Goal: Task Accomplishment & Management: Complete application form

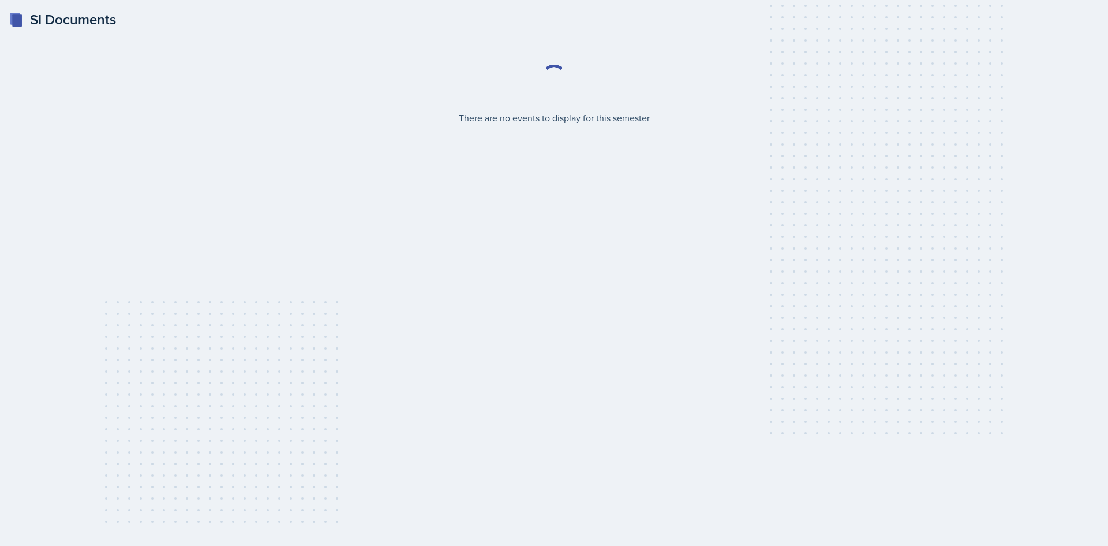
select select "2bed604d-1099-4043-b1bc-2365e8740244"
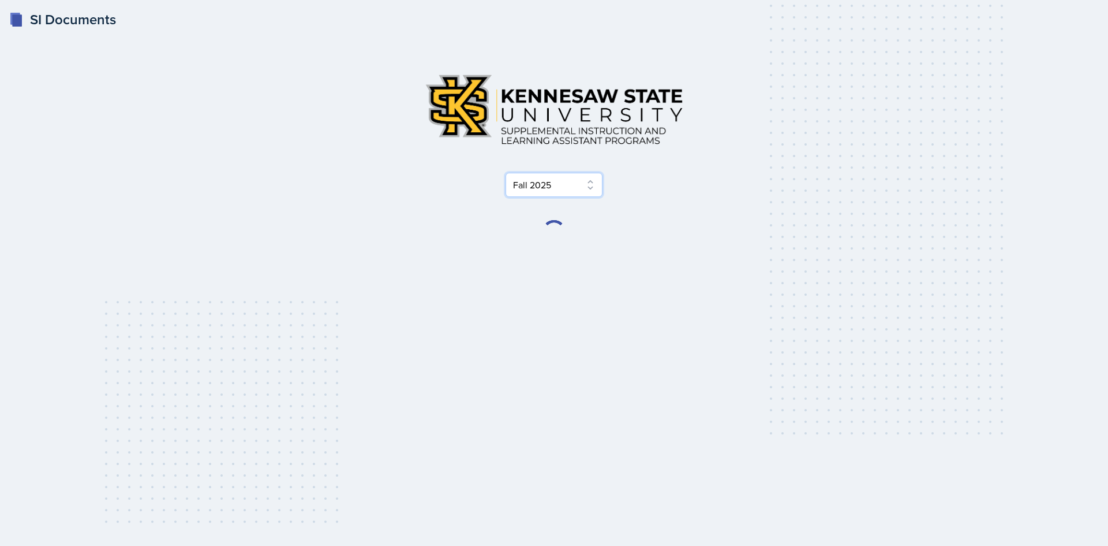
click at [568, 196] on select "Select Semester Fall 2025 Summer 2025 Spring 2025 Fall 2024 Summer 2024 Spring …" at bounding box center [554, 185] width 97 height 24
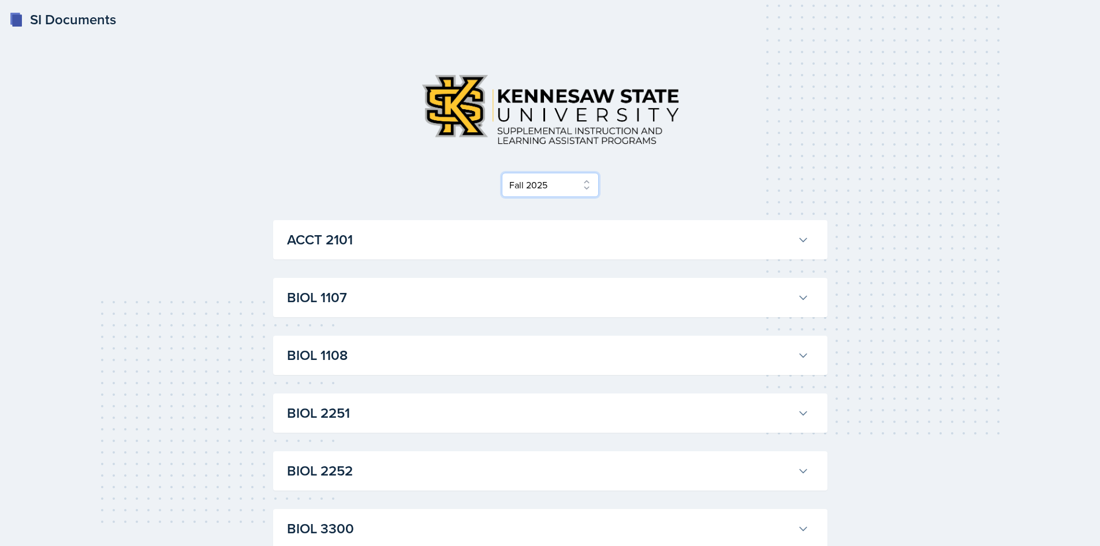
click at [502, 173] on select "Select Semester Fall 2025 Summer 2025 Spring 2025 Fall 2024 Summer 2024 Spring …" at bounding box center [550, 185] width 97 height 24
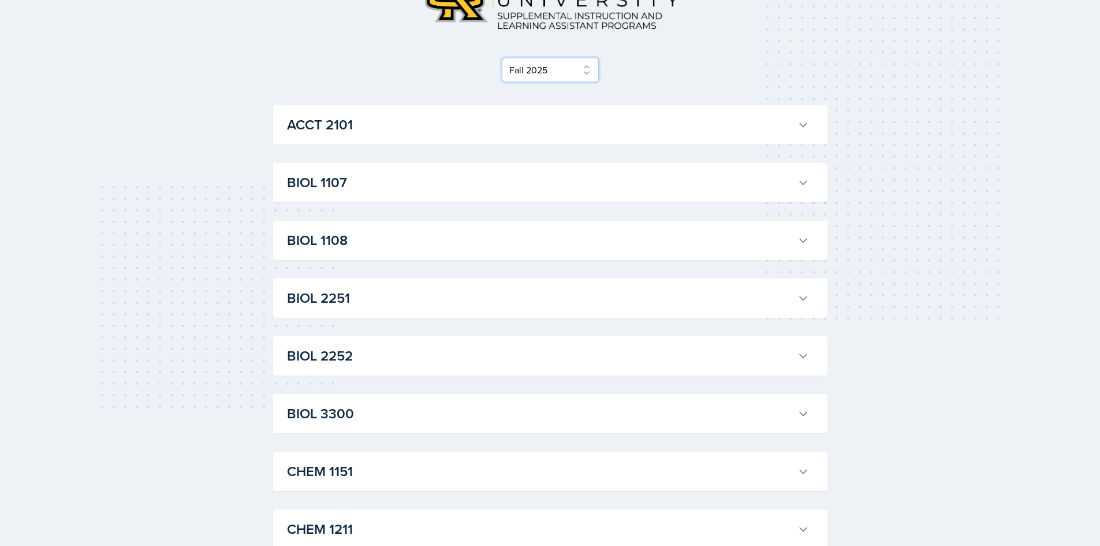
scroll to position [173, 0]
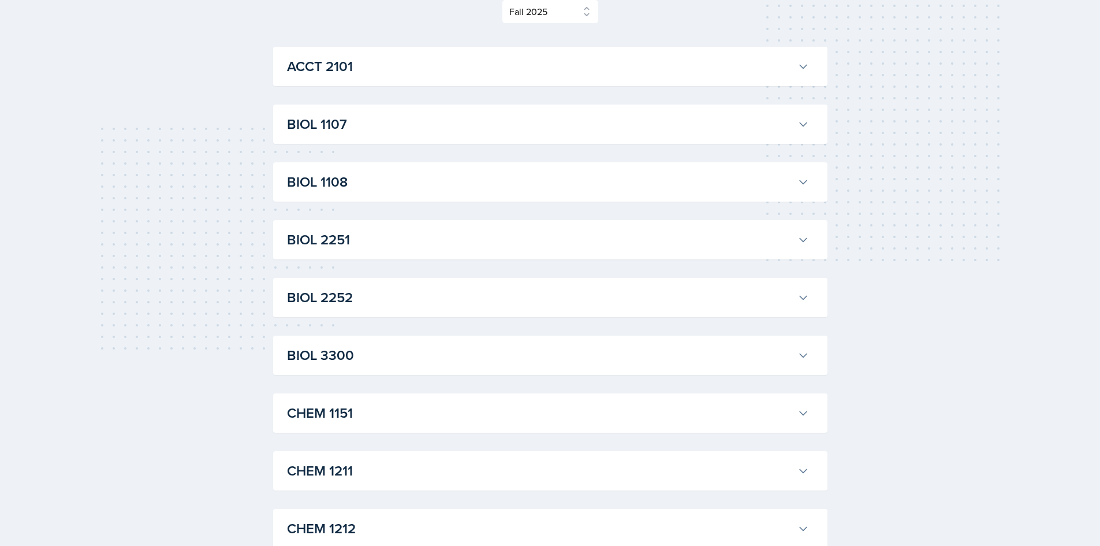
click at [375, 309] on button "BIOL 2252" at bounding box center [548, 297] width 526 height 25
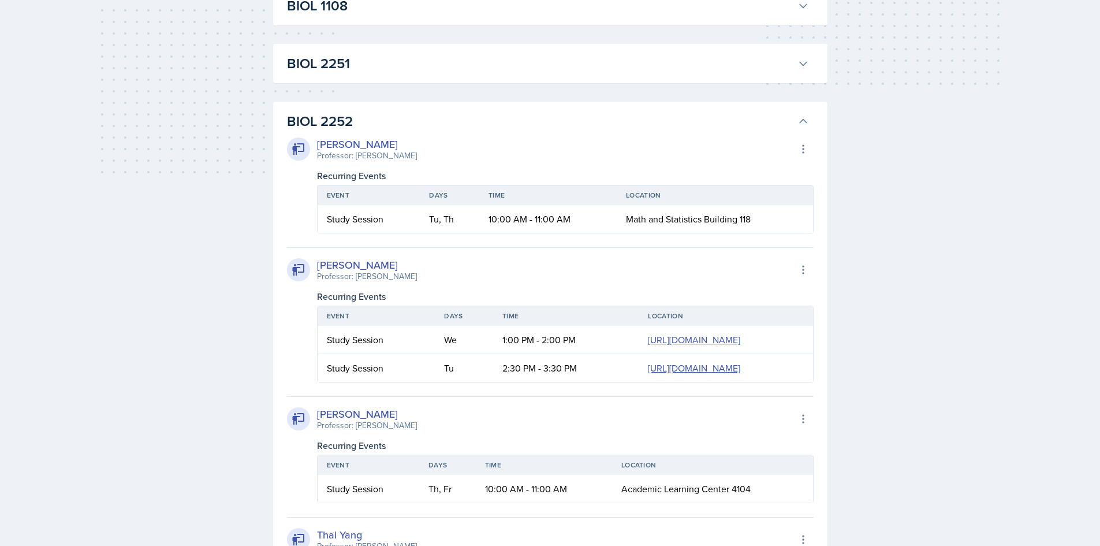
scroll to position [231, 0]
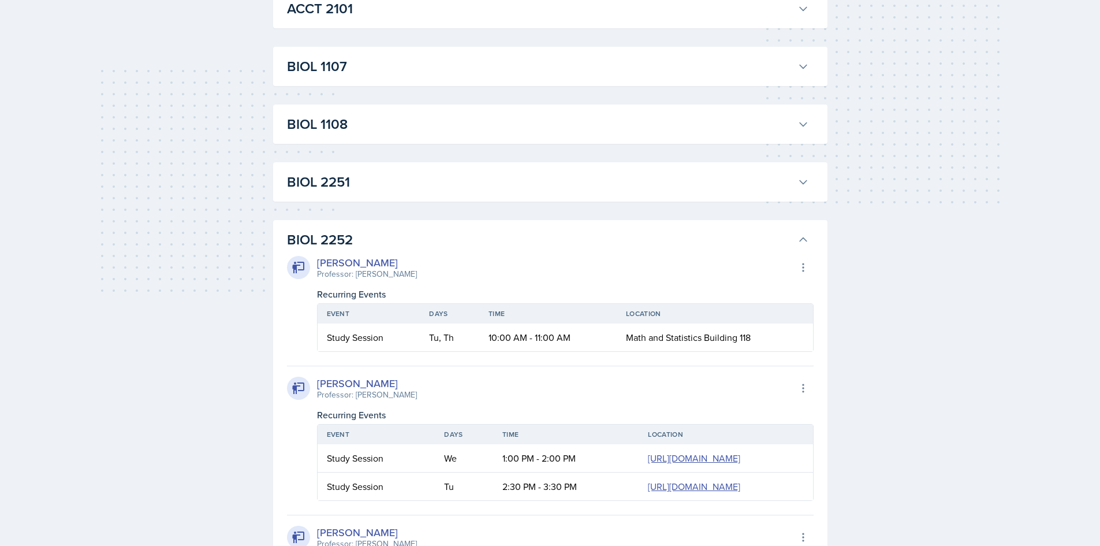
click at [406, 226] on div "BIOL 2252 William Talley Professor: Steven Caras Export to Google Calendar Recu…" at bounding box center [550, 506] width 554 height 573
click at [400, 192] on h3 "BIOL 2251" at bounding box center [540, 181] width 506 height 21
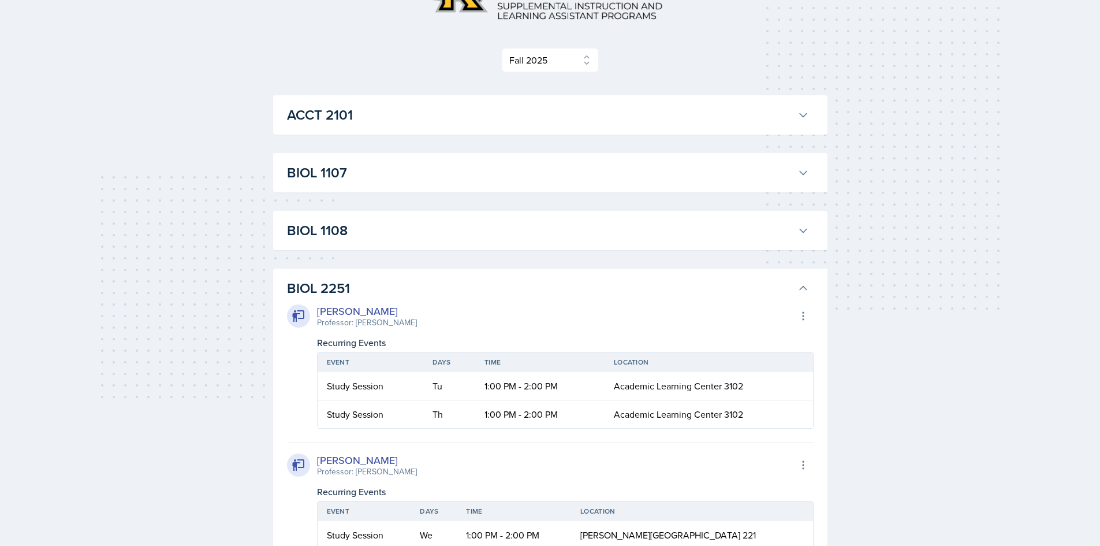
scroll to position [115, 0]
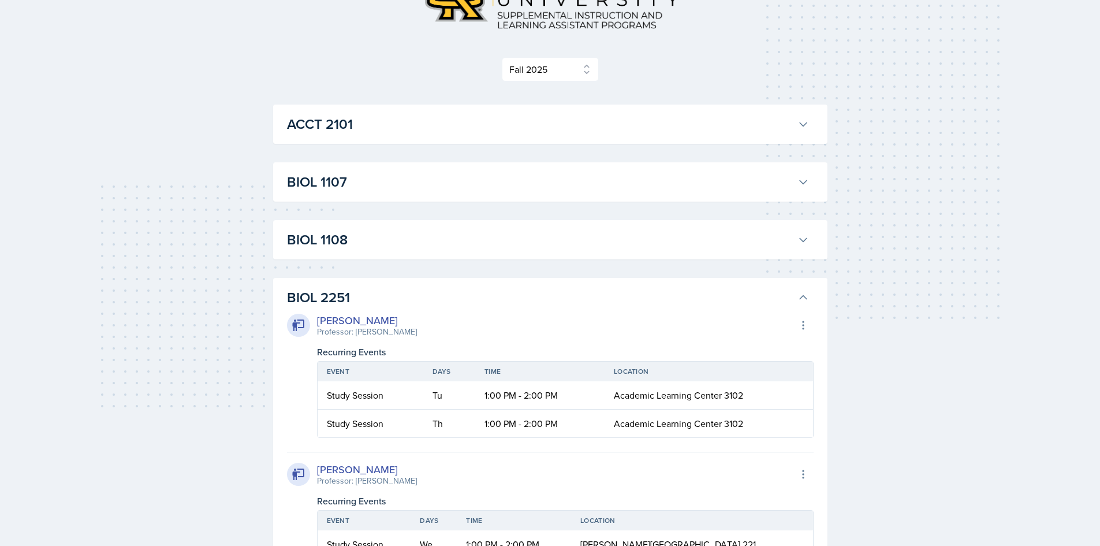
click at [408, 235] on h3 "BIOL 1108" at bounding box center [540, 239] width 506 height 21
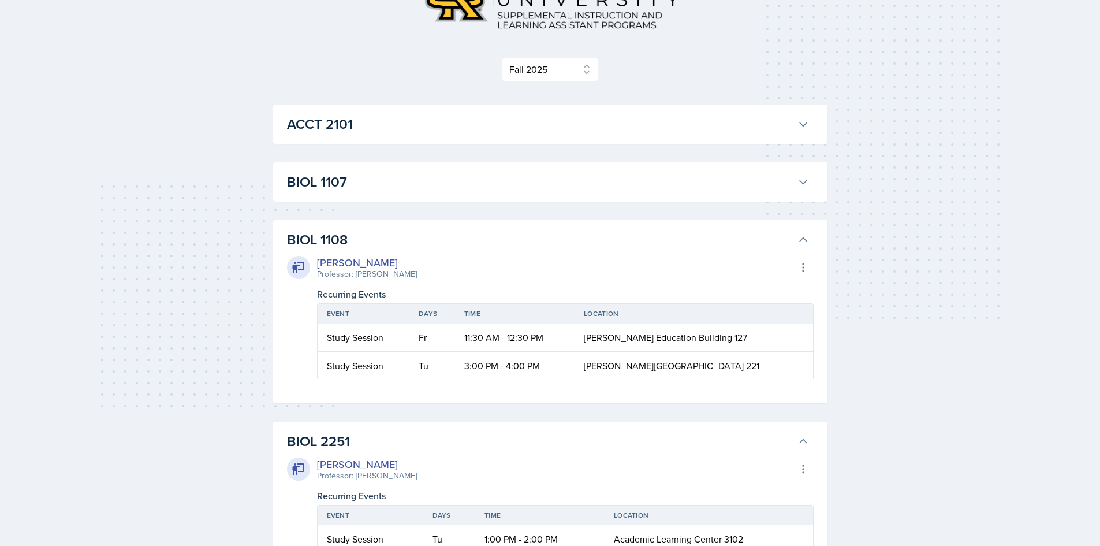
click at [408, 177] on h3 "BIOL 1107" at bounding box center [540, 181] width 506 height 21
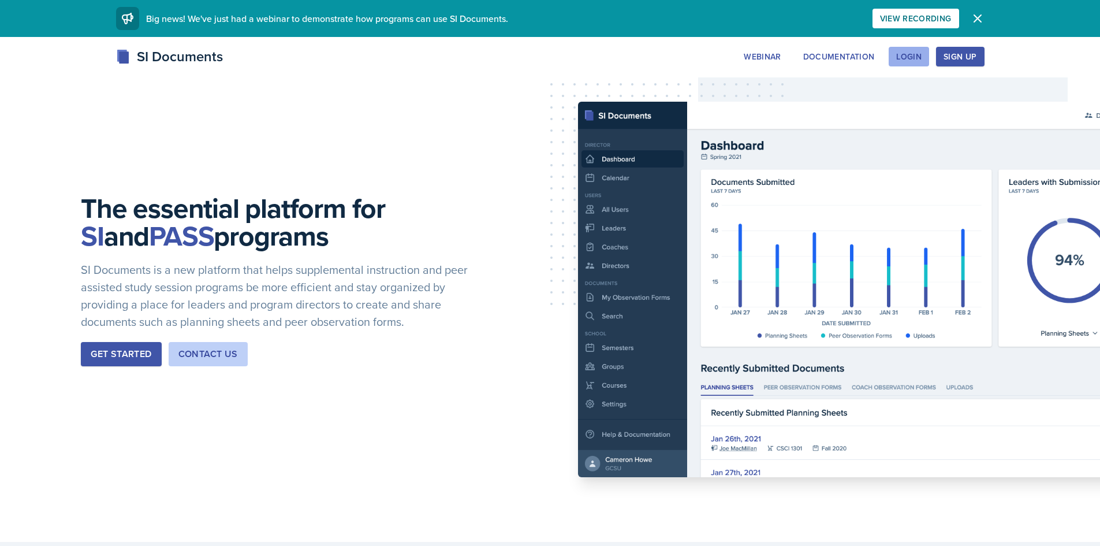
click at [897, 57] on div "Login" at bounding box center [908, 56] width 25 height 9
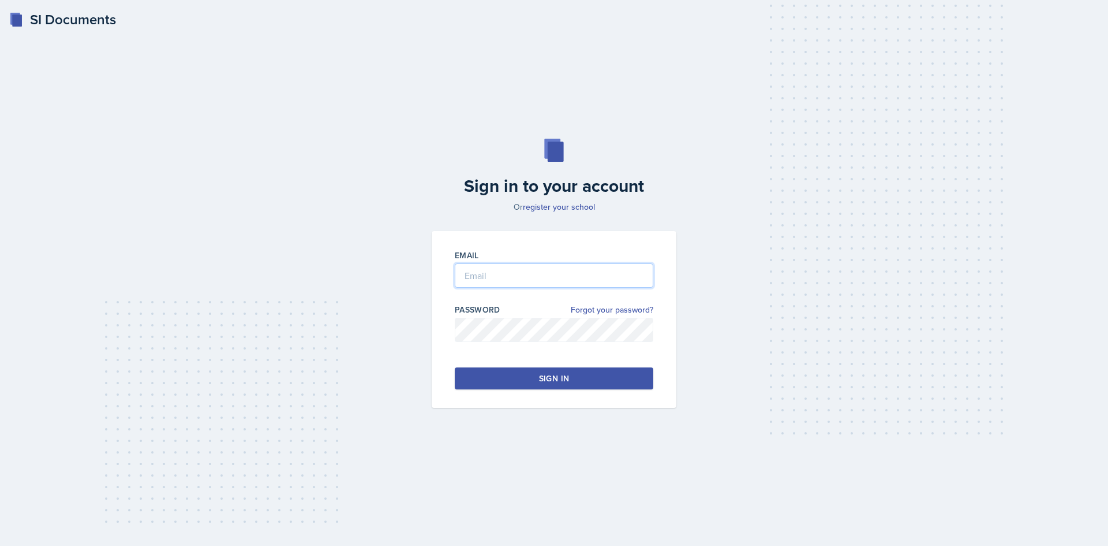
click at [470, 277] on input "email" at bounding box center [554, 275] width 199 height 24
type input "m"
type input "mking199@students.kennesaw.edu"
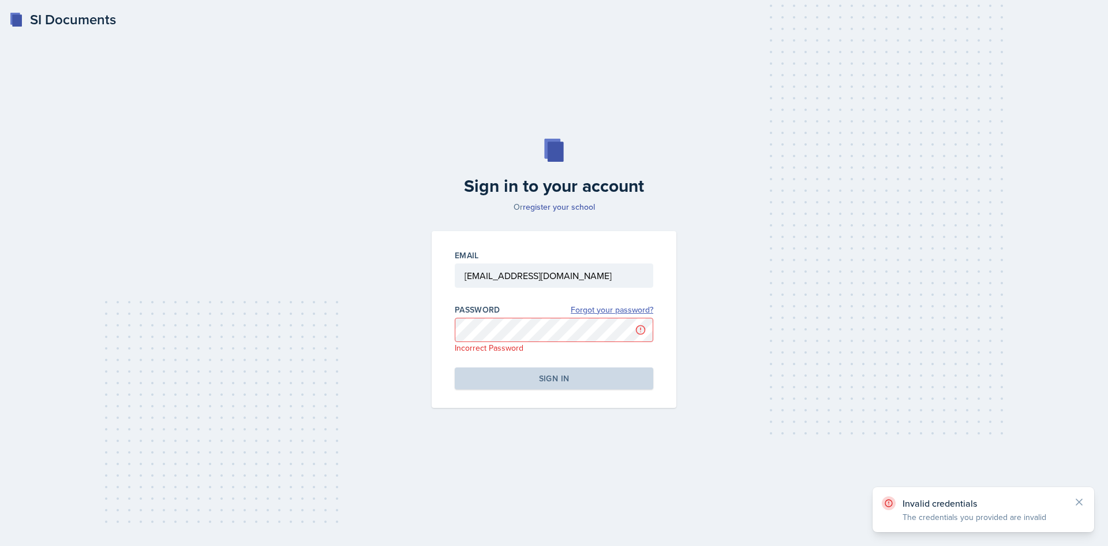
click at [612, 308] on link "Forgot your password?" at bounding box center [612, 310] width 83 height 12
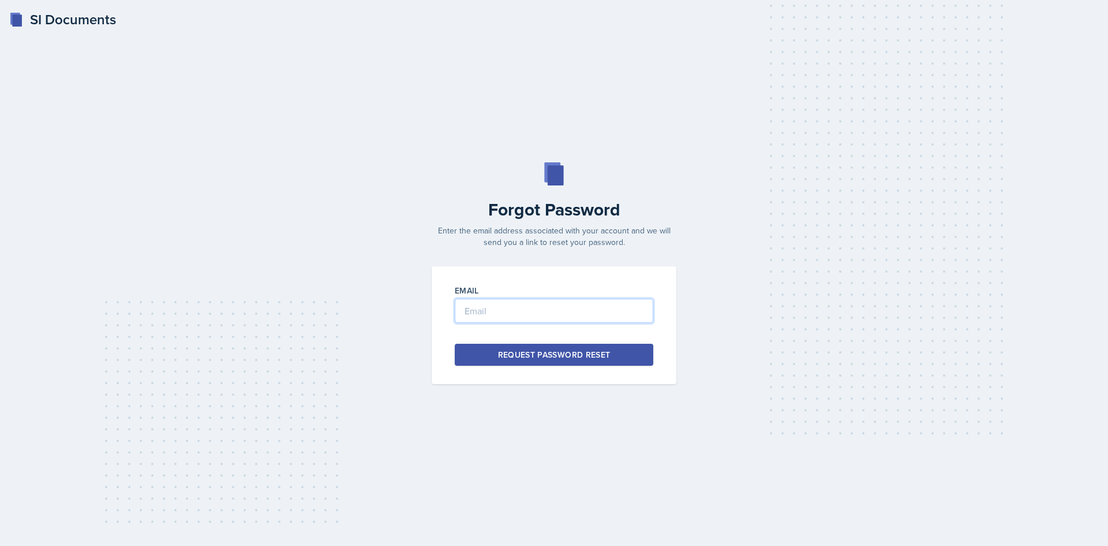
click at [551, 318] on input "email" at bounding box center [554, 310] width 199 height 24
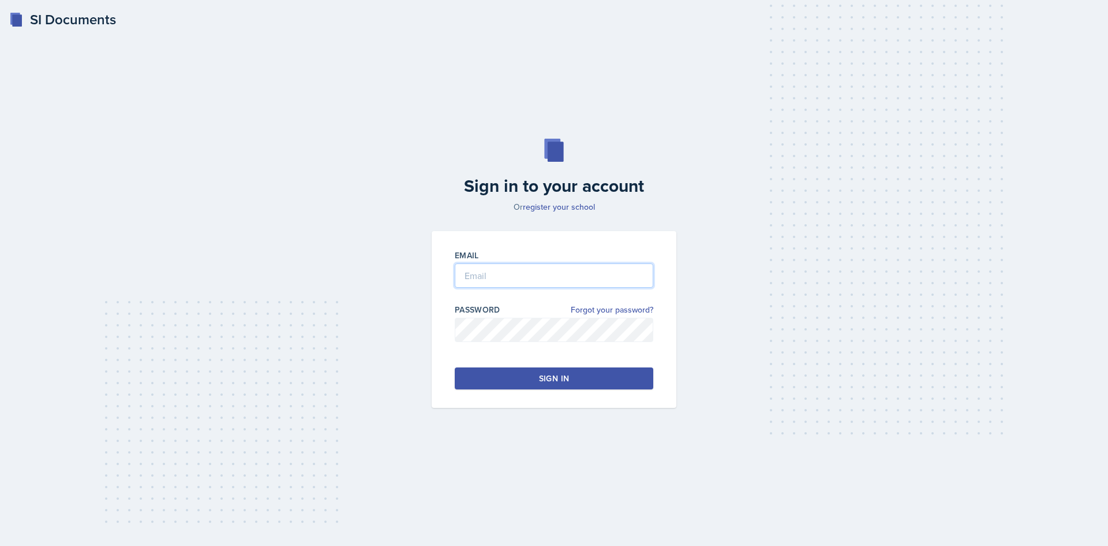
click at [567, 272] on input "email" at bounding box center [554, 275] width 199 height 24
type input "mking199@students.kennesaw.edu"
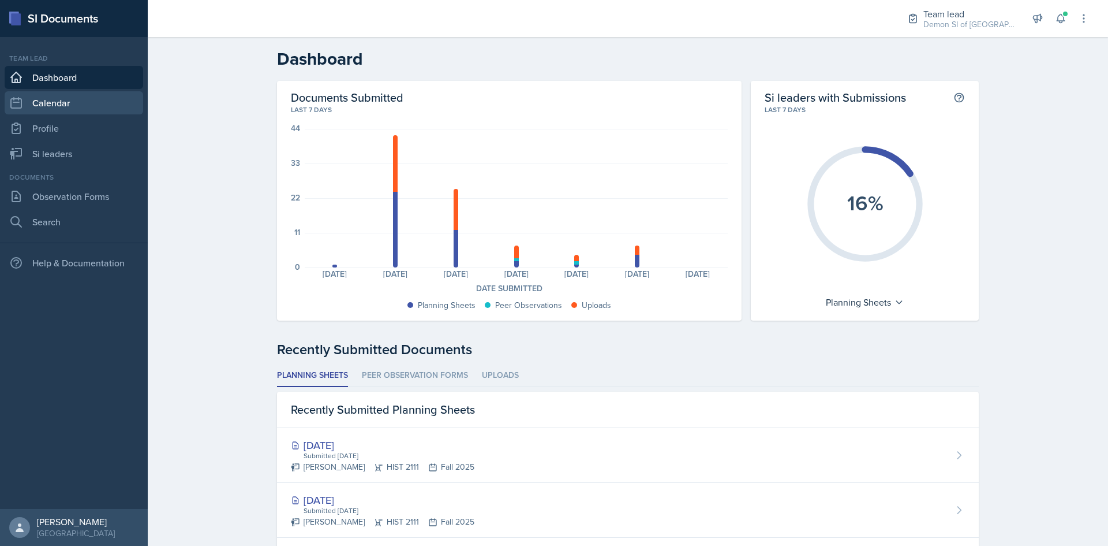
click at [68, 96] on link "Calendar" at bounding box center [74, 102] width 139 height 23
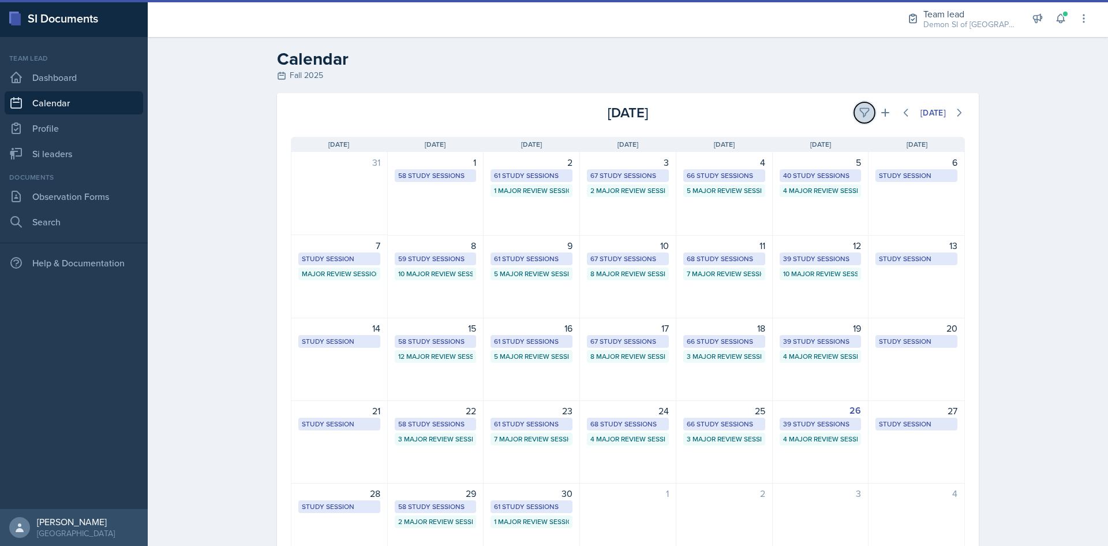
click at [854, 110] on button at bounding box center [864, 112] width 21 height 21
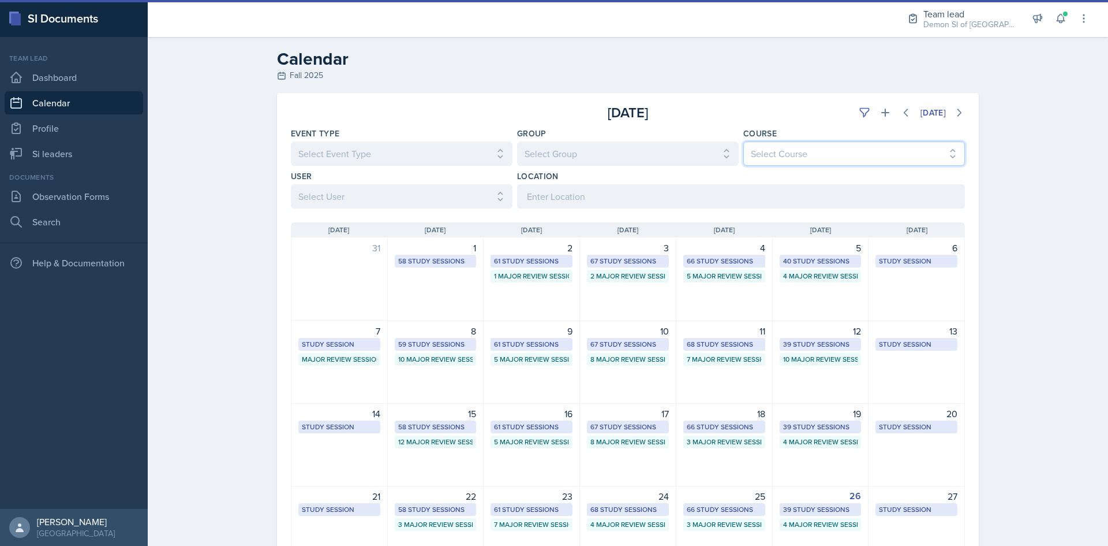
click at [804, 158] on select "Select Course All ACCT 2101 ACCT 2102 ACCT 4050 ANTH 1102 ANTH 3301 ARCH 1000 A…" at bounding box center [855, 153] width 222 height 24
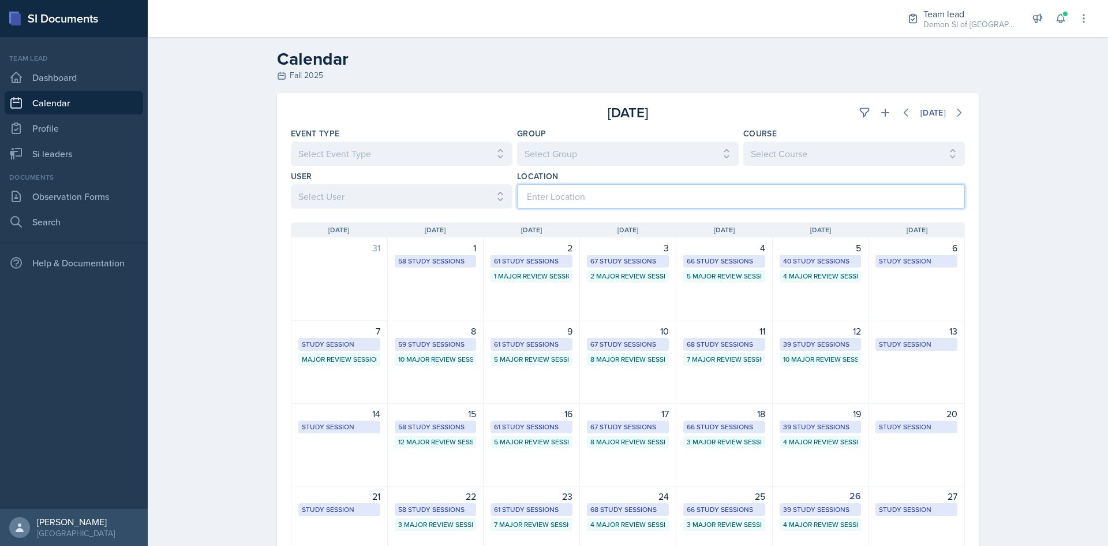
click at [547, 196] on input at bounding box center [741, 196] width 448 height 24
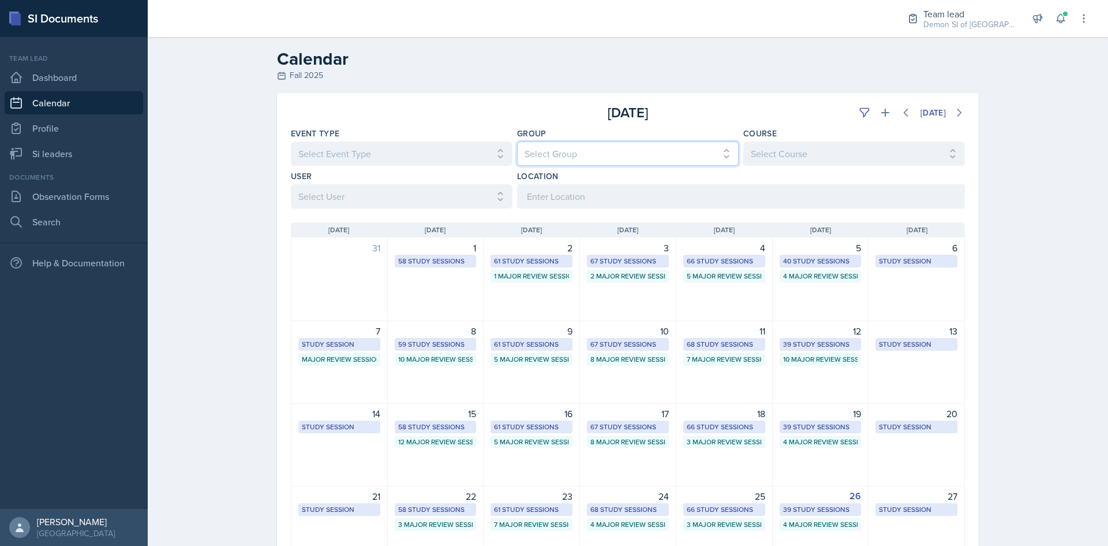
click at [591, 163] on select "Select Group All Demon SI of Fleet Street Les Mariettables Lion King Mamma SI/L…" at bounding box center [628, 153] width 222 height 24
select select "e892a4c8-123a-40ec-8aa5-ee50854cd130"
click at [517, 141] on select "Select Group All Demon SI of Fleet Street Les Mariettables Lion King Mamma SI/L…" at bounding box center [628, 153] width 222 height 24
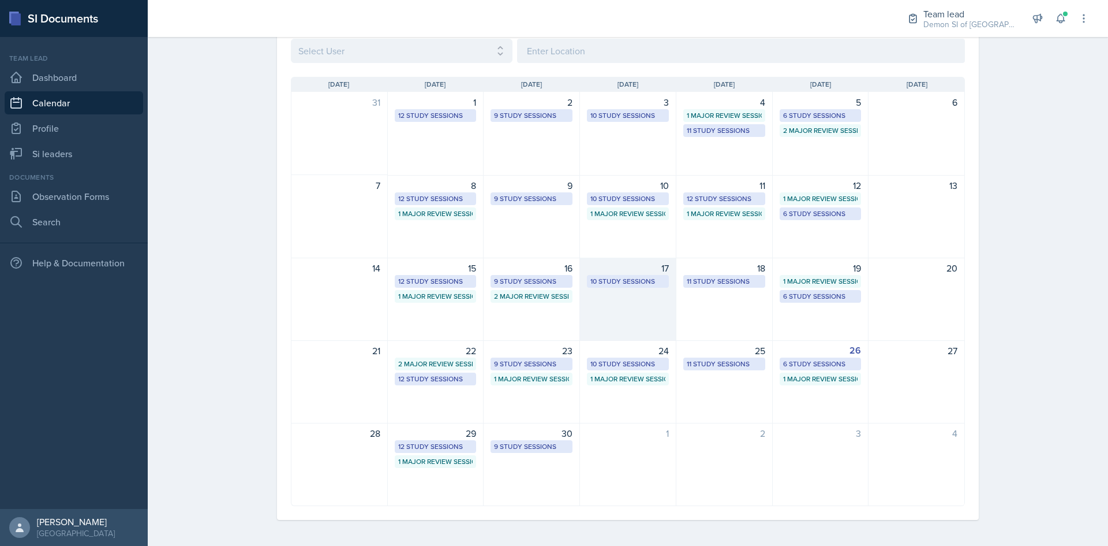
scroll to position [147, 0]
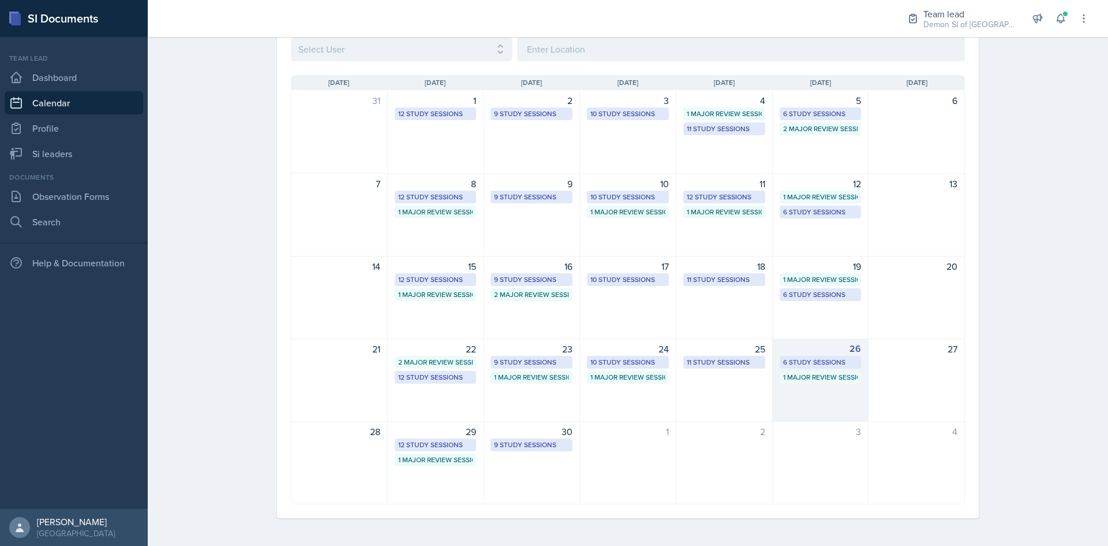
click at [794, 345] on div "26" at bounding box center [821, 349] width 82 height 14
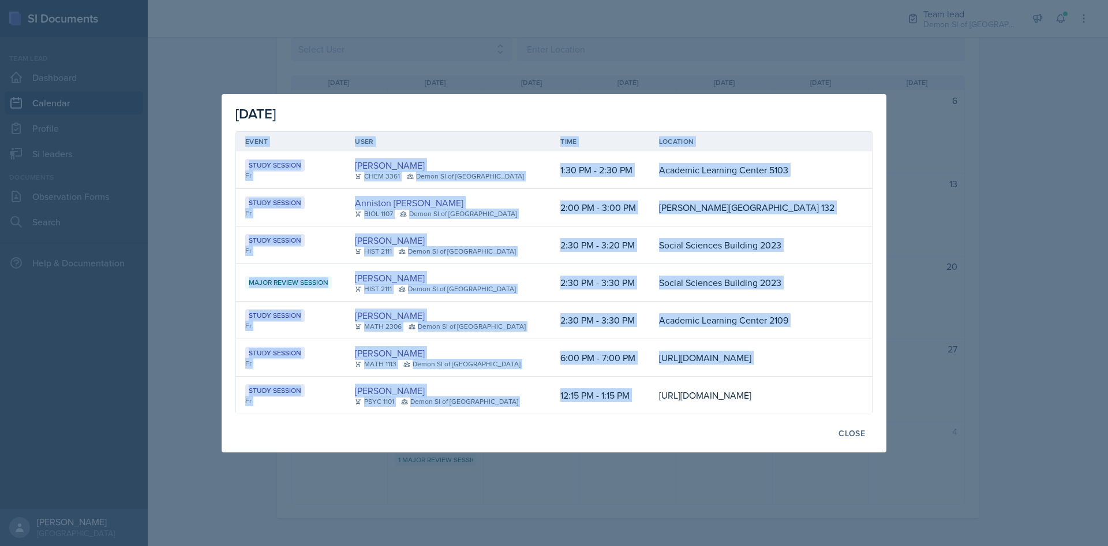
scroll to position [0, 171]
drag, startPoint x: 601, startPoint y: 384, endPoint x: 881, endPoint y: 435, distance: 284.6
click at [881, 435] on div "September 26th, 2025 Event User Time Location Study Session Fr Neha Prabakaran …" at bounding box center [554, 273] width 665 height 358
copy table "Event User Time Location Study Session Fr Neha Prabakaran CHEM 3361 Demon SI of…"
click at [650, 386] on td "https://teams.microsoft.com/l/meetup-join/19%3ameeting_YWNlMzU0YmEtZThjZi00NTYx…" at bounding box center [751, 394] width 203 height 37
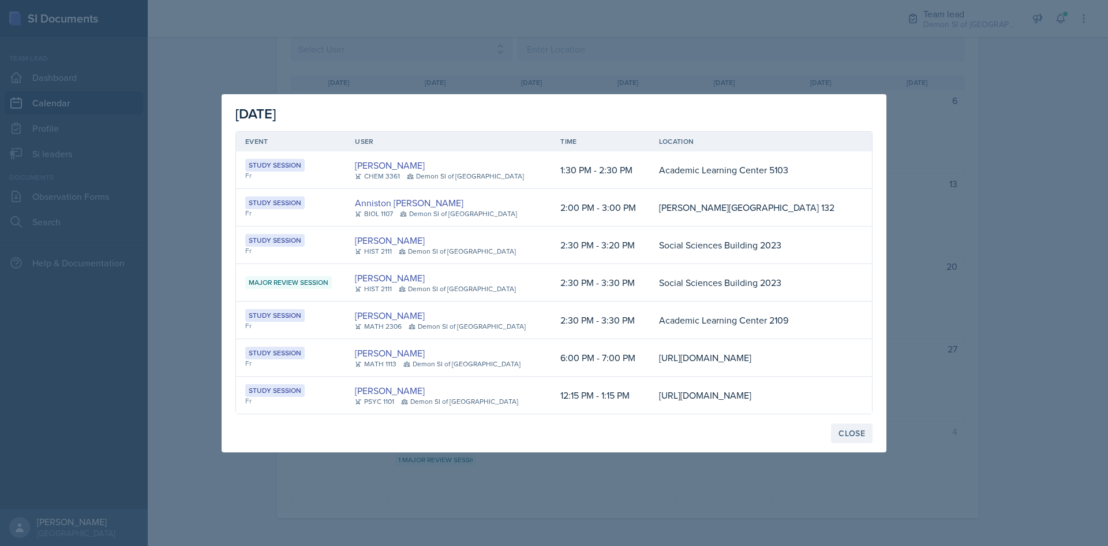
click at [853, 438] on div "Close" at bounding box center [852, 432] width 27 height 9
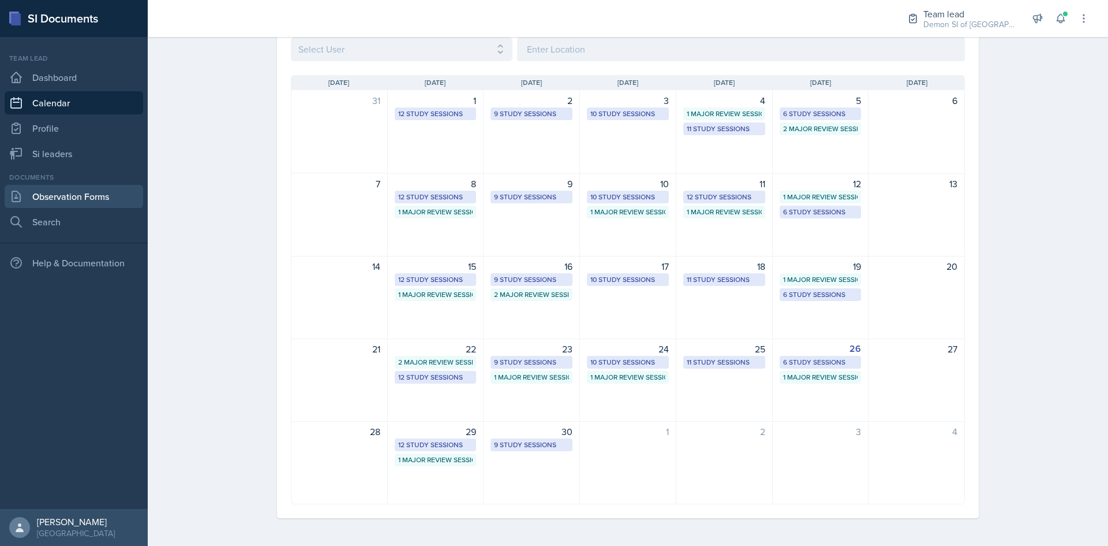
click at [102, 195] on link "Observation Forms" at bounding box center [74, 196] width 139 height 23
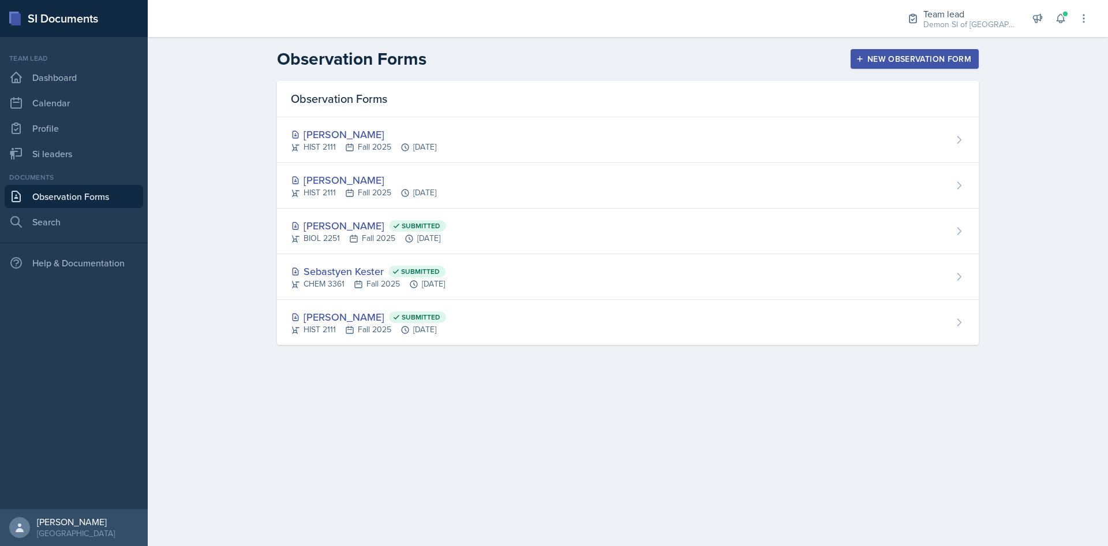
click at [884, 57] on div "New Observation Form" at bounding box center [914, 58] width 113 height 9
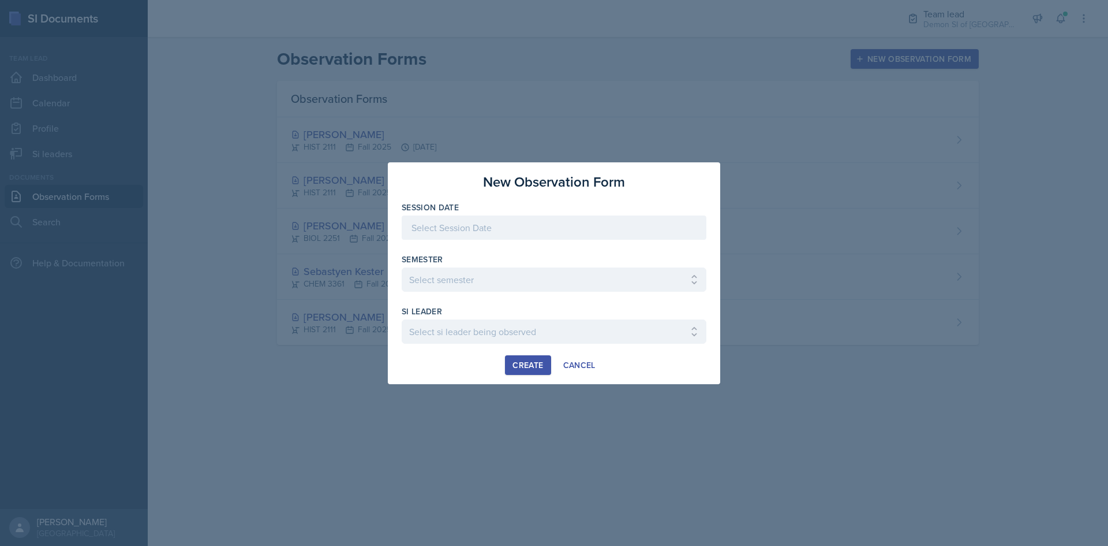
click at [612, 221] on div at bounding box center [554, 227] width 305 height 24
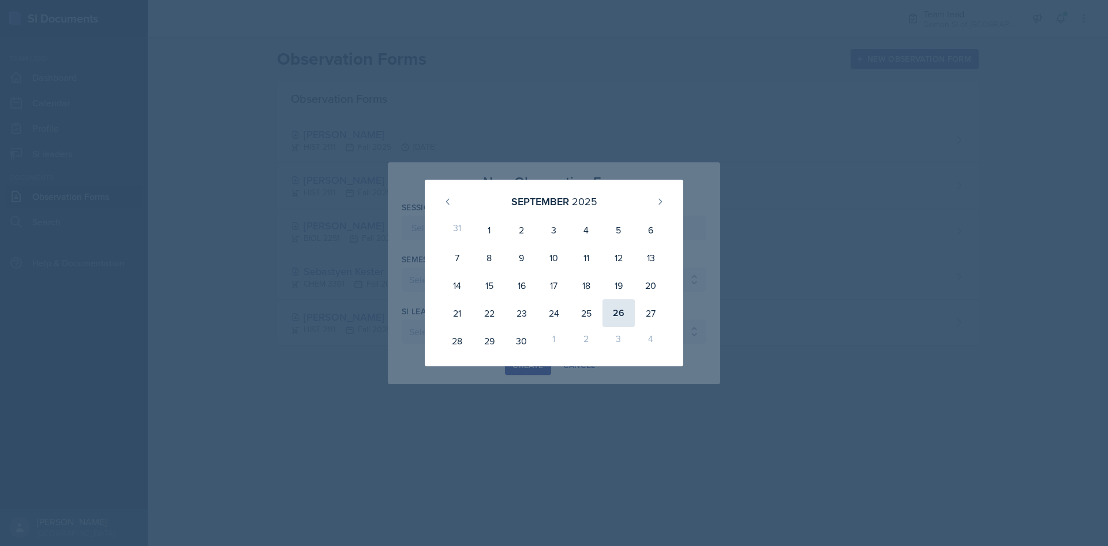
click at [622, 319] on div "26" at bounding box center [619, 313] width 32 height 28
type input "[DATE]"
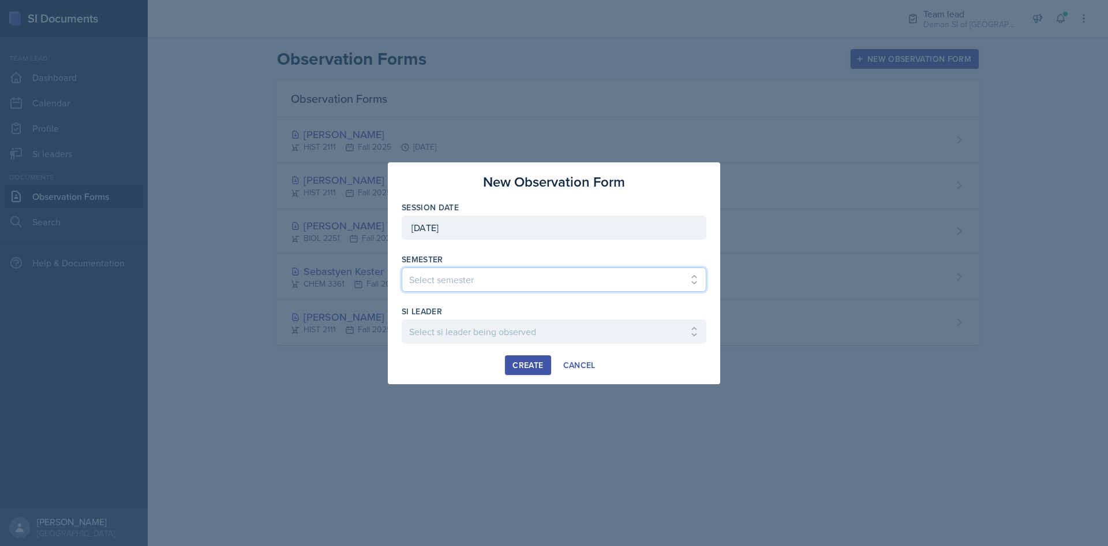
click at [562, 281] on select "Select semester All Spring 2021 Summer 2021 Spring 2022 Fall 2020 Fall 2021 Fal…" at bounding box center [554, 279] width 305 height 24
select select "2bed604d-1099-4043-b1bc-2365e8740244"
click at [402, 267] on select "Select semester All Spring 2021 Summer 2021 Spring 2022 Fall 2020 Fall 2021 Fal…" at bounding box center [554, 279] width 305 height 24
click at [513, 323] on select "Select si leader being observed Aditya Chauhan / MATH 1190 / Les Mariettables A…" at bounding box center [554, 331] width 305 height 24
select select "66c01a4d-23e0-4b9b-98fa-4206cc654f65"
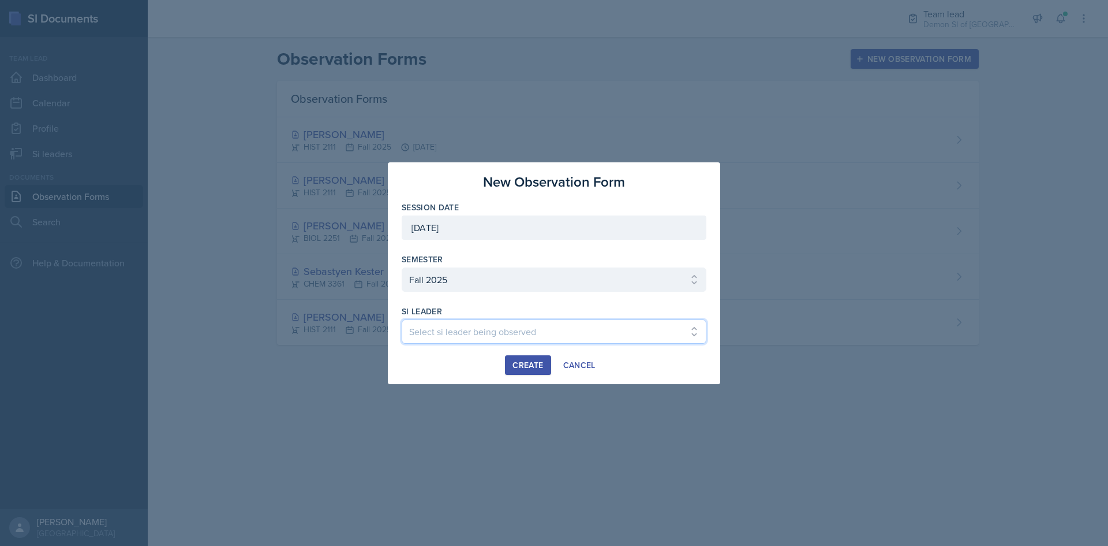
click at [402, 319] on select "Select si leader being observed Aditya Chauhan / MATH 1190 / Les Mariettables A…" at bounding box center [554, 331] width 305 height 24
click at [528, 372] on button "Create" at bounding box center [528, 365] width 46 height 20
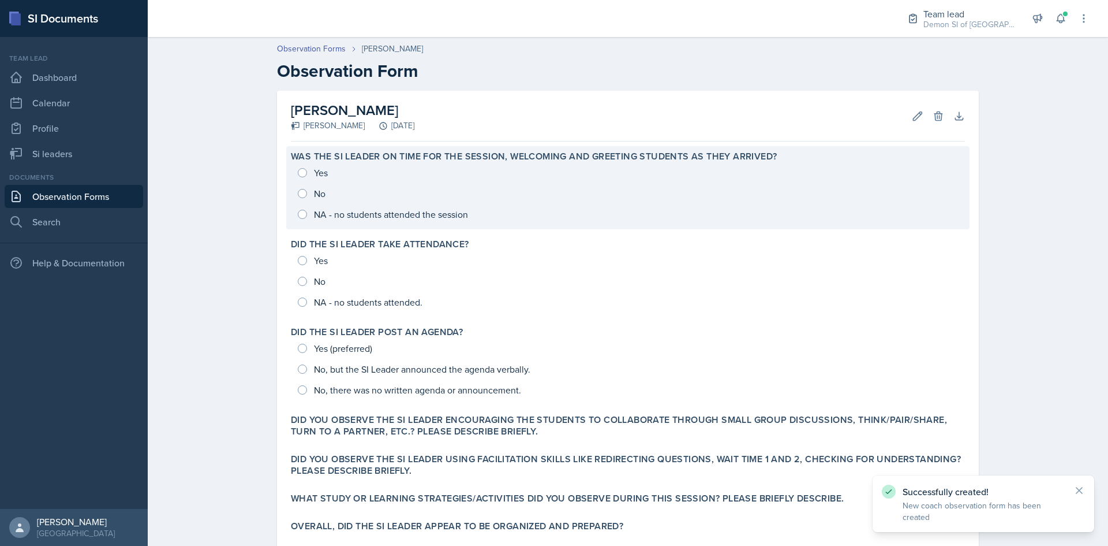
click at [319, 170] on div "Yes No NA - no students attended the session" at bounding box center [628, 193] width 674 height 62
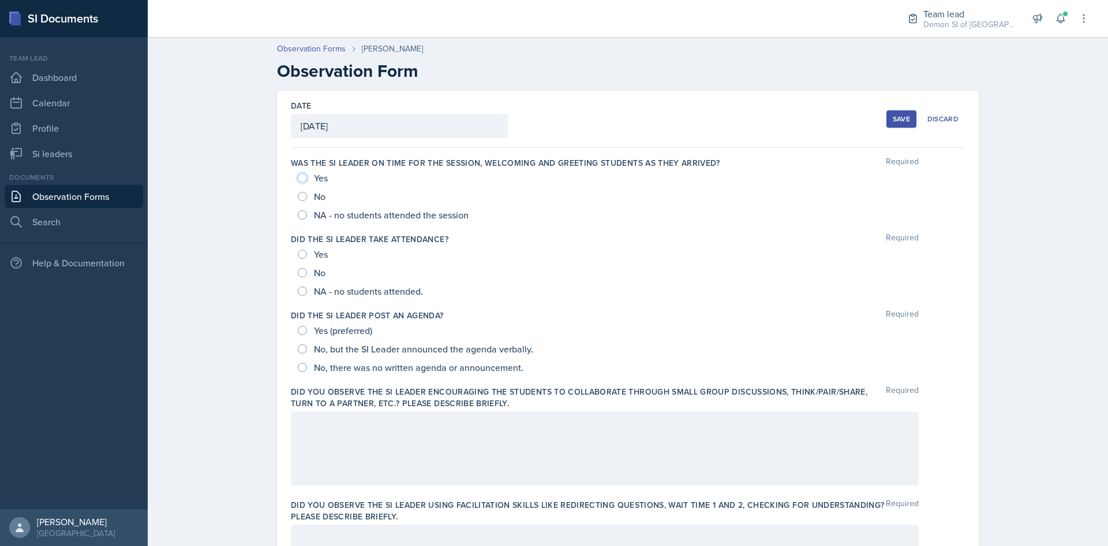
click at [301, 178] on input "Yes" at bounding box center [302, 177] width 9 height 9
radio input "true"
click at [298, 287] on input "NA - no students attended." at bounding box center [302, 290] width 9 height 9
radio input "true"
click at [300, 289] on input "NA - no students attended." at bounding box center [302, 290] width 9 height 9
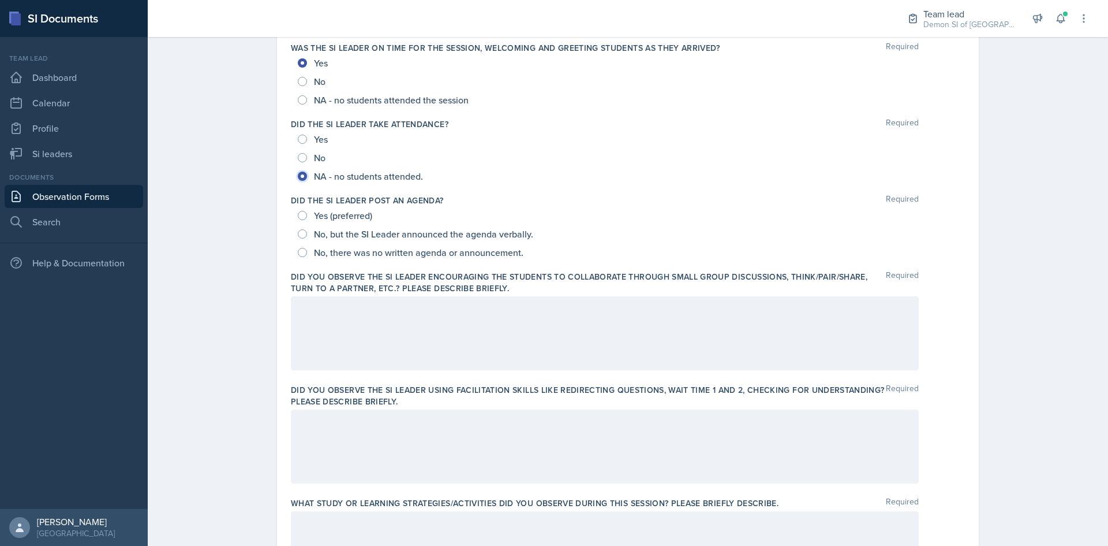
scroll to position [115, 0]
click at [300, 234] on input "No, but the SI Leader announced the agenda verbally." at bounding box center [302, 233] width 9 height 9
radio input "true"
click at [300, 233] on input "No, but the SI Leader announced the agenda verbally." at bounding box center [302, 233] width 9 height 9
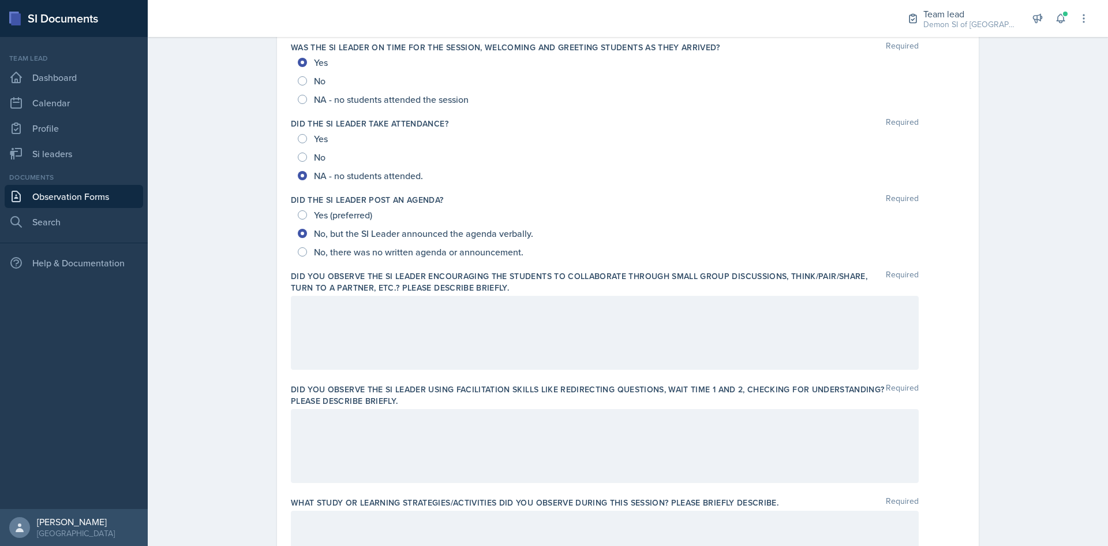
click at [384, 241] on div "No, but the SI Leader announced the agenda verbally." at bounding box center [417, 233] width 238 height 18
click at [327, 219] on span "Yes (preferred)" at bounding box center [343, 215] width 58 height 12
click at [307, 219] on input "Yes (preferred)" at bounding box center [302, 214] width 9 height 9
radio input "true"
click at [360, 334] on div at bounding box center [605, 333] width 628 height 74
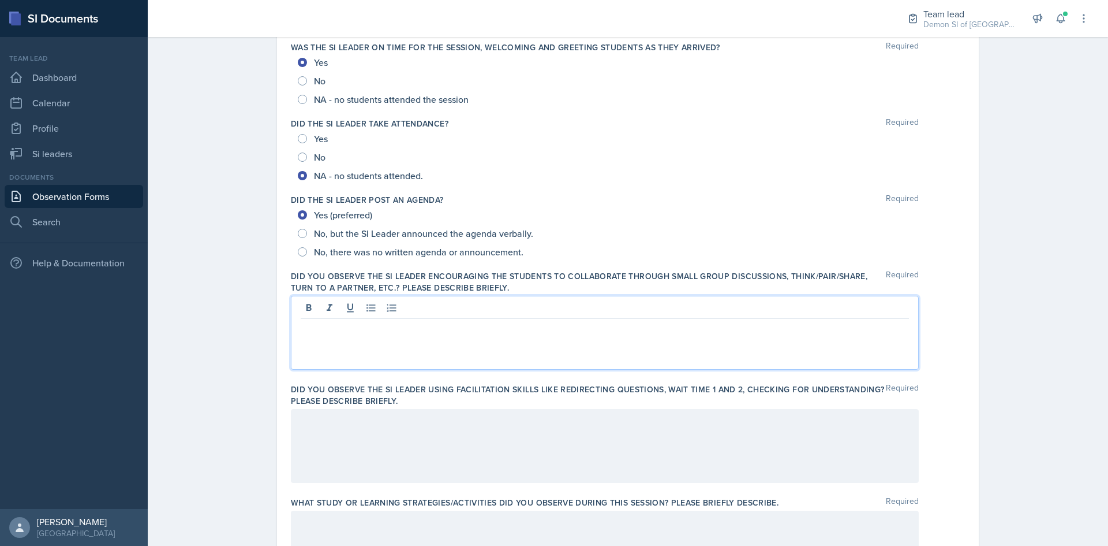
scroll to position [136, 0]
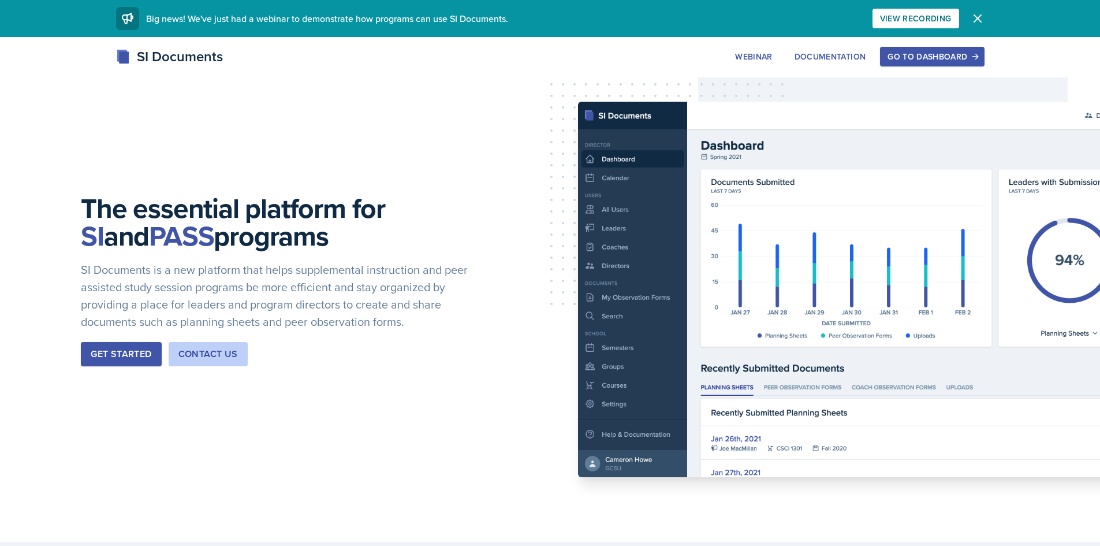
click at [935, 59] on div "Go to Dashboard" at bounding box center [931, 56] width 89 height 9
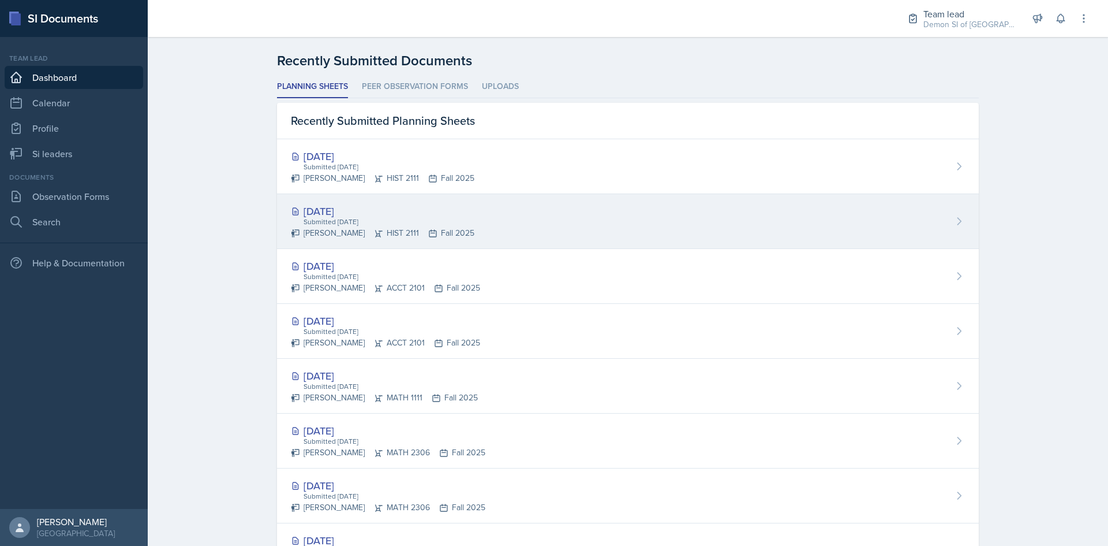
scroll to position [346, 0]
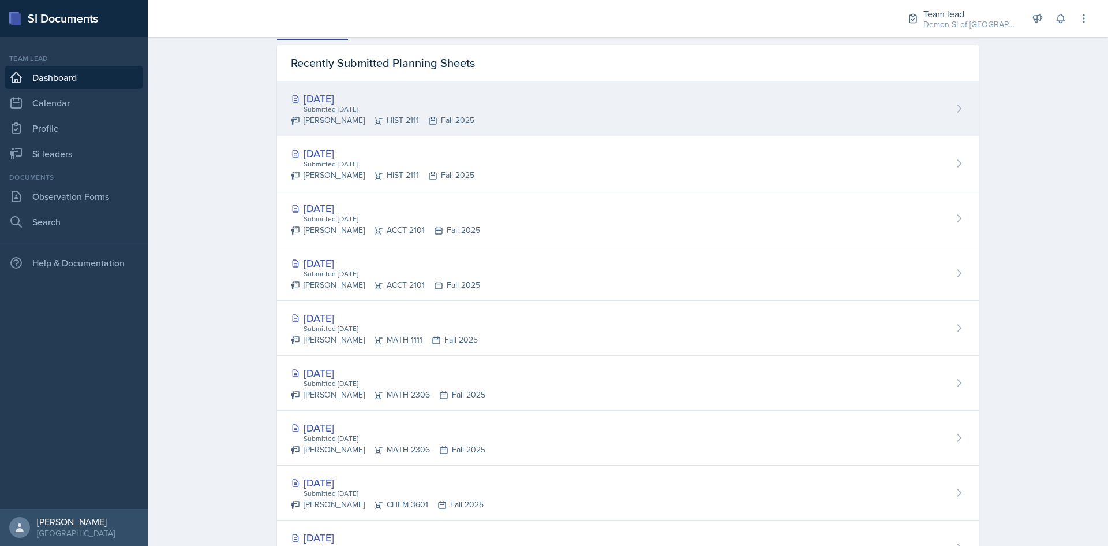
click at [398, 104] on div "Submitted [DATE]" at bounding box center [388, 109] width 172 height 10
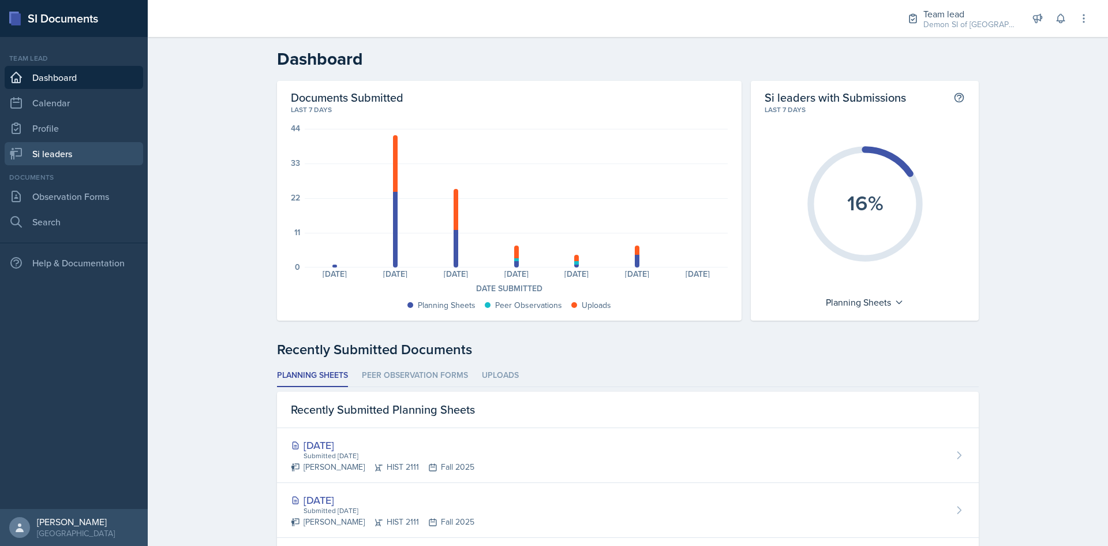
click at [46, 154] on link "Si leaders" at bounding box center [74, 153] width 139 height 23
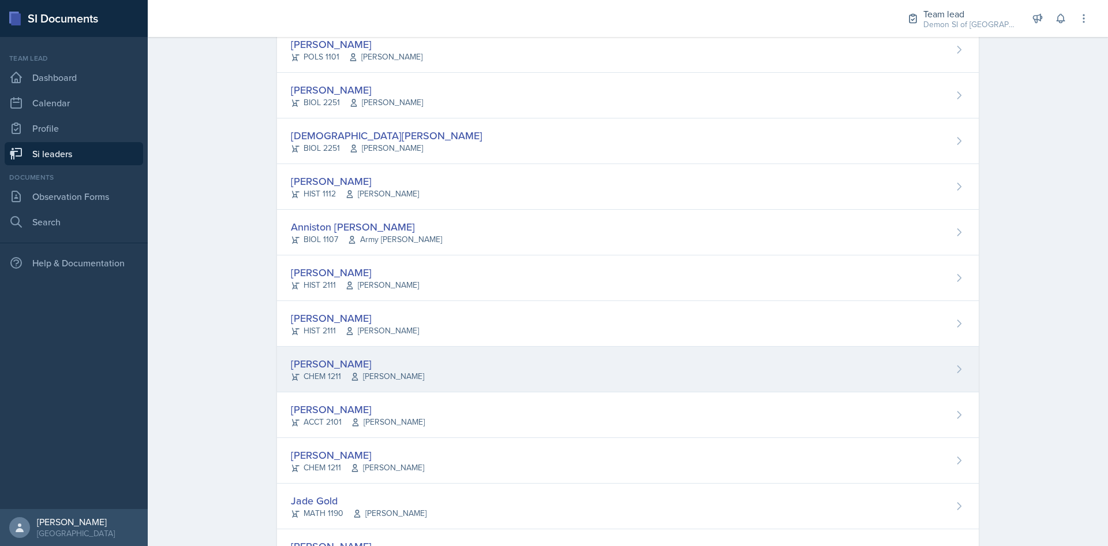
scroll to position [115, 0]
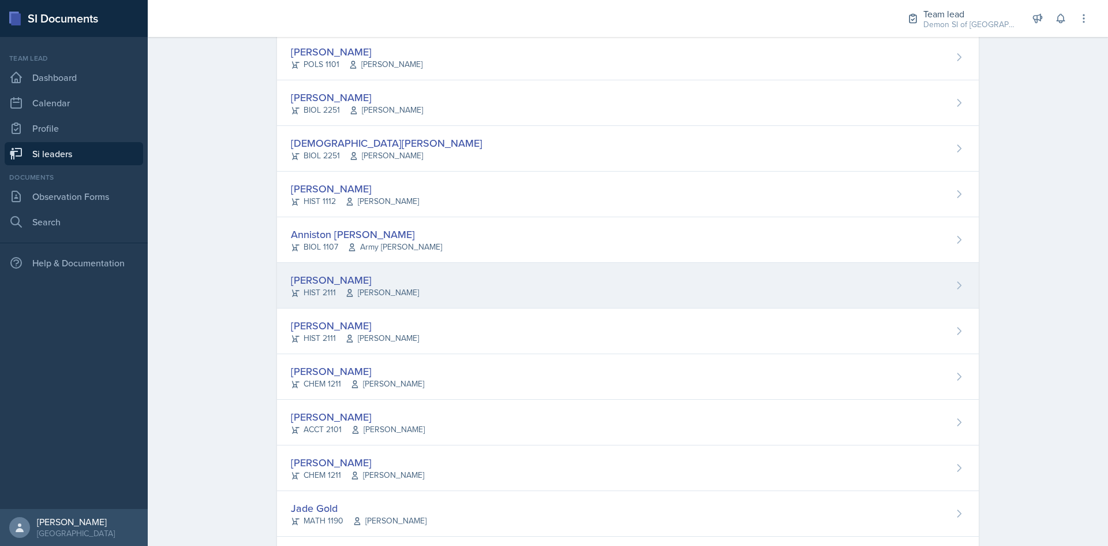
click at [392, 296] on span "[PERSON_NAME]" at bounding box center [382, 292] width 74 height 12
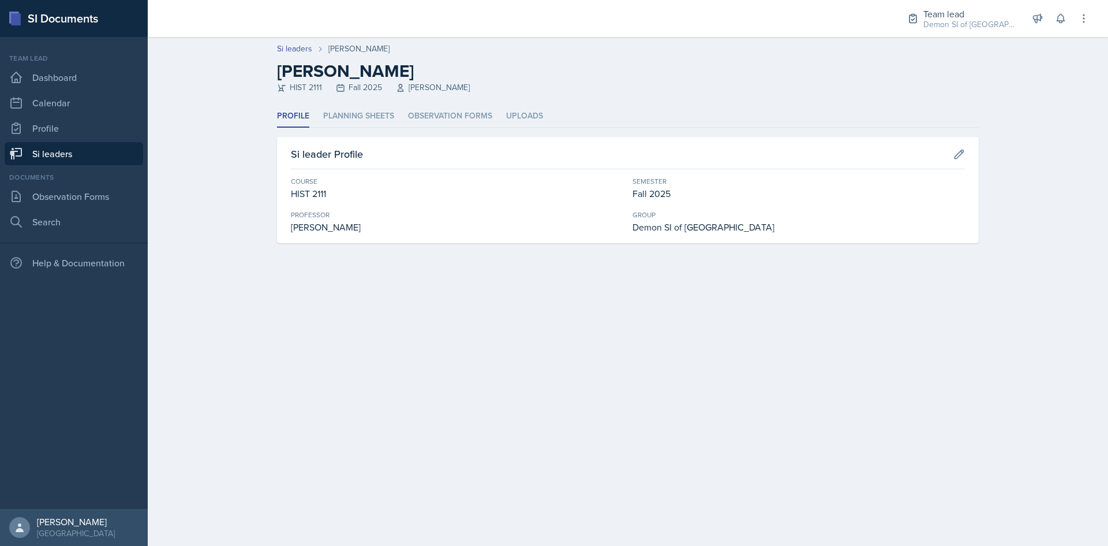
click at [313, 104] on header "Si leaders [PERSON_NAME] [PERSON_NAME] HIST 2111 Fall 2025 [PERSON_NAME]" at bounding box center [628, 71] width 961 height 68
click at [345, 114] on li "Planning Sheets" at bounding box center [358, 116] width 71 height 23
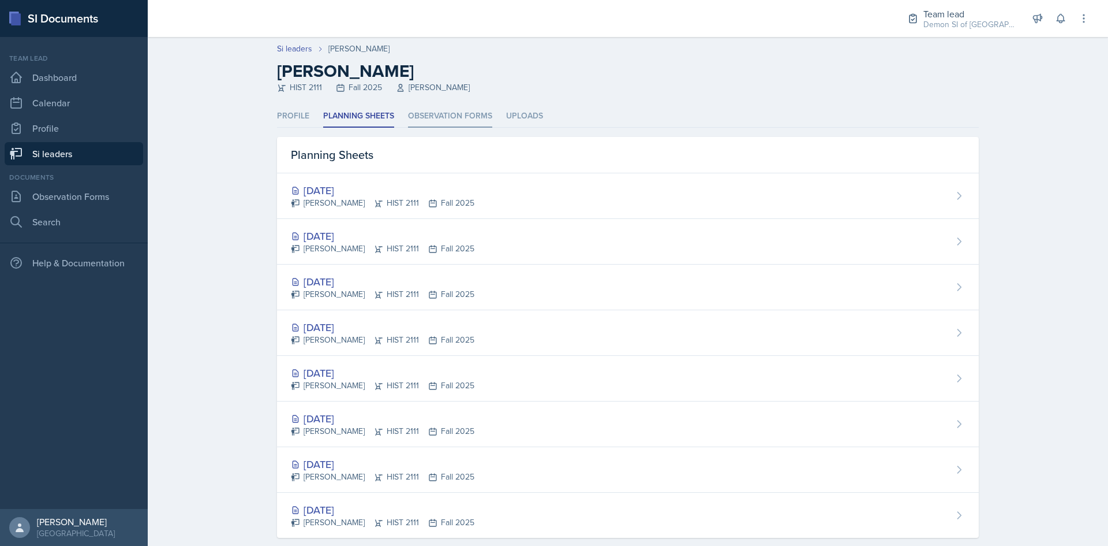
click at [434, 113] on li "Observation Forms" at bounding box center [450, 116] width 84 height 23
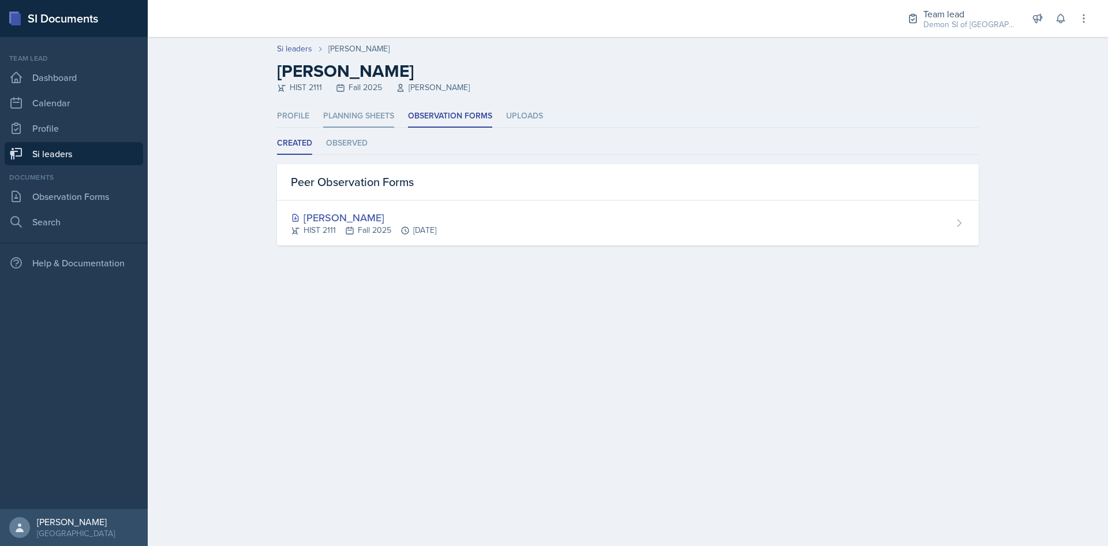
click at [372, 125] on li "Planning Sheets" at bounding box center [358, 116] width 71 height 23
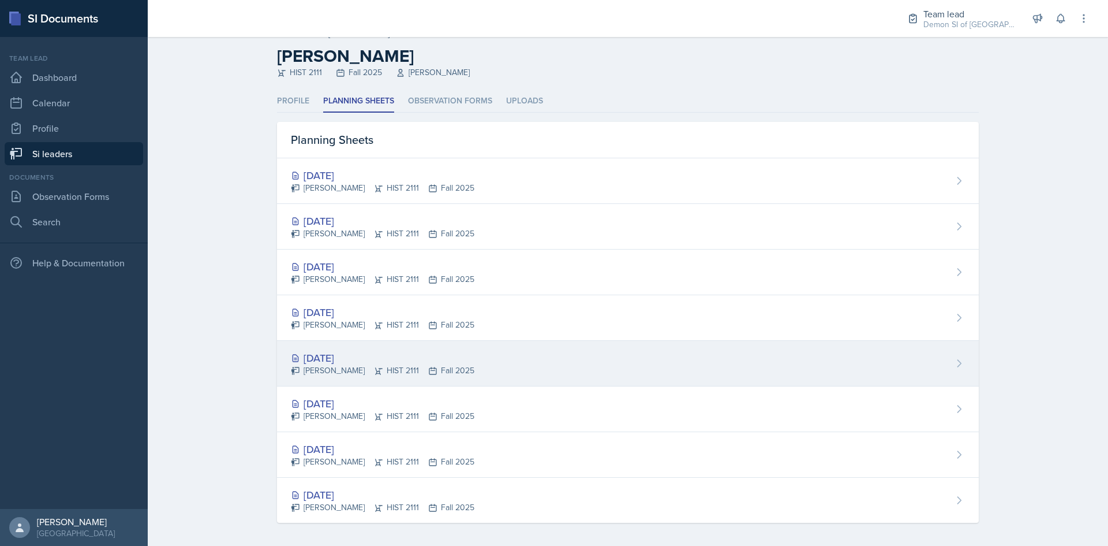
scroll to position [20, 0]
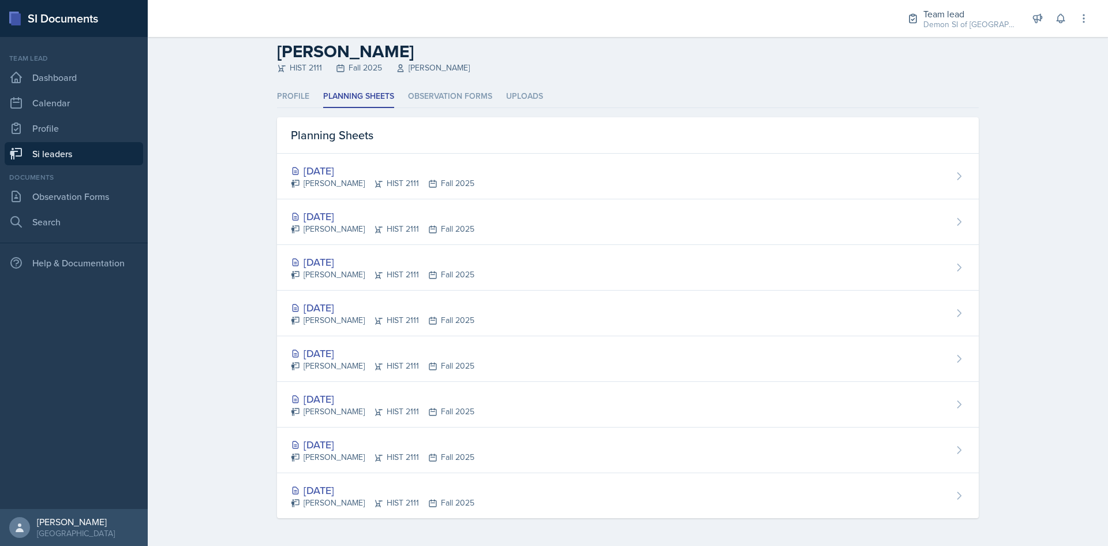
click at [43, 150] on link "Si leaders" at bounding box center [74, 153] width 139 height 23
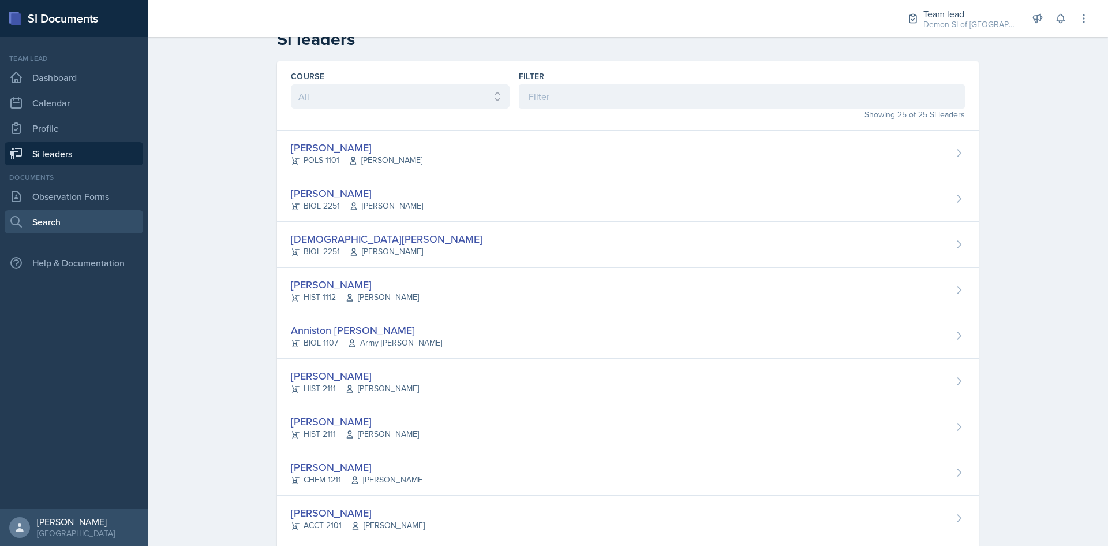
click at [73, 227] on link "Search" at bounding box center [74, 221] width 139 height 23
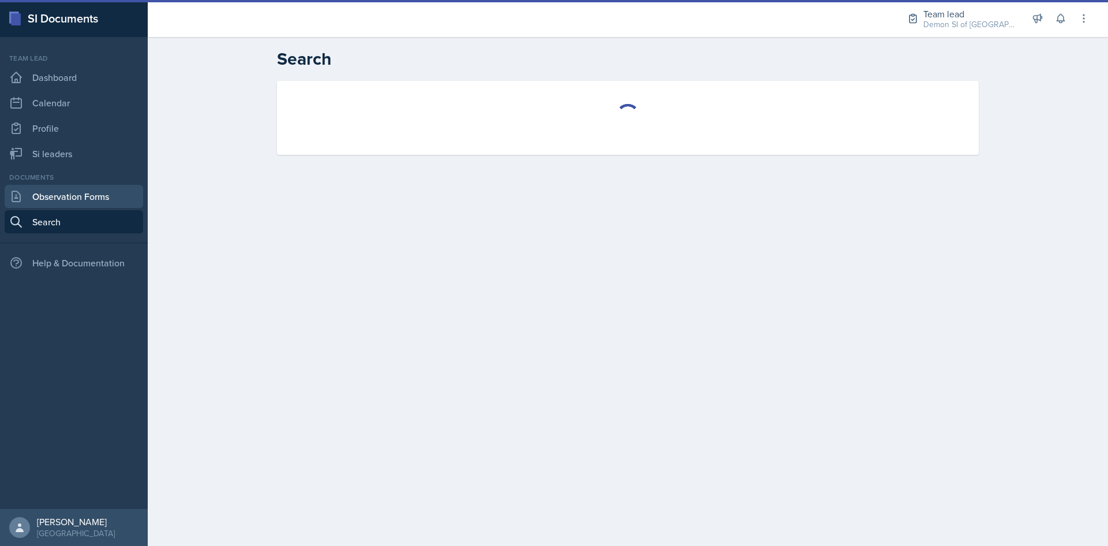
select select "all"
select select "1"
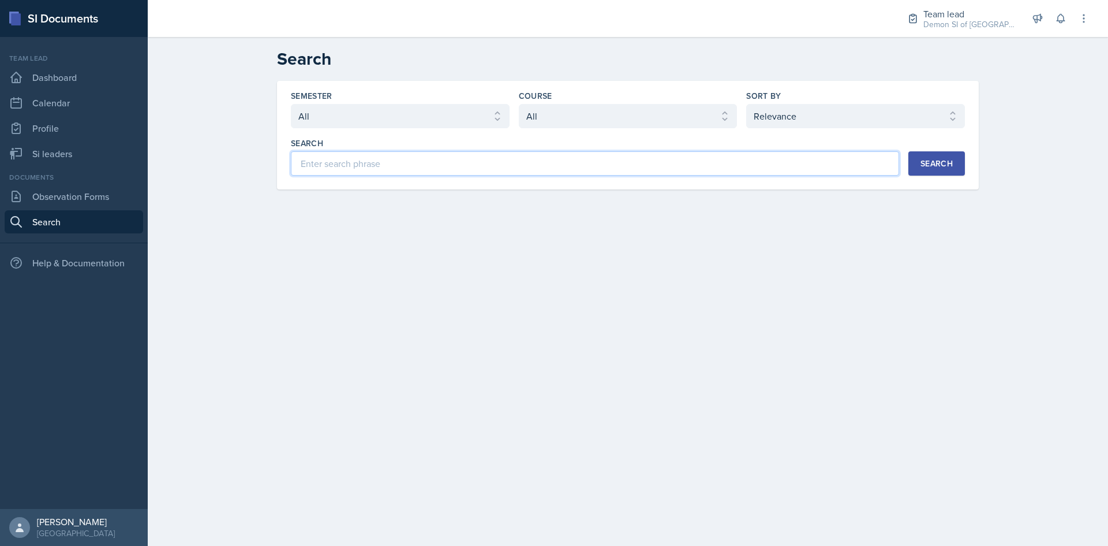
click at [436, 154] on input at bounding box center [595, 163] width 608 height 24
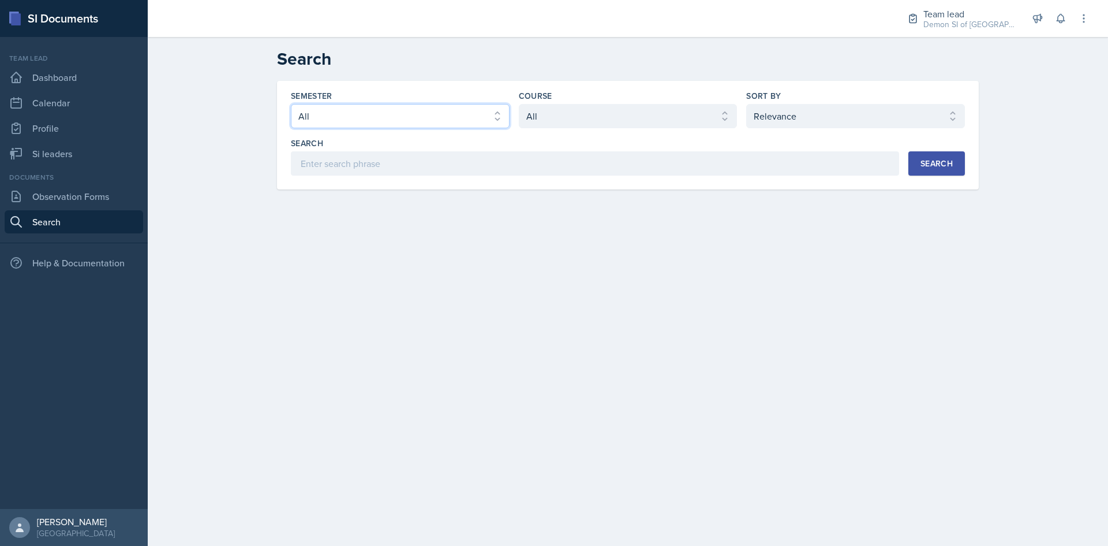
click at [453, 124] on select "Select semester All Fall 2025 Summer 2025 Spring 2025 Fall 2024 Summer 2024 Spr…" at bounding box center [400, 116] width 219 height 24
click at [103, 198] on link "Observation Forms" at bounding box center [74, 196] width 139 height 23
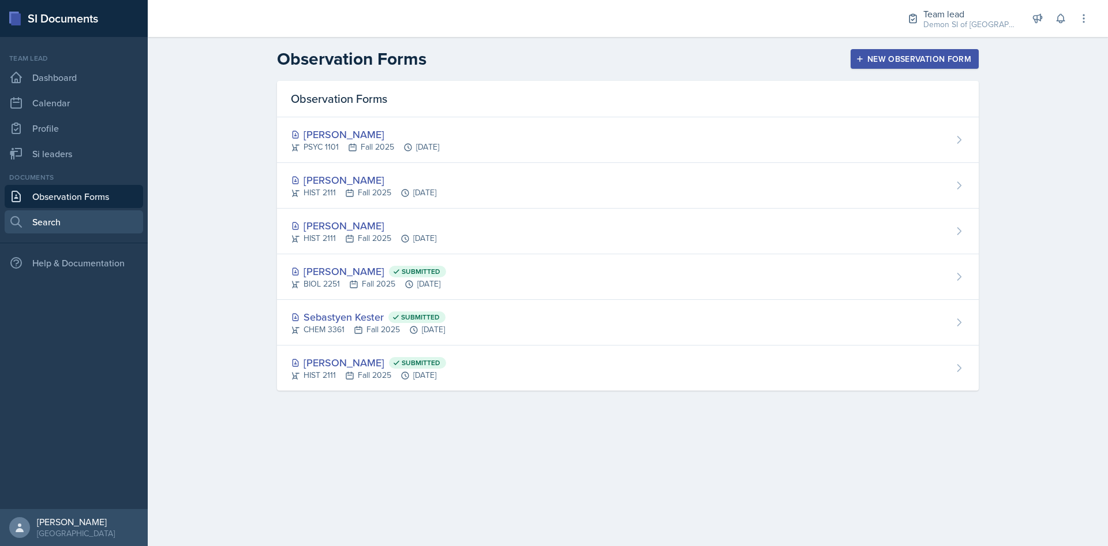
click at [73, 218] on link "Search" at bounding box center [74, 221] width 139 height 23
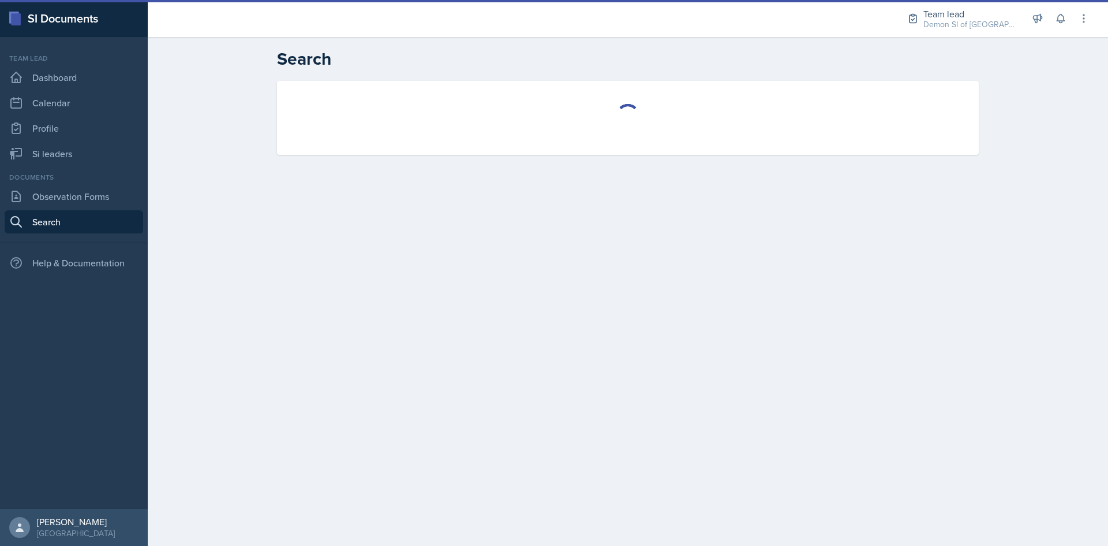
select select "all"
select select "1"
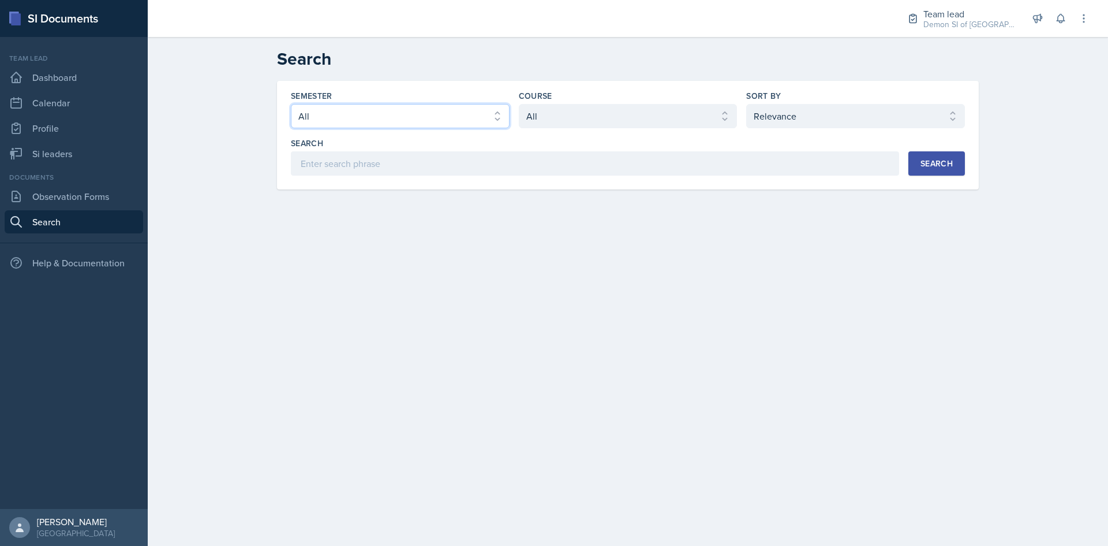
click at [435, 128] on select "Select semester All Fall 2025 Summer 2025 Spring 2025 Fall 2024 Summer 2024 Spr…" at bounding box center [400, 116] width 219 height 24
select select "e2039551-f485-4c1b-a525-5b9893bb04c4"
click at [291, 104] on select "Select semester All Fall 2025 Summer 2025 Spring 2025 Fall 2024 Summer 2024 Spr…" at bounding box center [400, 116] width 219 height 24
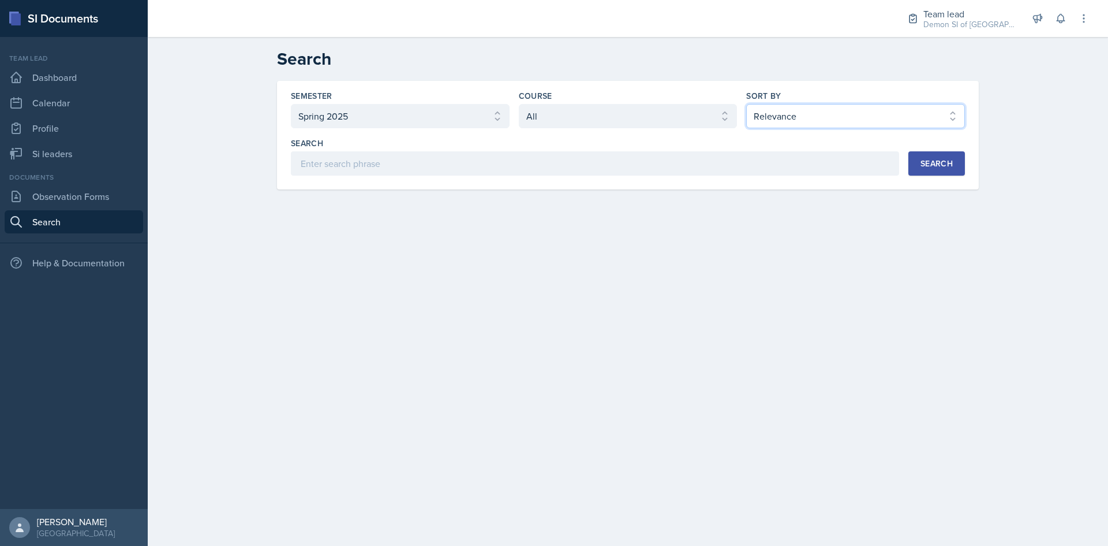
click at [850, 125] on select "Select sort by Relevance Document Date (Asc) Document Date (Desc)" at bounding box center [855, 116] width 219 height 24
click at [832, 126] on select "Select sort by Relevance Document Date (Asc) Document Date (Desc)" at bounding box center [855, 116] width 219 height 24
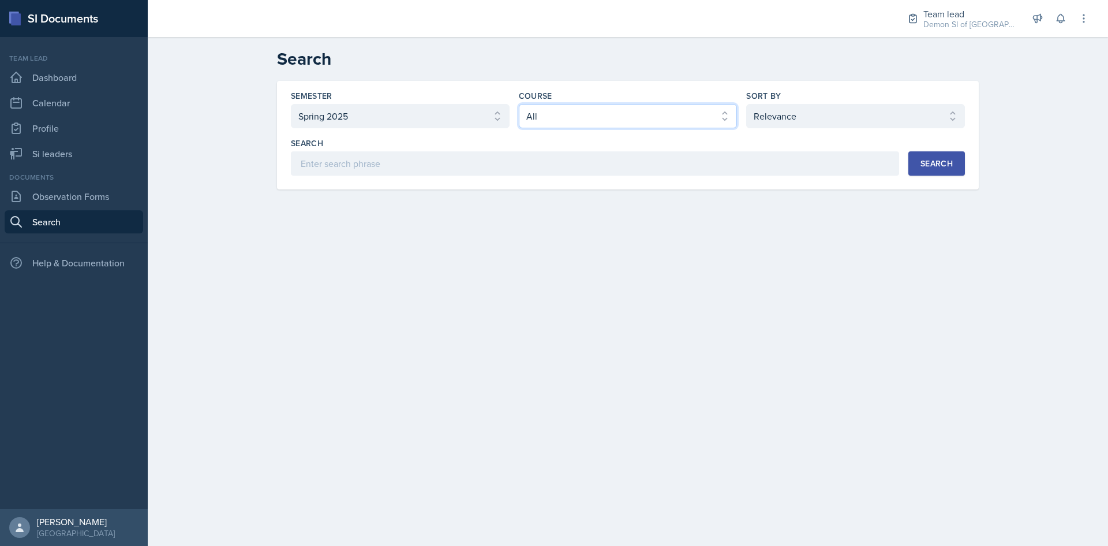
click at [591, 113] on select "Select course All ACCT 2101 ACCT 2102 ACCT 4050 ANTH 1102 ANTH 3301 ARCH 1000 A…" at bounding box center [628, 116] width 219 height 24
select select "196701bd-3eec-4b7d-9835-b66cfca8bb4a"
click at [519, 104] on select "Select course All ACCT 2101 ACCT 2102 ACCT 4050 ANTH 1102 ANTH 3301 ARCH 1000 A…" at bounding box center [628, 116] width 219 height 24
click at [937, 163] on div "Search" at bounding box center [937, 163] width 32 height 9
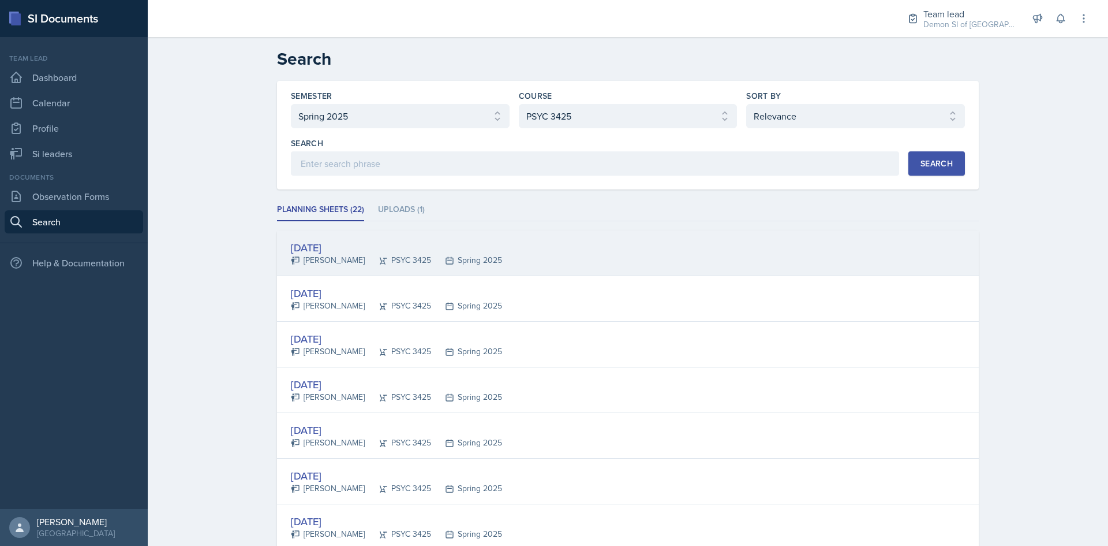
click at [344, 252] on div "[DATE]" at bounding box center [396, 248] width 211 height 16
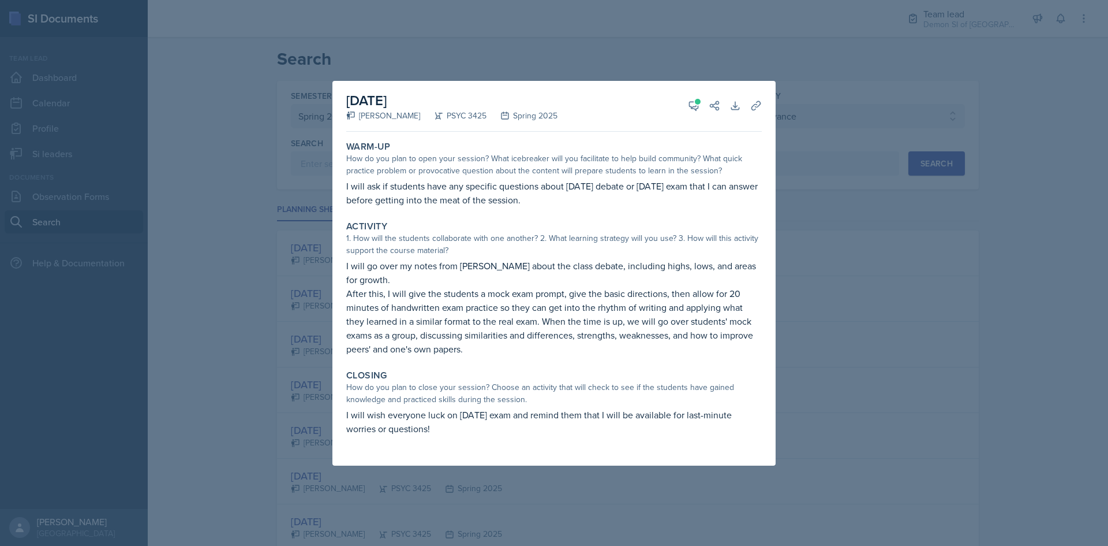
click at [310, 240] on div at bounding box center [554, 273] width 1108 height 546
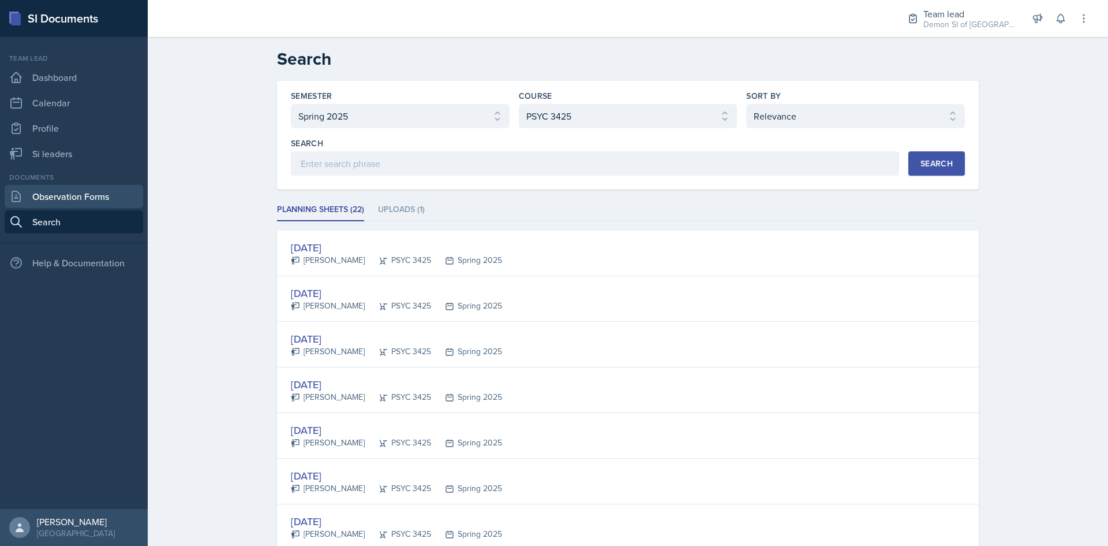
click at [60, 196] on link "Observation Forms" at bounding box center [74, 196] width 139 height 23
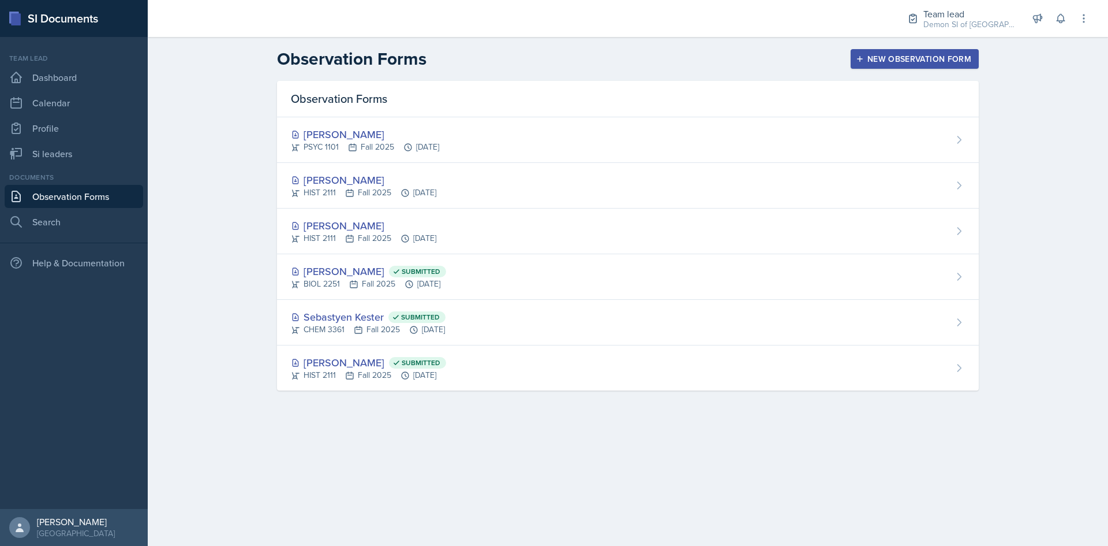
click at [68, 197] on link "Observation Forms" at bounding box center [74, 196] width 139 height 23
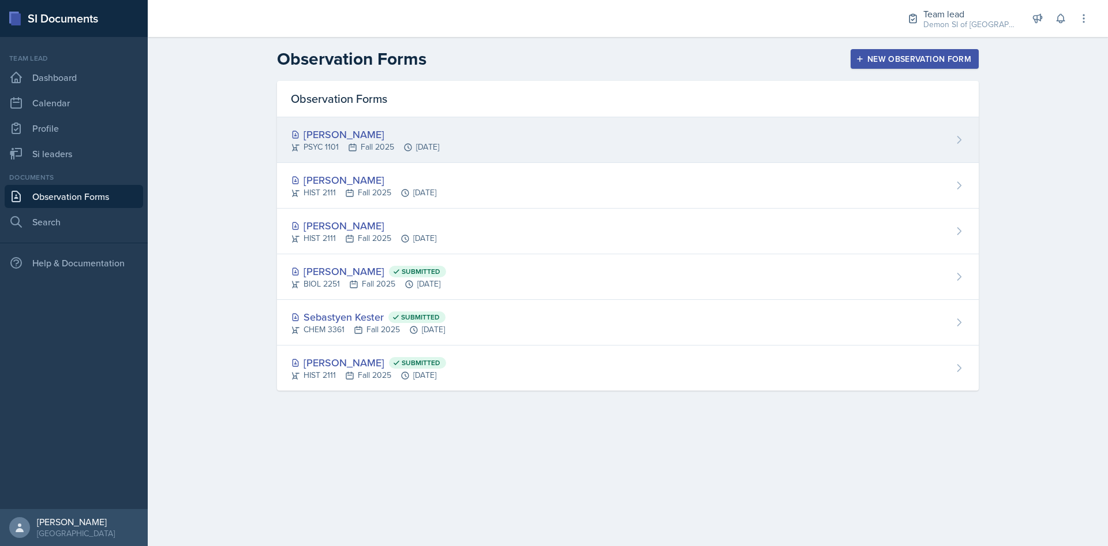
click at [439, 138] on div "[PERSON_NAME]" at bounding box center [365, 134] width 148 height 16
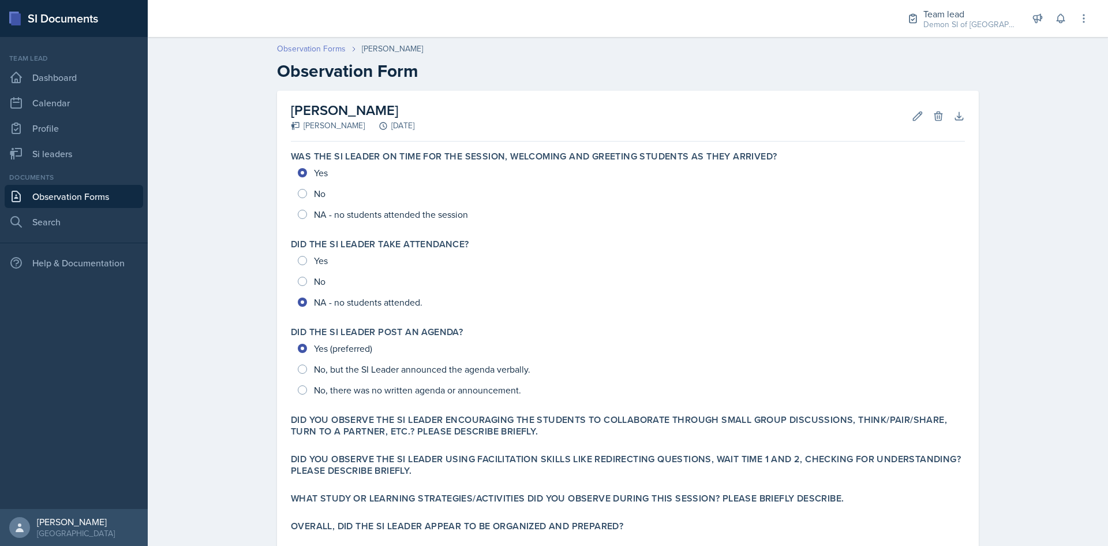
click at [327, 50] on link "Observation Forms" at bounding box center [311, 49] width 69 height 12
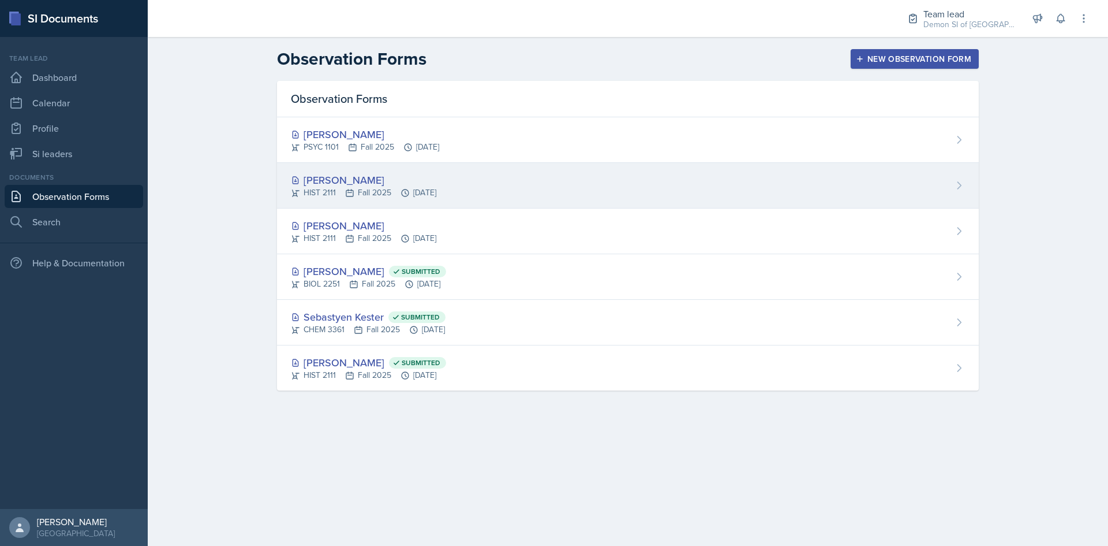
click at [389, 180] on div "[PERSON_NAME]" at bounding box center [363, 180] width 145 height 16
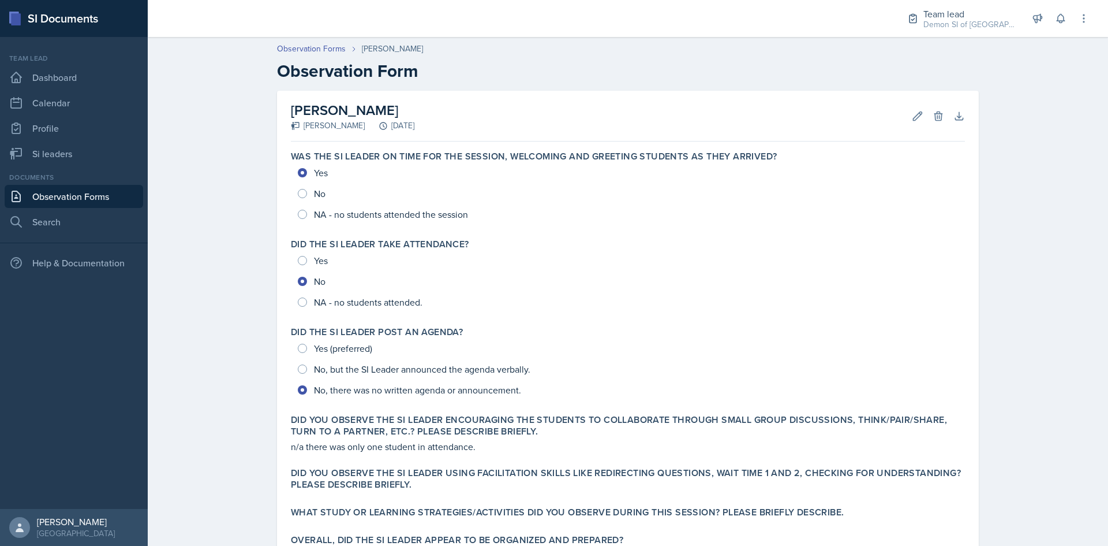
click at [326, 40] on header "Observation Forms [PERSON_NAME] Observation Form" at bounding box center [628, 62] width 961 height 62
click at [324, 47] on link "Observation Forms" at bounding box center [311, 49] width 69 height 12
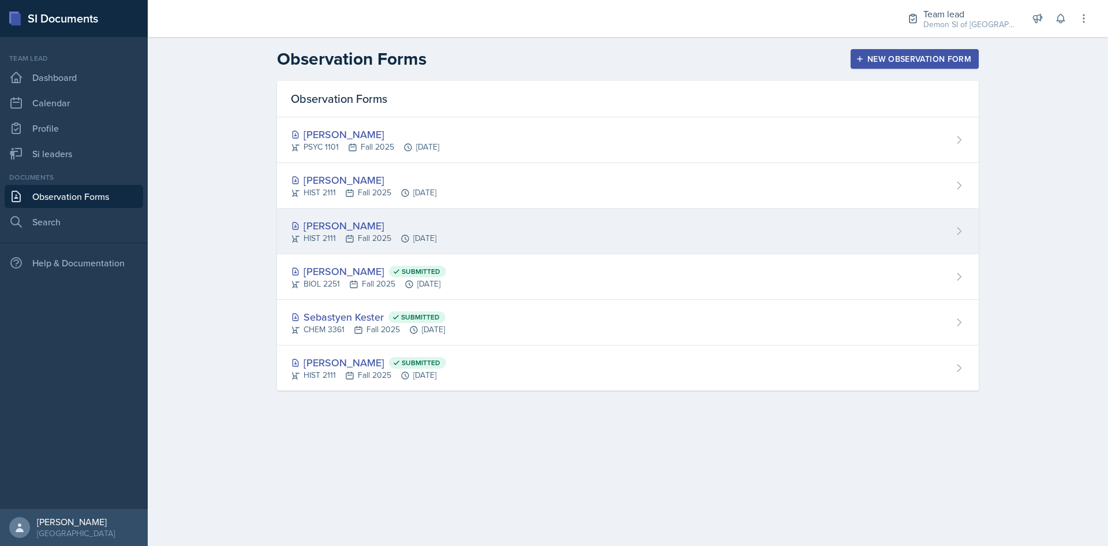
click at [387, 238] on div "HIST 2111 Fall 2025 [DATE]" at bounding box center [363, 238] width 145 height 12
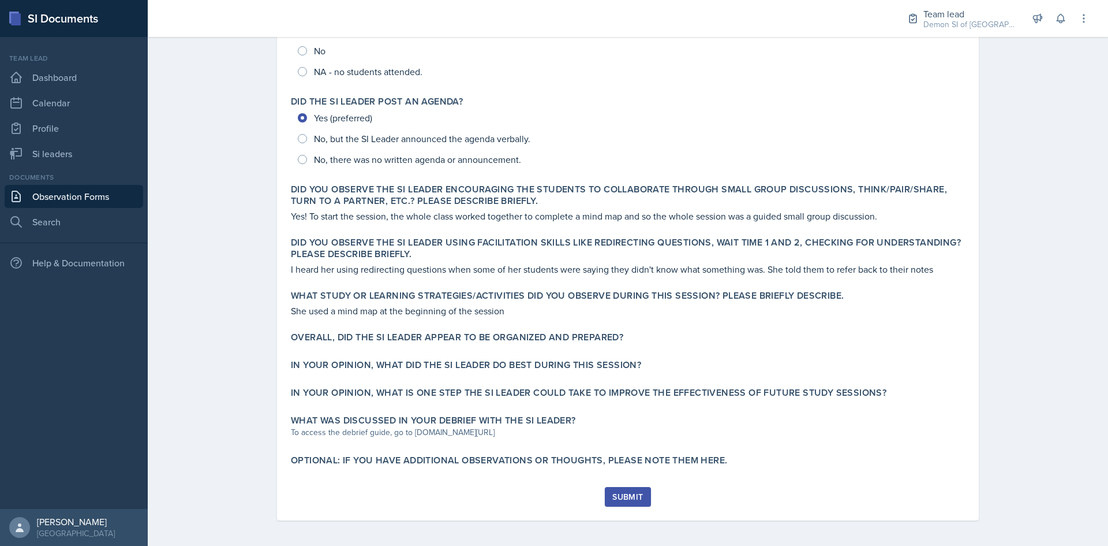
scroll to position [233, 0]
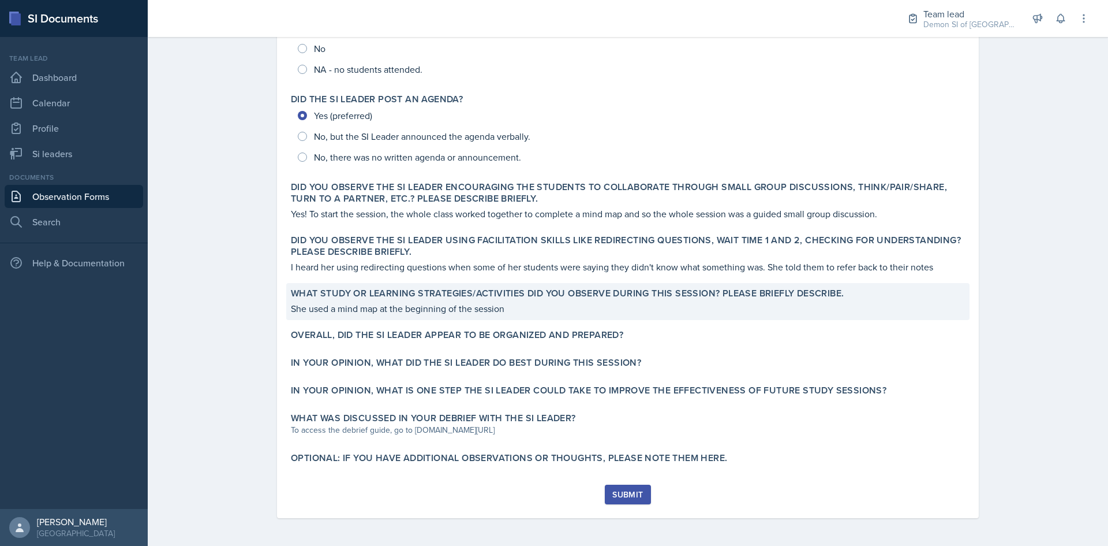
click at [509, 309] on p "She used a mind map at the beginning of the session" at bounding box center [628, 308] width 674 height 14
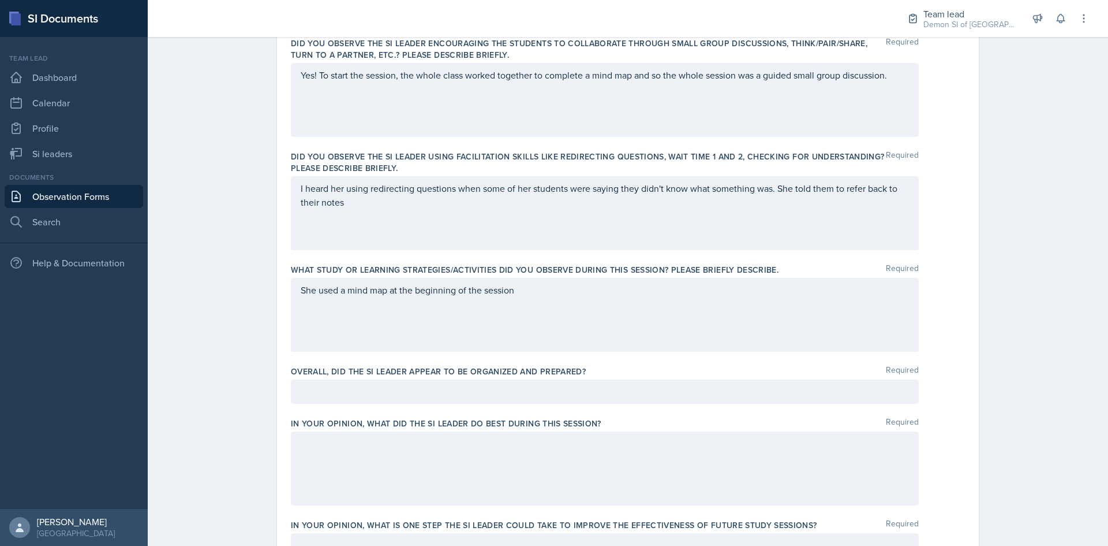
scroll to position [368, 0]
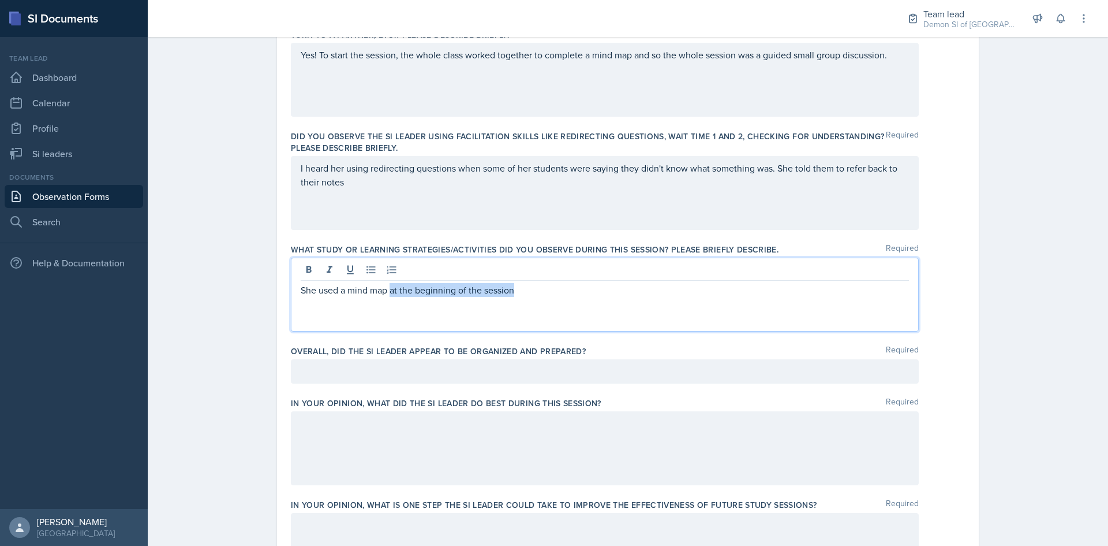
drag, startPoint x: 521, startPoint y: 301, endPoint x: 387, endPoint y: 297, distance: 133.4
click at [387, 297] on div "She used a mind map at the beginning of the session" at bounding box center [605, 294] width 628 height 74
click at [745, 289] on p "She used a mind map as her main activity and all the students worked together t…" at bounding box center [605, 290] width 608 height 14
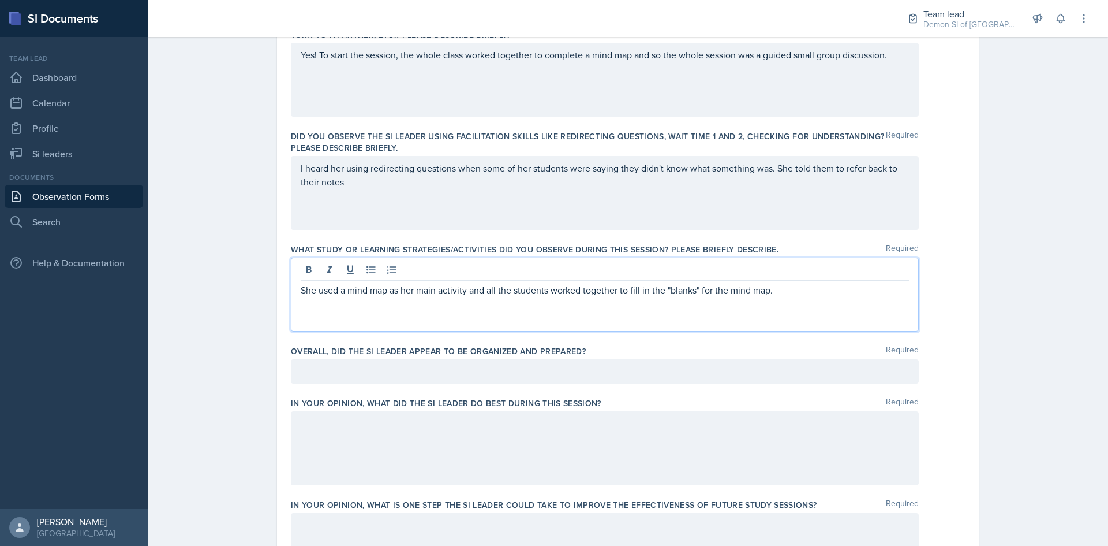
click at [788, 290] on p "She used a mind map as her main activity and all the students worked together t…" at bounding box center [605, 290] width 608 height 14
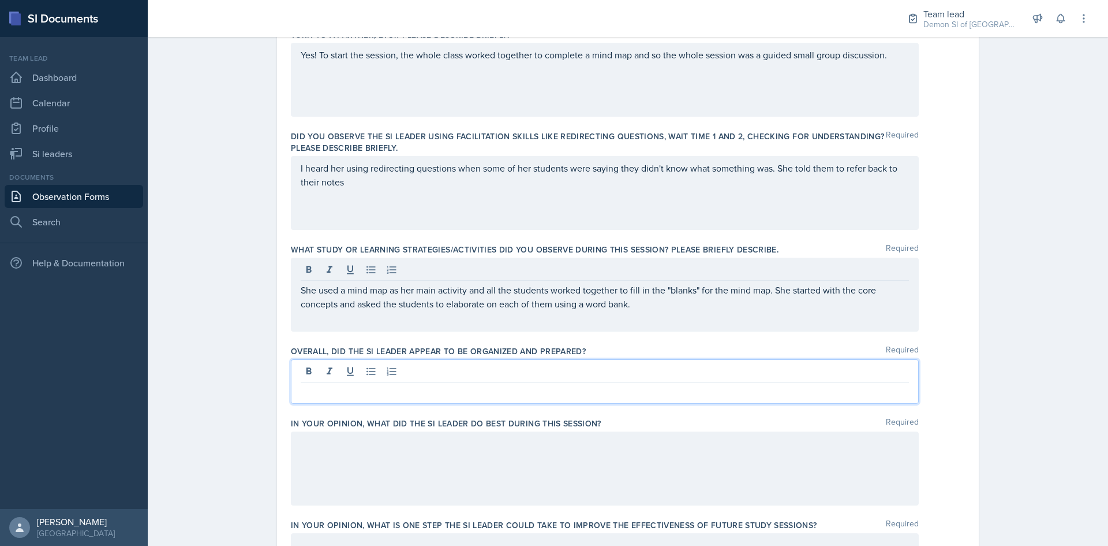
click at [647, 367] on div at bounding box center [605, 381] width 628 height 44
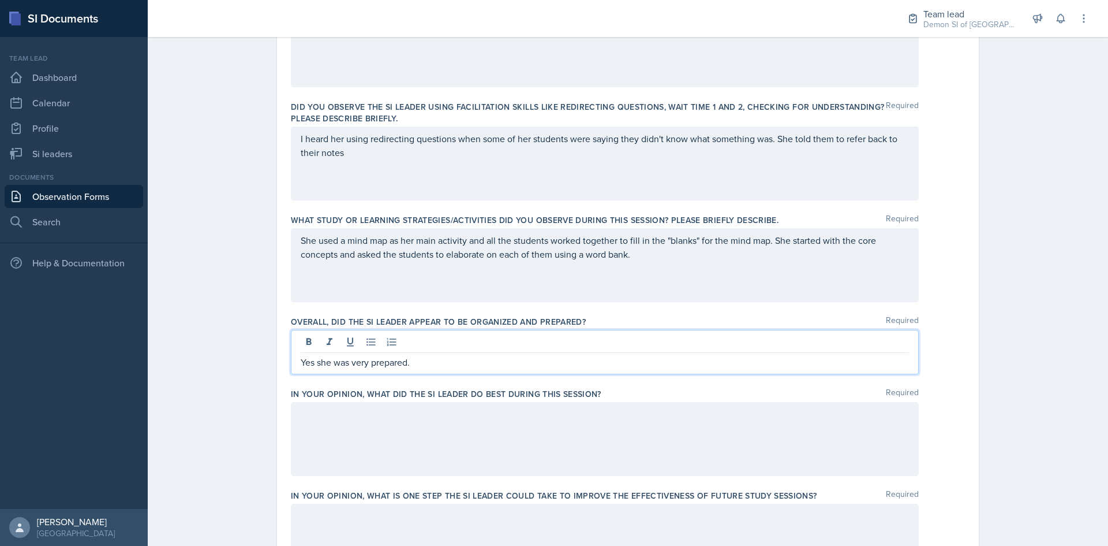
scroll to position [426, 0]
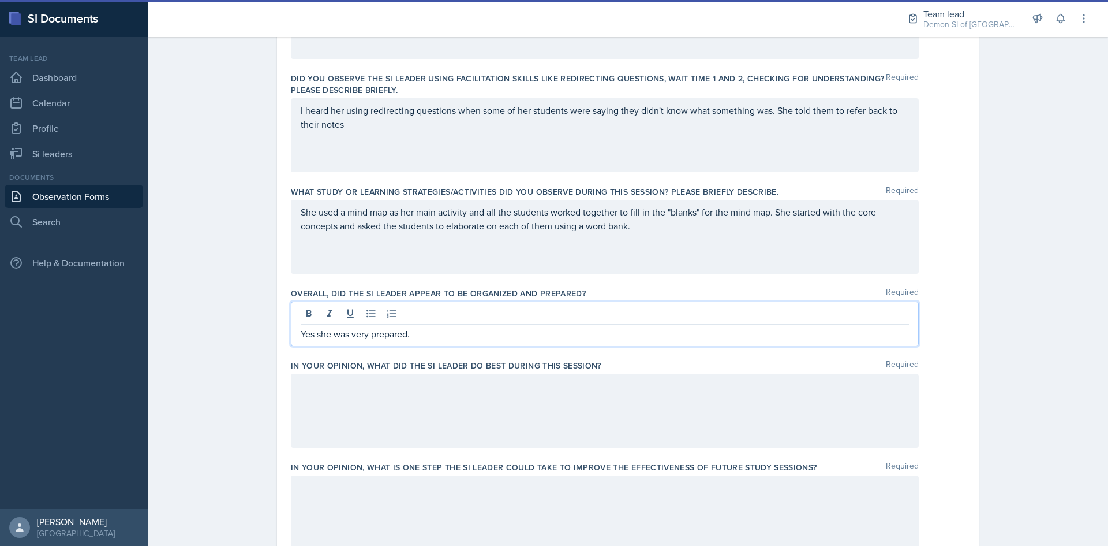
click at [475, 330] on p "Yes she was very prepared." at bounding box center [605, 334] width 608 height 14
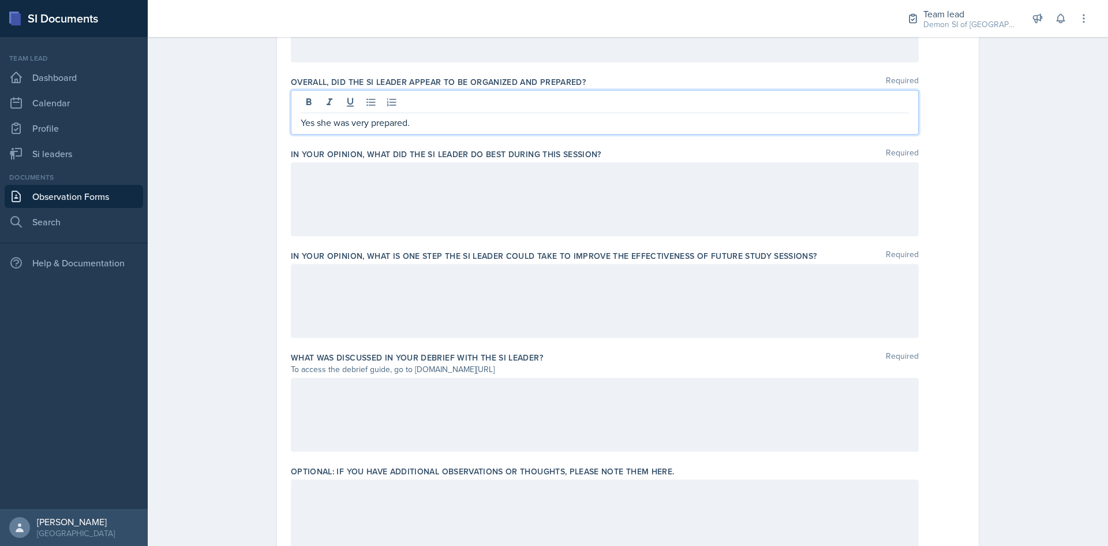
scroll to position [657, 0]
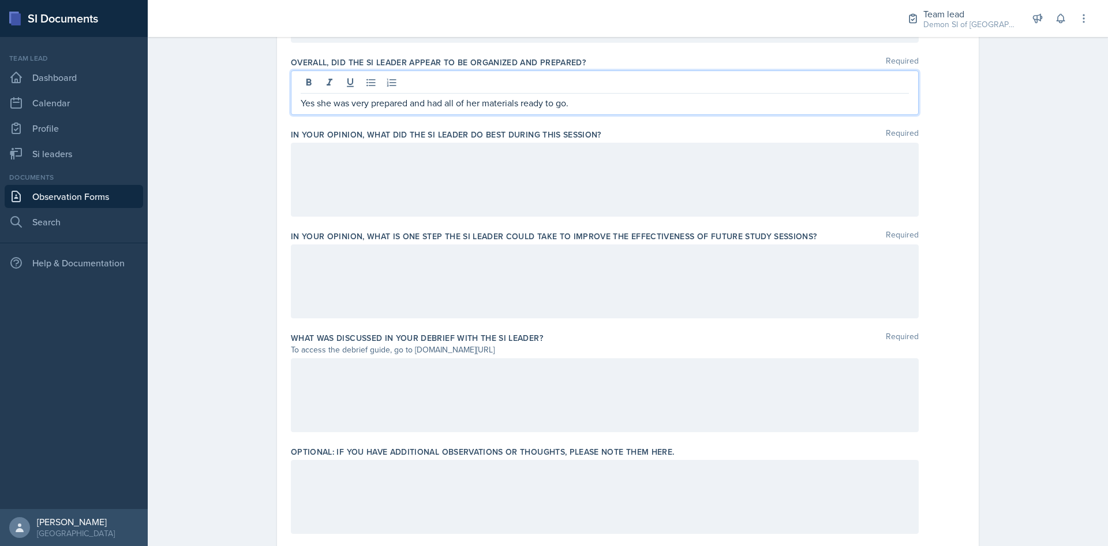
click at [466, 156] on div at bounding box center [605, 180] width 628 height 74
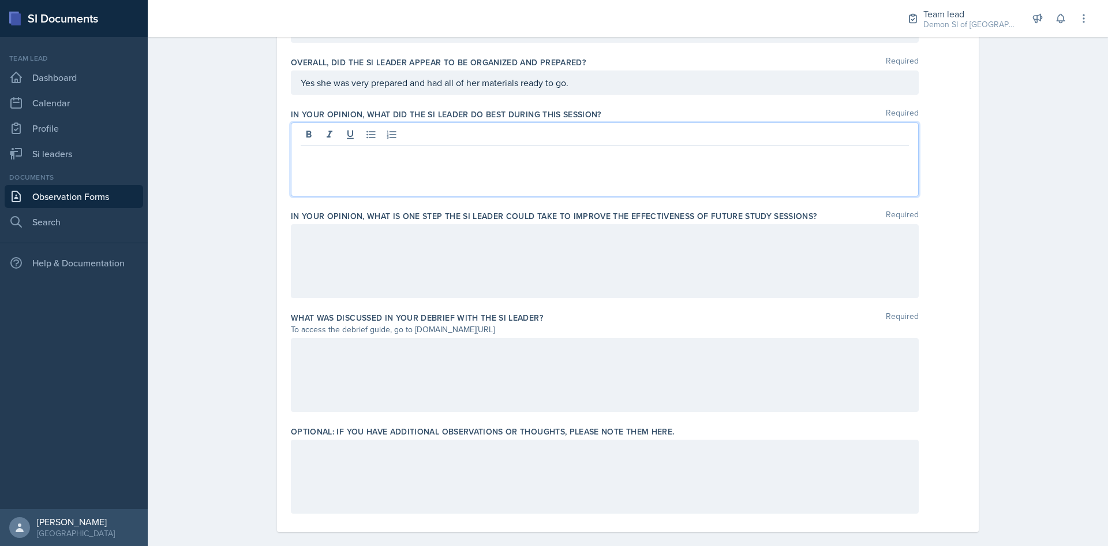
scroll to position [637, 0]
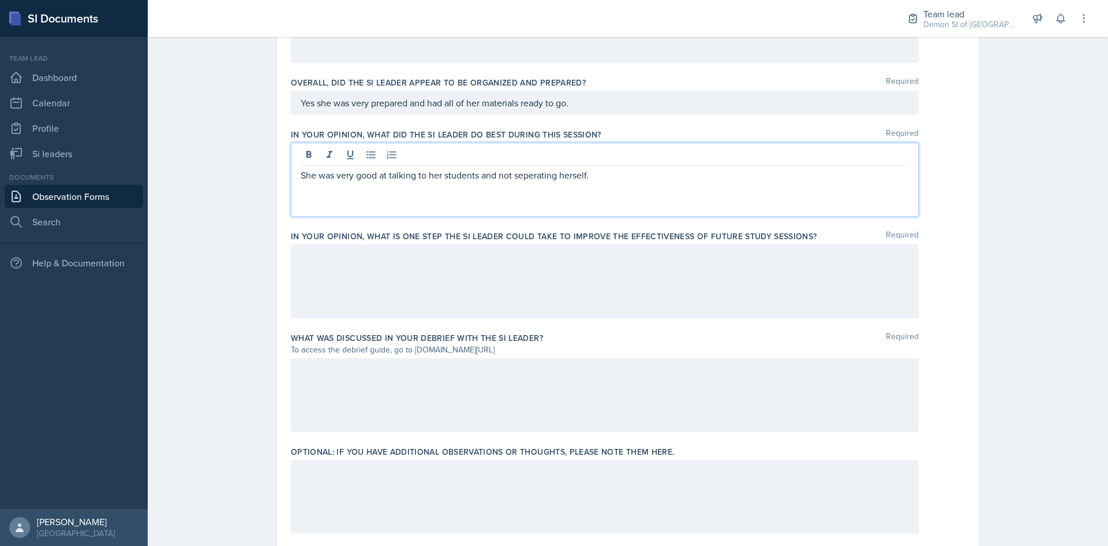
click at [515, 172] on p "She was very good at talking to her students and not seperating herself." at bounding box center [605, 175] width 608 height 14
click at [531, 184] on div "She was very good at talking to her students and not seperating herself." at bounding box center [605, 180] width 628 height 74
click at [535, 179] on p "She was very good at talking to her students and not seperating herself." at bounding box center [605, 175] width 608 height 14
click at [620, 175] on p "She was very good at talking to her students and not separating herself." at bounding box center [605, 175] width 608 height 14
click at [774, 177] on p "She was very good at talking to her students and not separating herself. She pu…" at bounding box center [605, 175] width 608 height 14
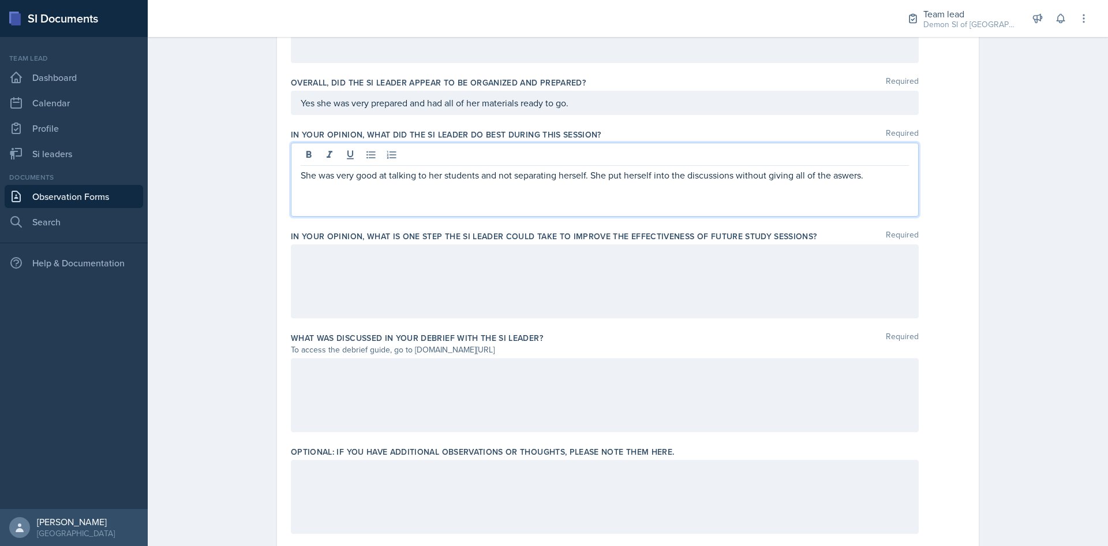
click at [836, 175] on p "She was very good at talking to her students and not separating herself. She pu…" at bounding box center [605, 175] width 608 height 14
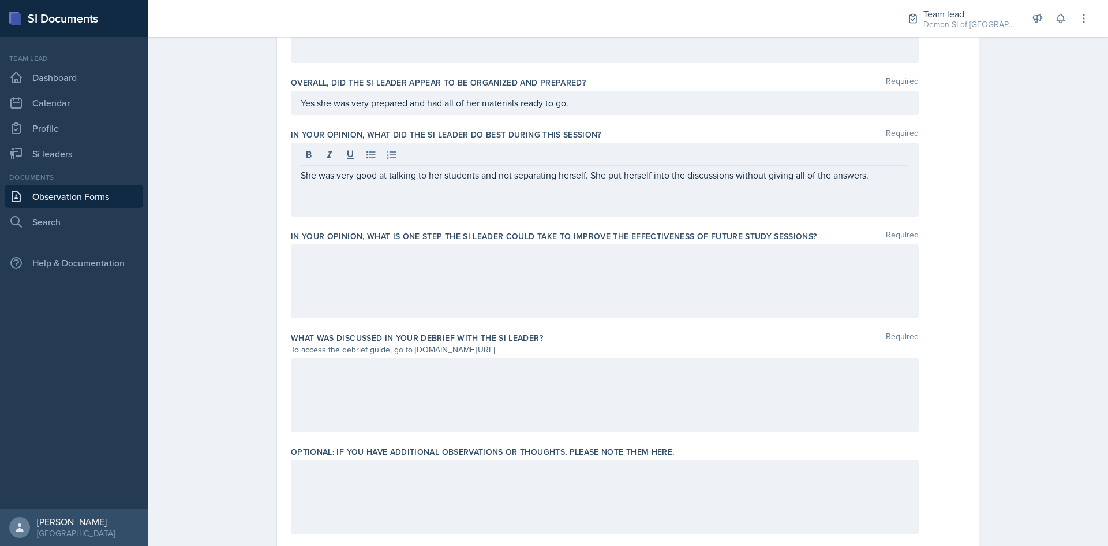
click at [673, 276] on div at bounding box center [605, 281] width 628 height 74
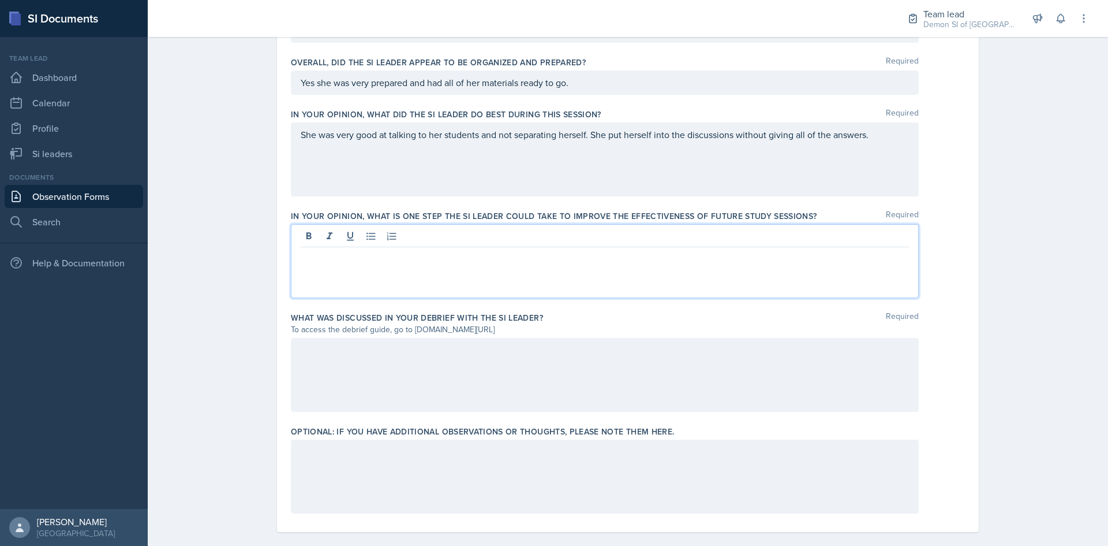
scroll to position [671, 0]
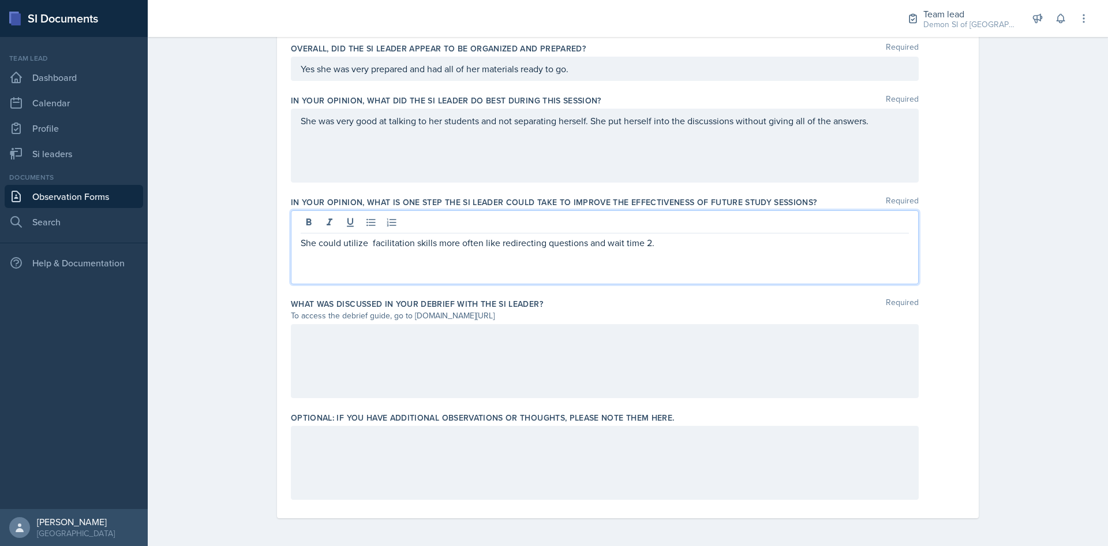
click at [644, 245] on p "She could utilize facilitation skills more often like redirecting questions and…" at bounding box center [605, 243] width 608 height 14
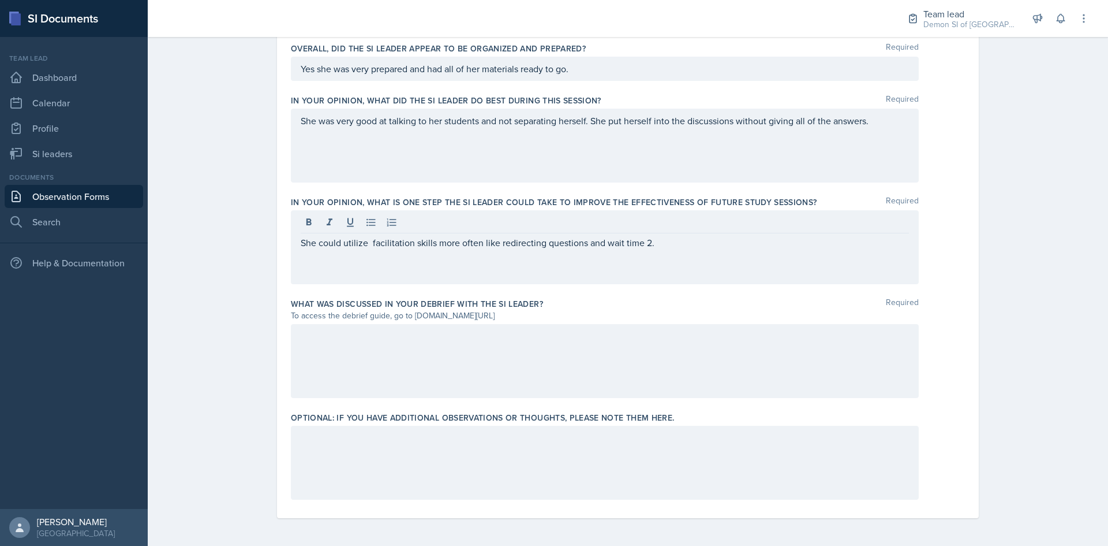
click at [632, 356] on div at bounding box center [605, 361] width 628 height 74
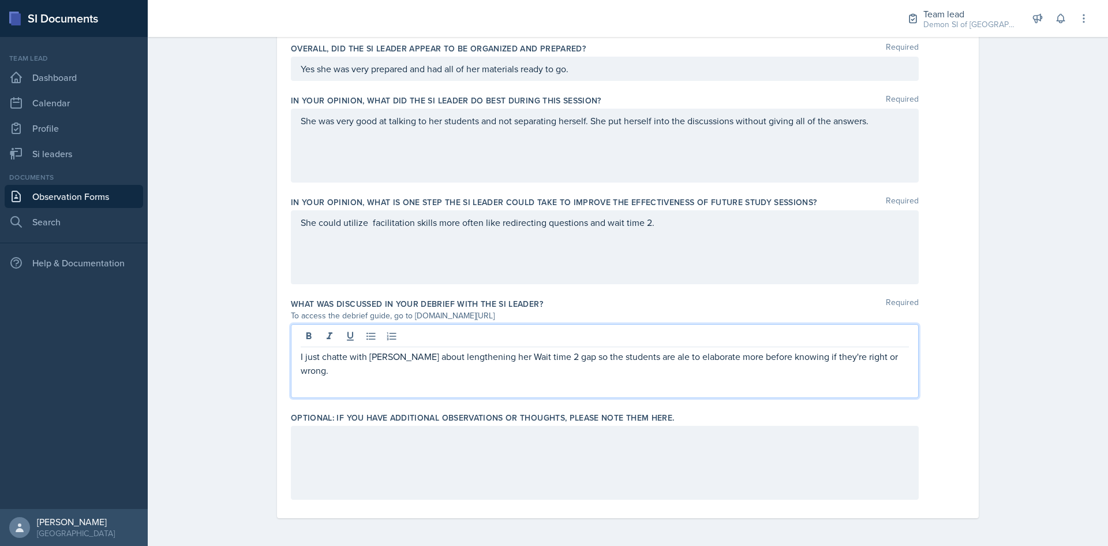
click at [332, 357] on p "I just chatte with [PERSON_NAME] about lengthening her Wait time 2 gap so the s…" at bounding box center [605, 363] width 608 height 28
click at [342, 358] on p "I just chatte with [PERSON_NAME] about lengthening her Wait time 2 gap so the s…" at bounding box center [605, 363] width 608 height 28
click at [880, 355] on p "I just chatted with [PERSON_NAME] about lengthening her Wait time 2 gap so the …" at bounding box center [605, 363] width 608 height 28
click at [882, 355] on p "I just chatted with [PERSON_NAME] about lengthening her Wait time 2 gap so the …" at bounding box center [605, 363] width 608 height 28
click at [891, 358] on p "I just chatted with [PERSON_NAME] about lengthening her Wait time 2 gap so the …" at bounding box center [605, 363] width 608 height 28
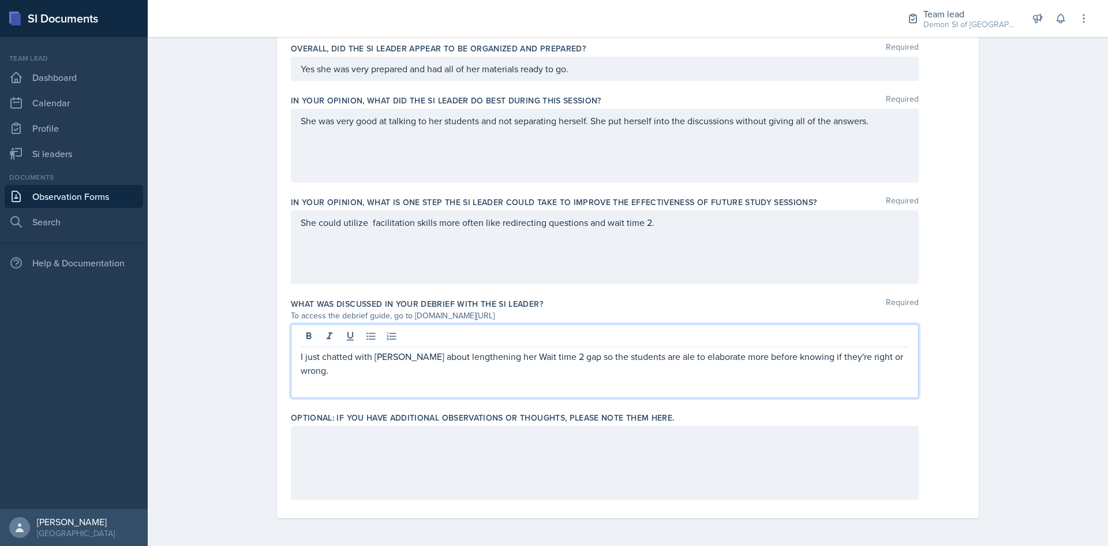
click at [557, 436] on div at bounding box center [605, 462] width 628 height 74
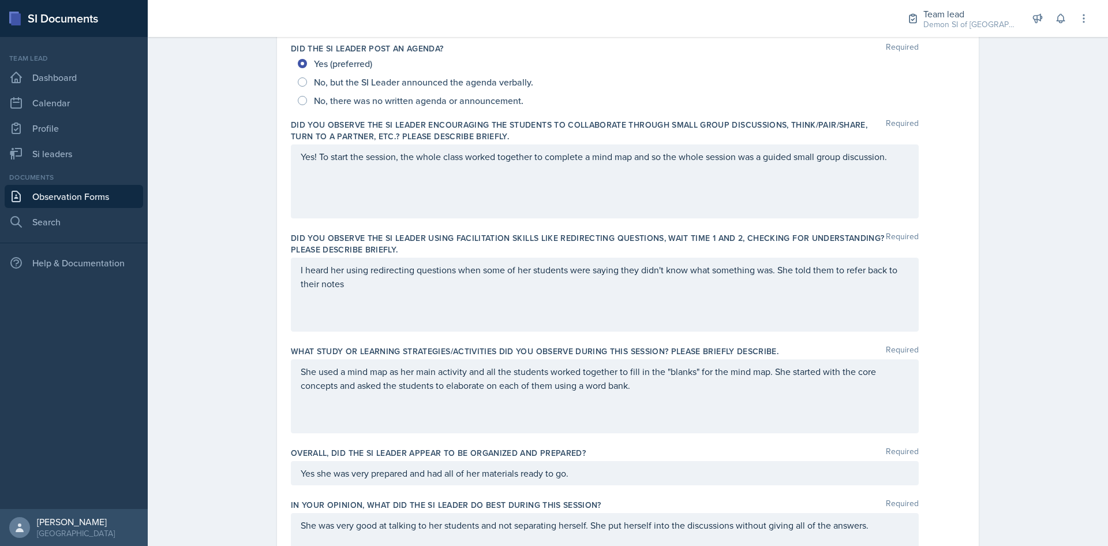
scroll to position [0, 0]
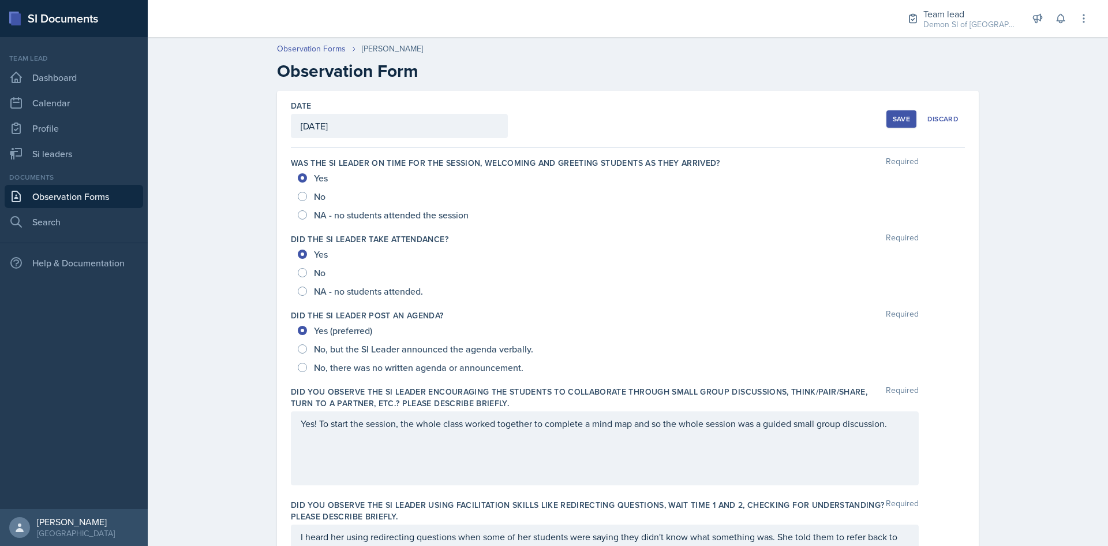
click at [897, 137] on div "Date [DATE] [DATE] 31 1 2 3 4 5 6 7 8 9 10 11 12 13 14 15 16 17 18 19 20 21 22 …" at bounding box center [628, 119] width 674 height 57
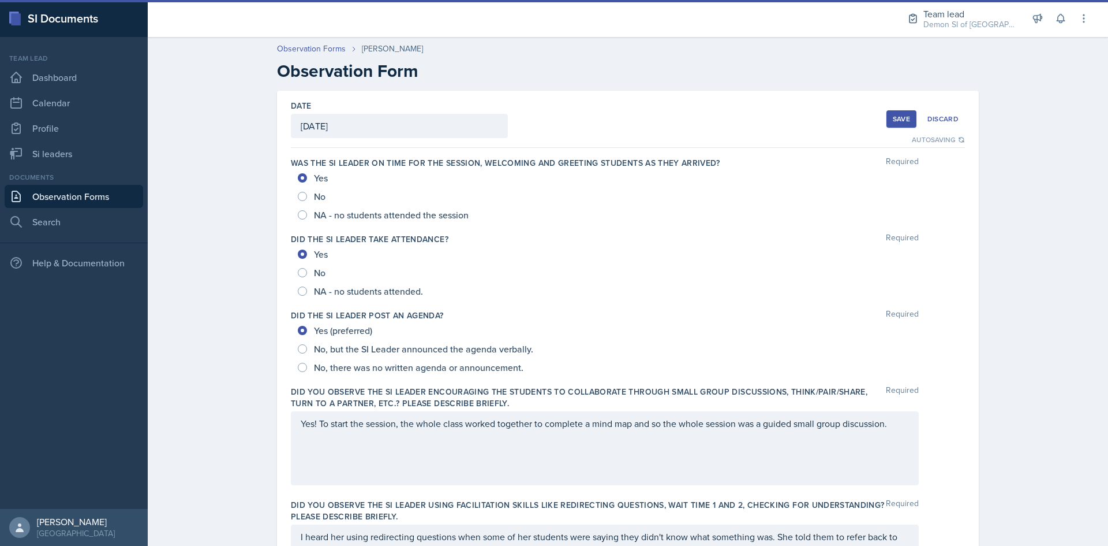
click at [901, 125] on button "Save" at bounding box center [902, 118] width 30 height 17
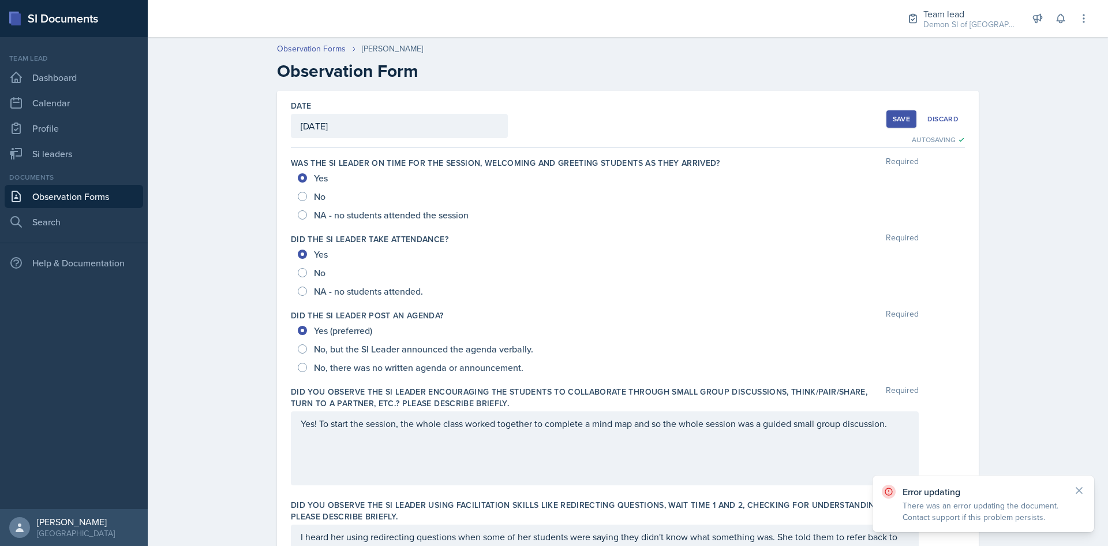
click at [901, 123] on div "Save" at bounding box center [901, 118] width 17 height 9
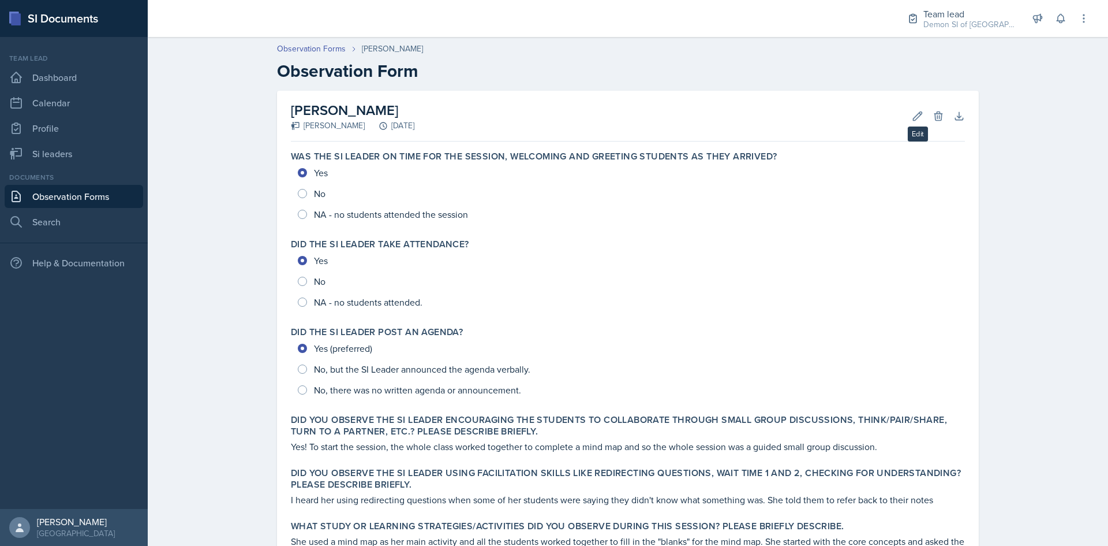
scroll to position [58, 0]
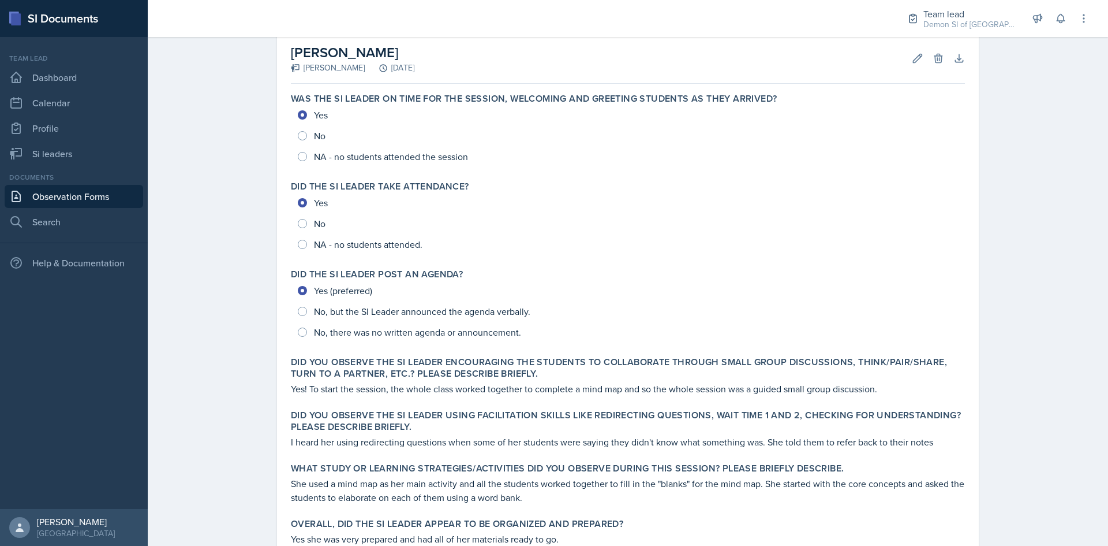
click at [912, 69] on div "[PERSON_NAME] [PERSON_NAME] [PERSON_NAME] [DATE] Edit Delete Download Autosaving" at bounding box center [628, 58] width 674 height 51
click at [899, 38] on div "[PERSON_NAME] [PERSON_NAME] [PERSON_NAME] [DATE] Edit Delete Download Autosaving" at bounding box center [628, 58] width 674 height 51
click at [913, 63] on icon at bounding box center [918, 59] width 12 height 12
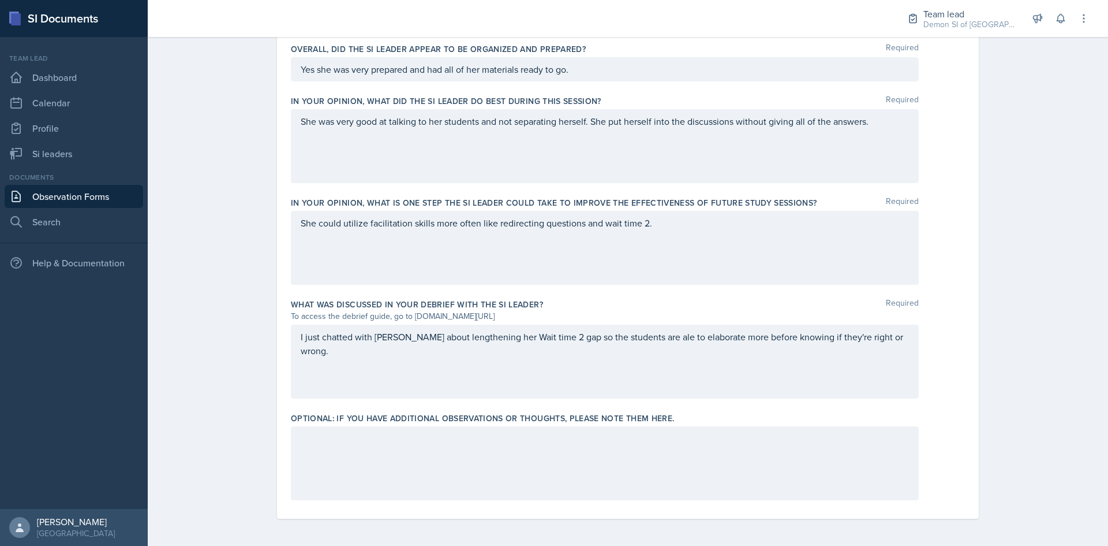
scroll to position [671, 0]
click at [480, 432] on div at bounding box center [605, 462] width 628 height 74
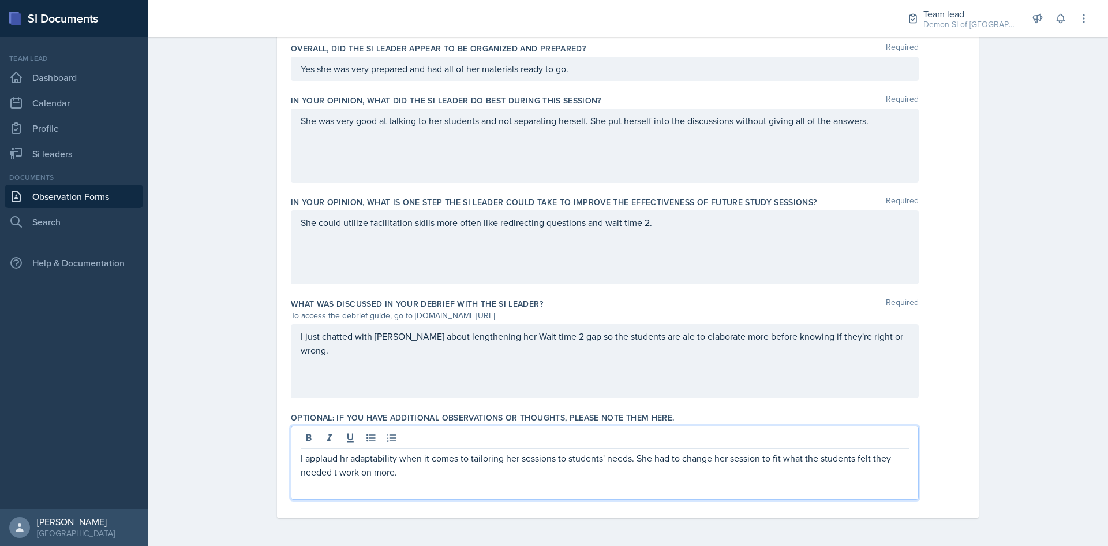
click at [331, 472] on p "I applaud hr adaptability when it comes to tailoring her sessions to students' …" at bounding box center [605, 465] width 608 height 28
click at [343, 456] on p "I applaud hr adaptability when it comes to tailoring her sessions to students' …" at bounding box center [605, 465] width 608 height 28
click at [341, 457] on p "I applaud hr adaptability when it comes to tailoring her sessions to students' …" at bounding box center [605, 465] width 608 height 28
click at [419, 472] on p "I applaud her adaptability when it comes to tailoring her sessions to students'…" at bounding box center [605, 465] width 608 height 28
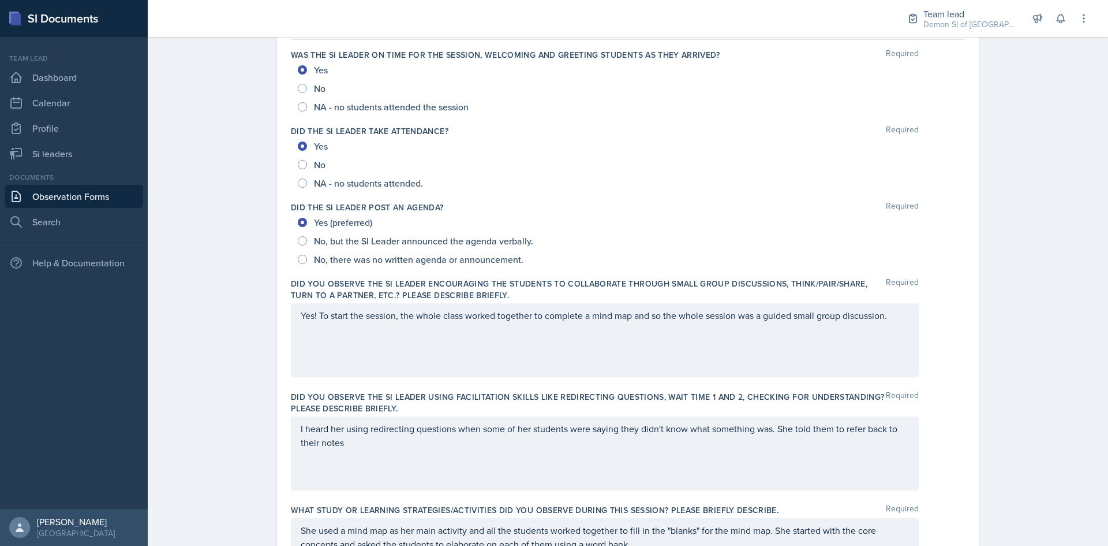
scroll to position [0, 0]
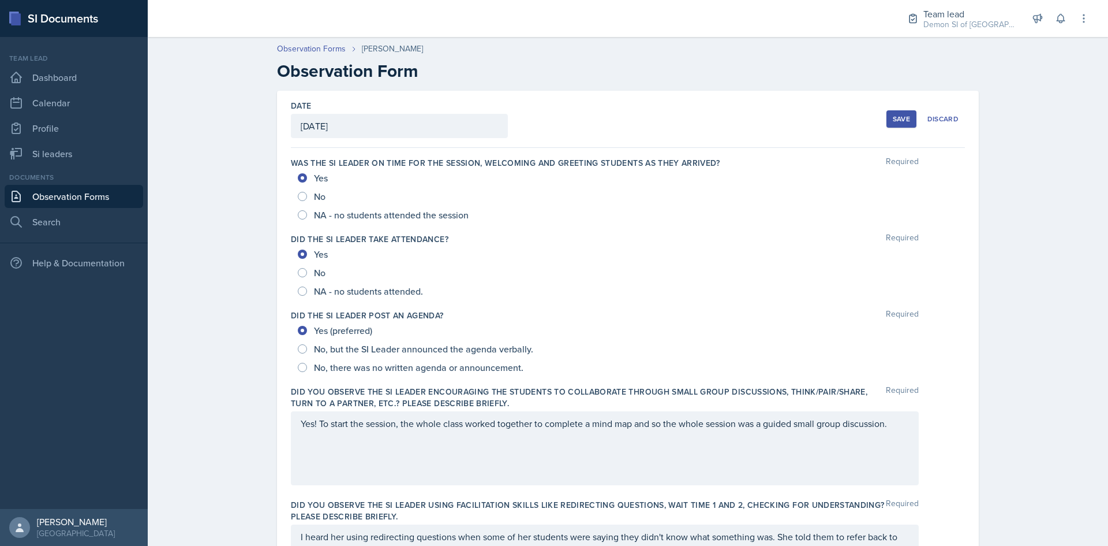
click at [887, 119] on button "Save" at bounding box center [902, 118] width 30 height 17
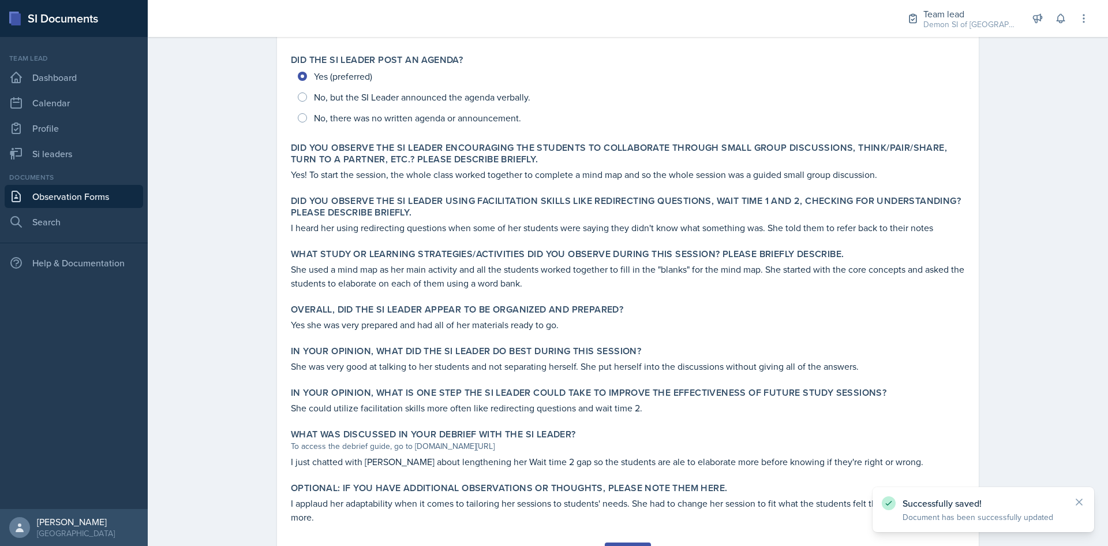
scroll to position [330, 0]
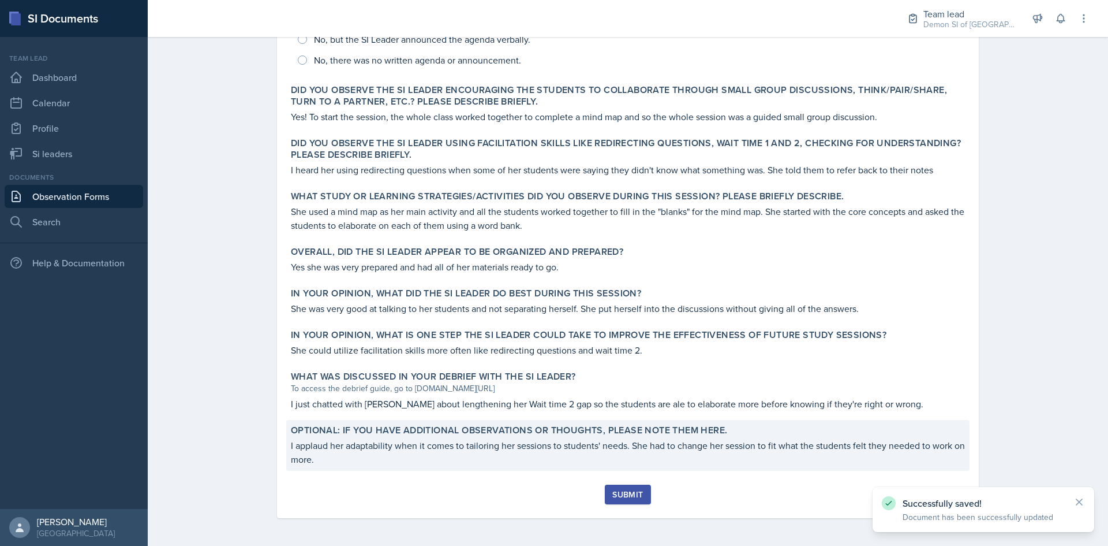
click at [609, 460] on p "I applaud her adaptability when it comes to tailoring her sessions to students'…" at bounding box center [628, 452] width 674 height 28
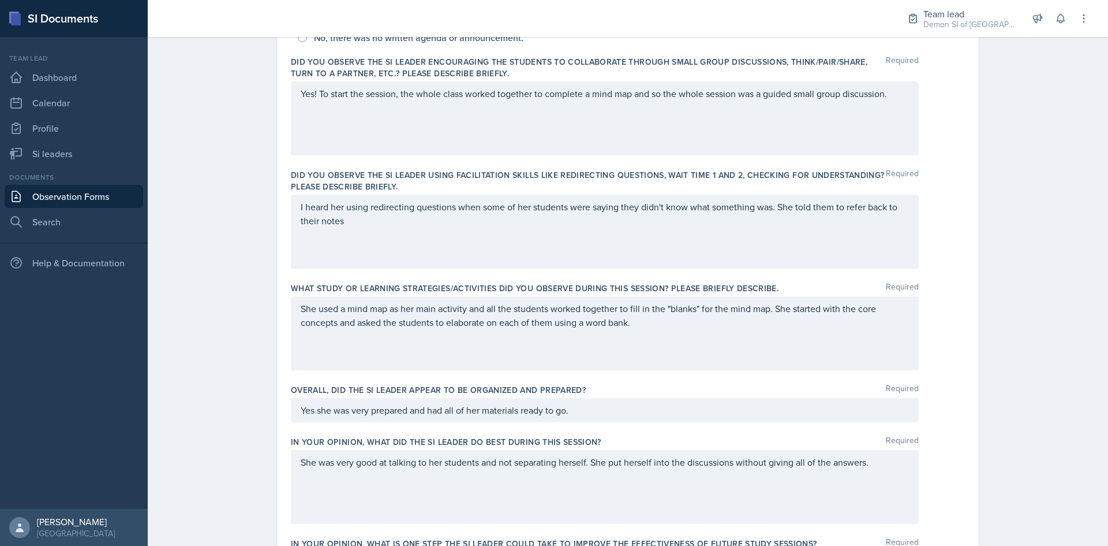
scroll to position [671, 0]
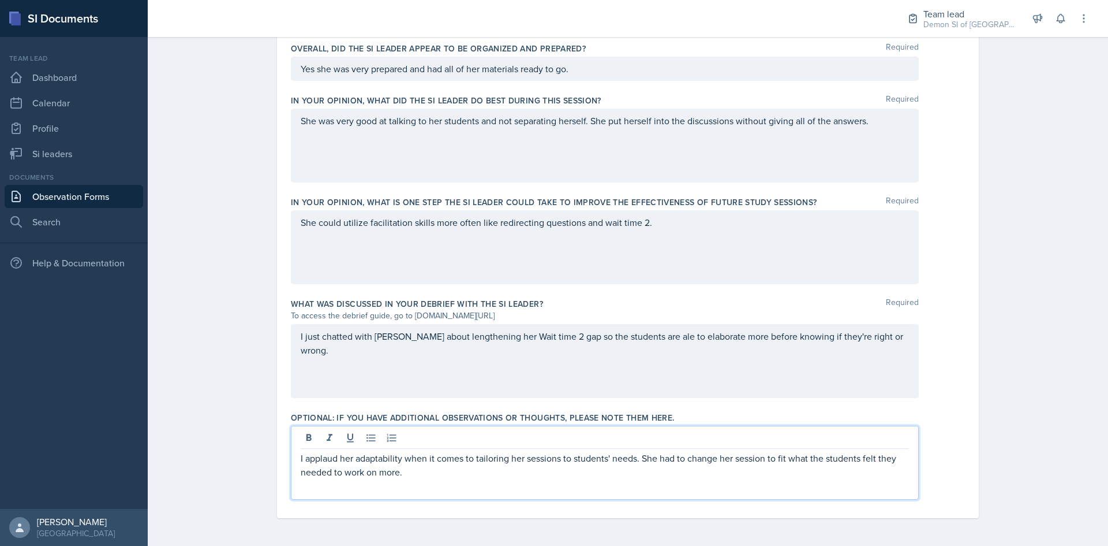
click at [468, 453] on p "I applaud her adaptability when it comes to tailoring her sessions to students'…" at bounding box center [605, 465] width 608 height 28
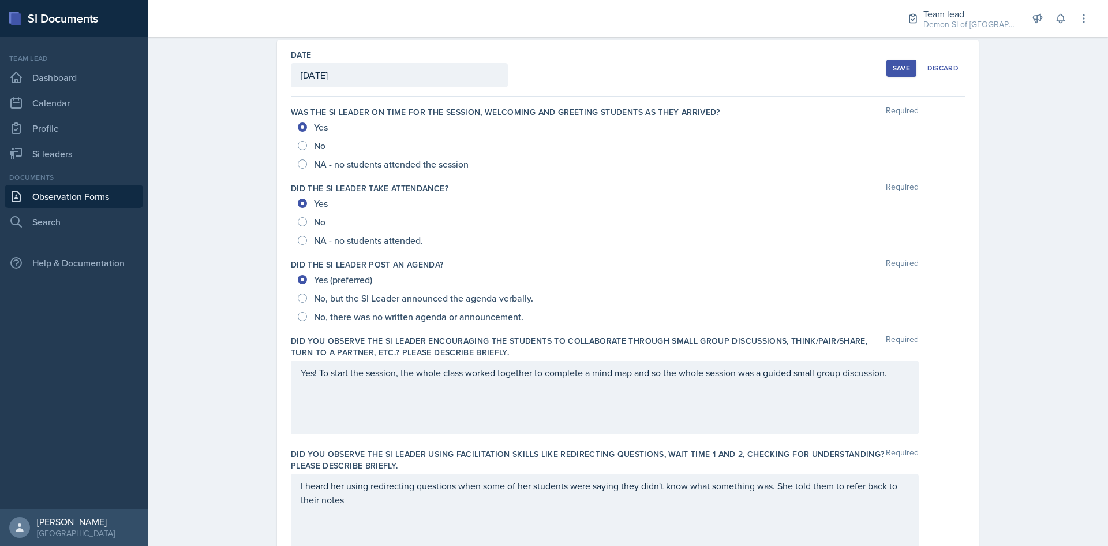
scroll to position [0, 0]
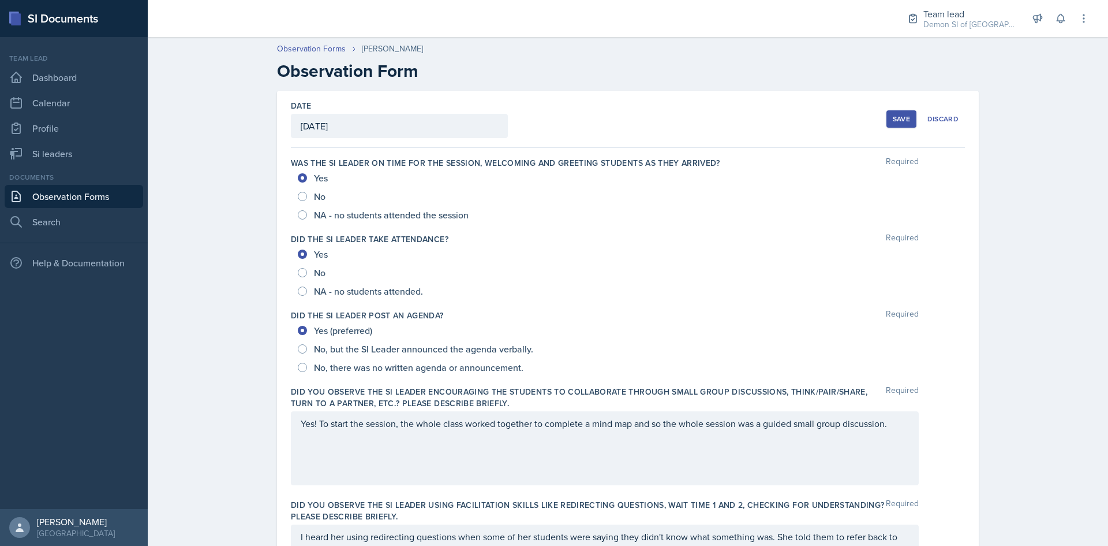
click at [900, 122] on div "Save" at bounding box center [901, 118] width 17 height 9
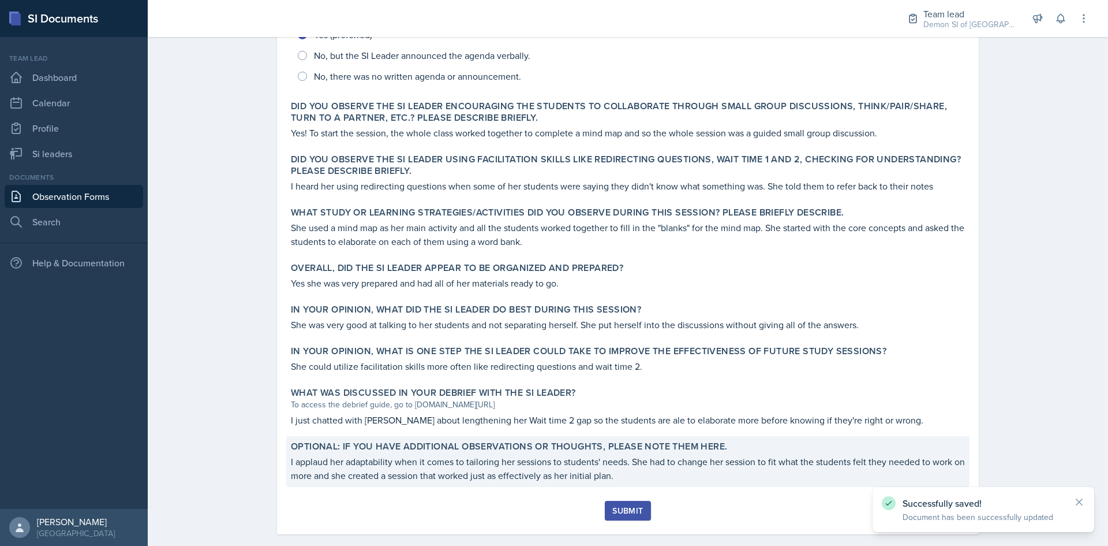
scroll to position [330, 0]
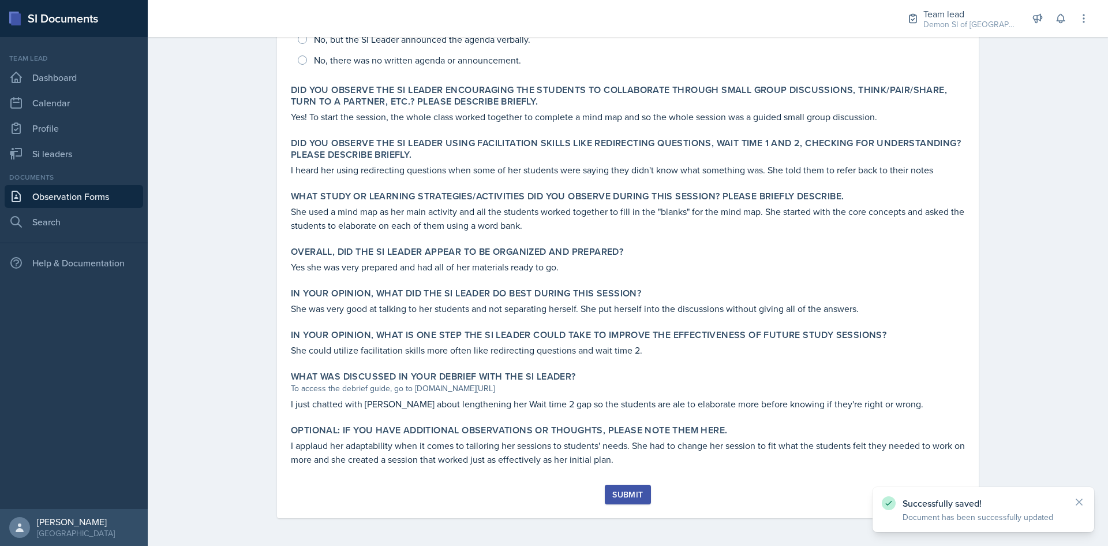
click at [630, 503] on button "Submit" at bounding box center [628, 494] width 46 height 20
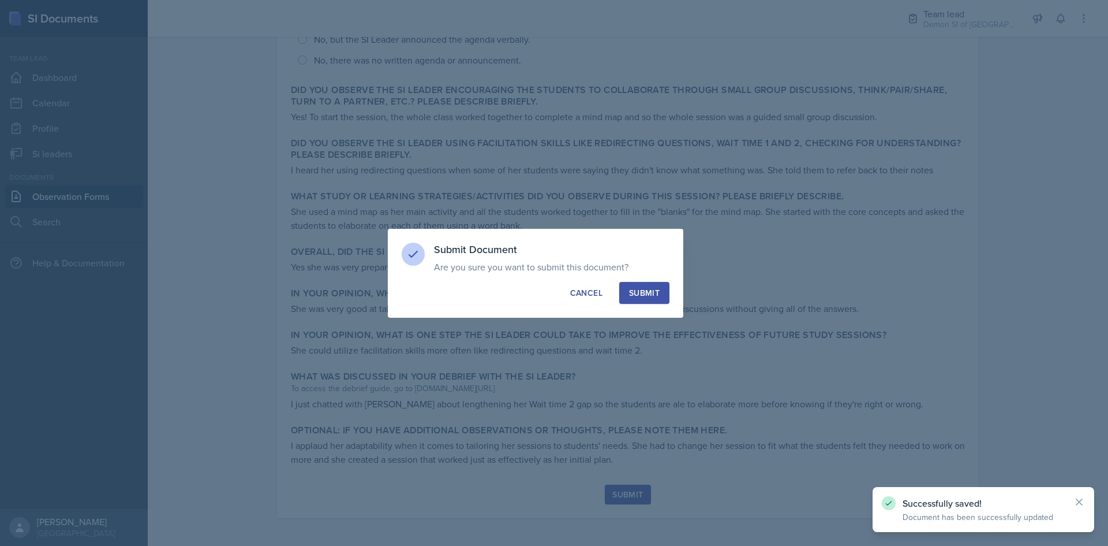
click at [649, 298] on button "Submit" at bounding box center [644, 293] width 50 height 22
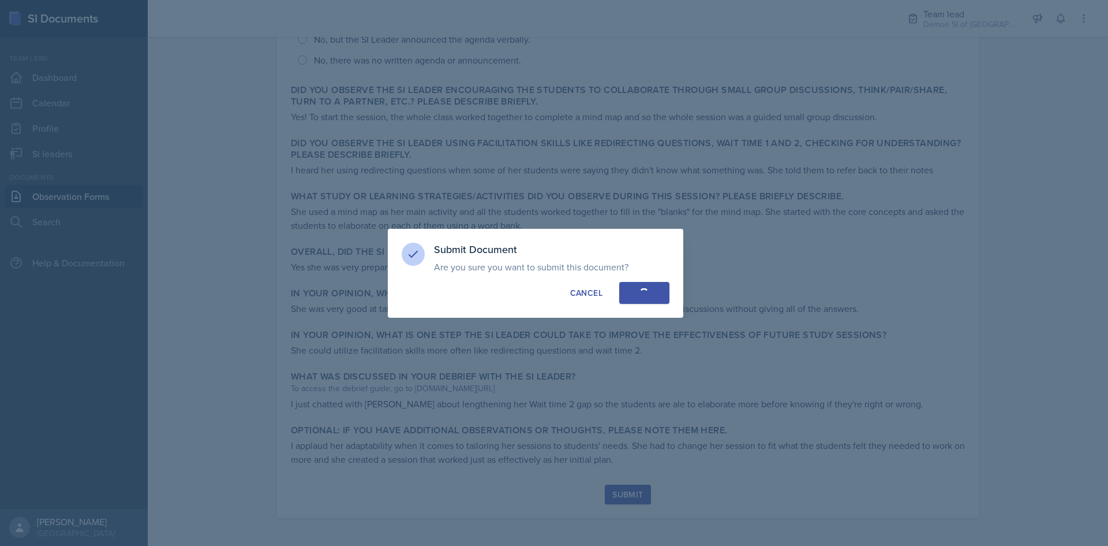
radio input "true"
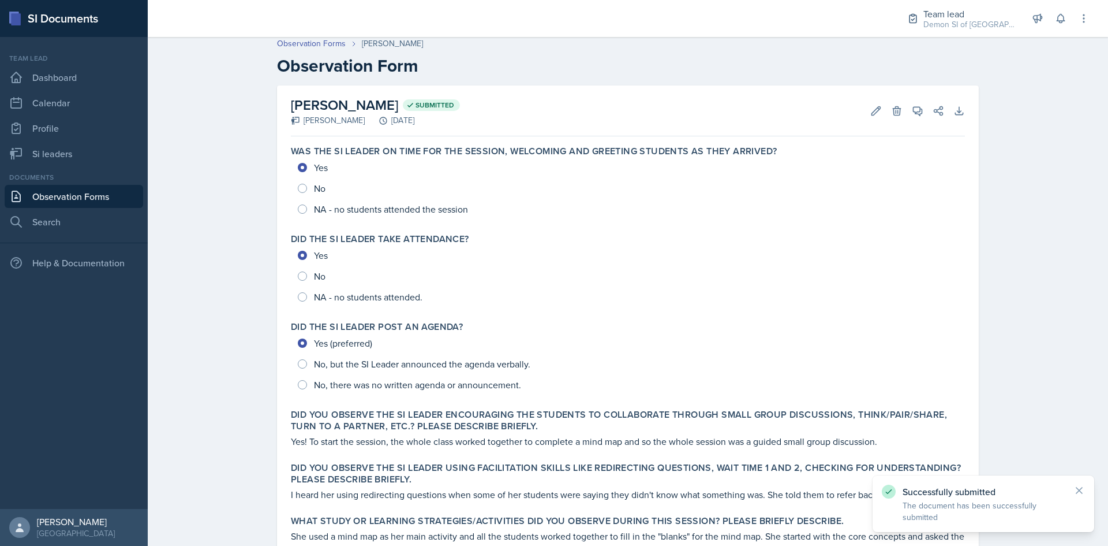
scroll to position [0, 0]
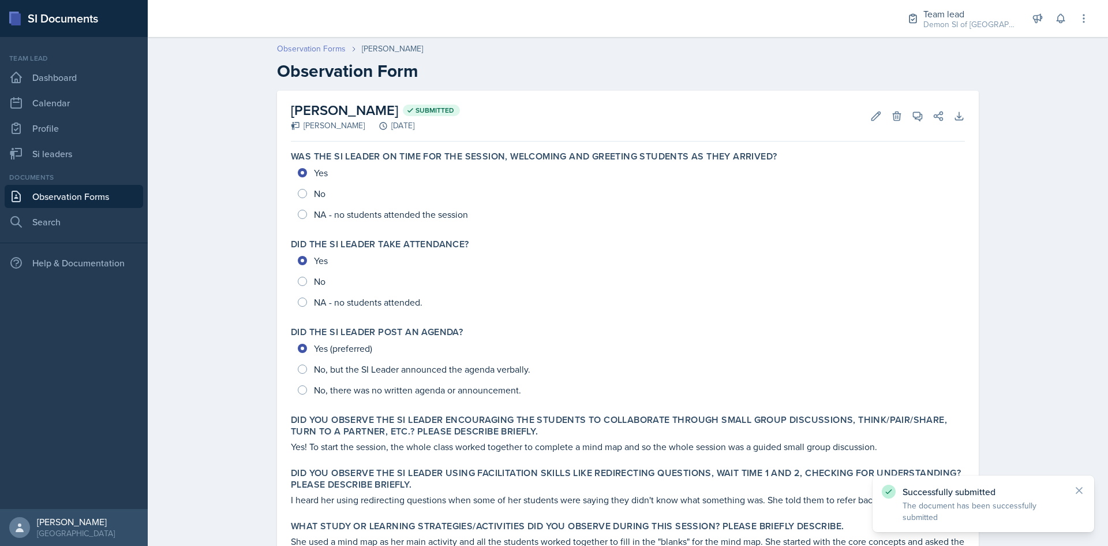
click at [338, 48] on link "Observation Forms" at bounding box center [311, 49] width 69 height 12
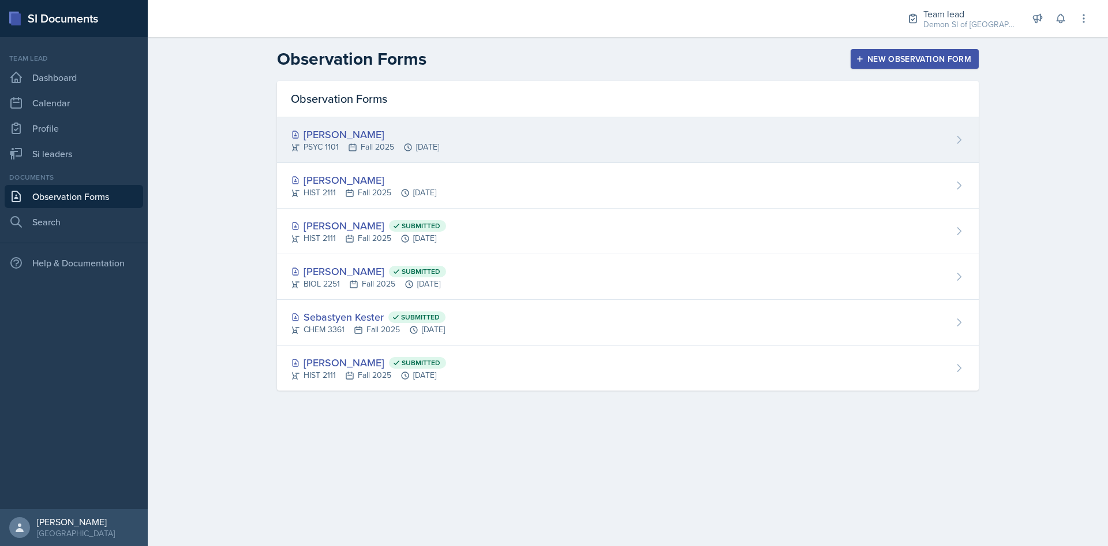
click at [391, 140] on div "[PERSON_NAME]" at bounding box center [365, 134] width 148 height 16
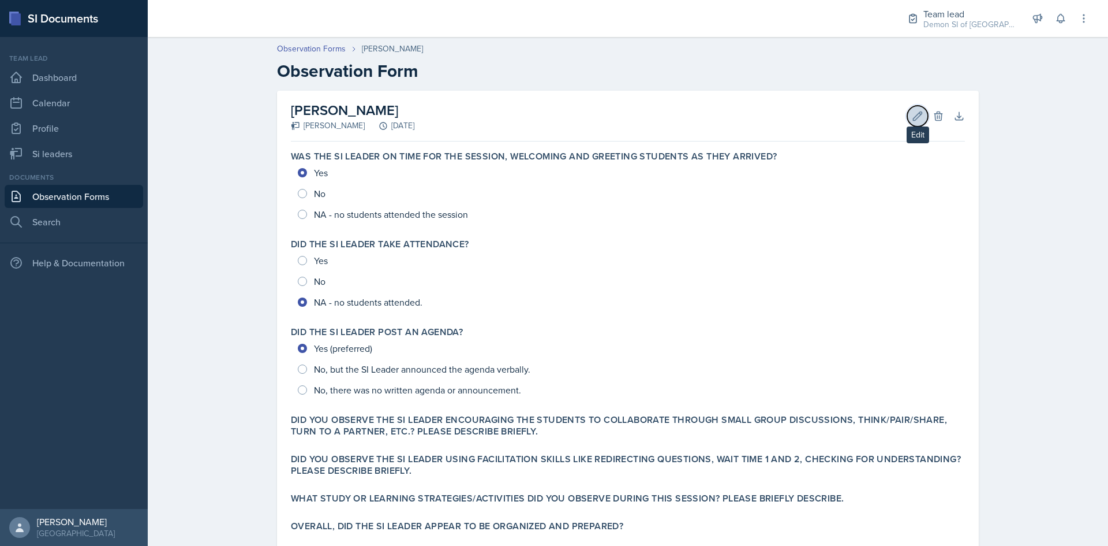
click at [907, 118] on button "Edit" at bounding box center [917, 116] width 21 height 21
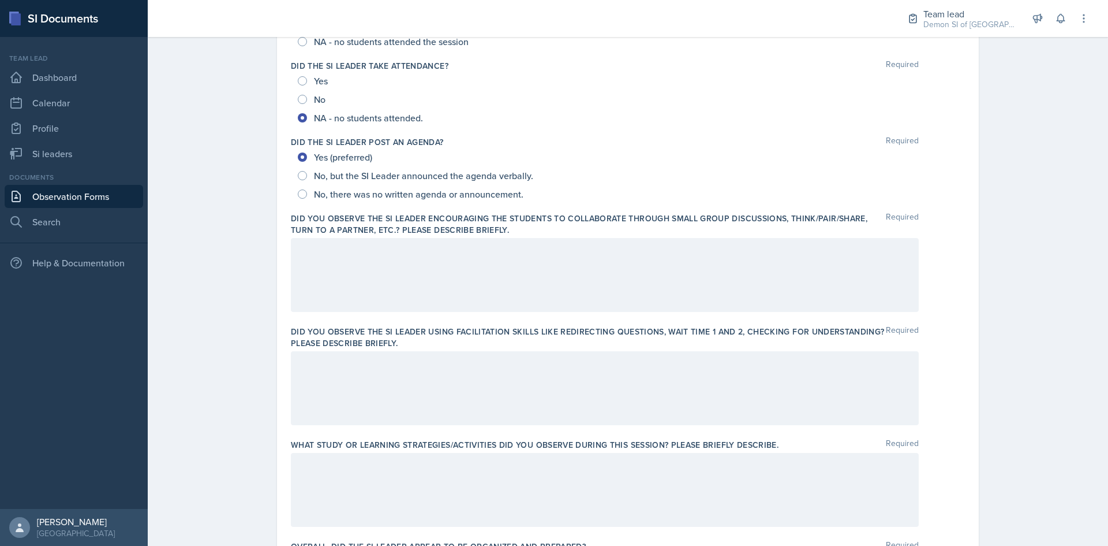
scroll to position [193, 0]
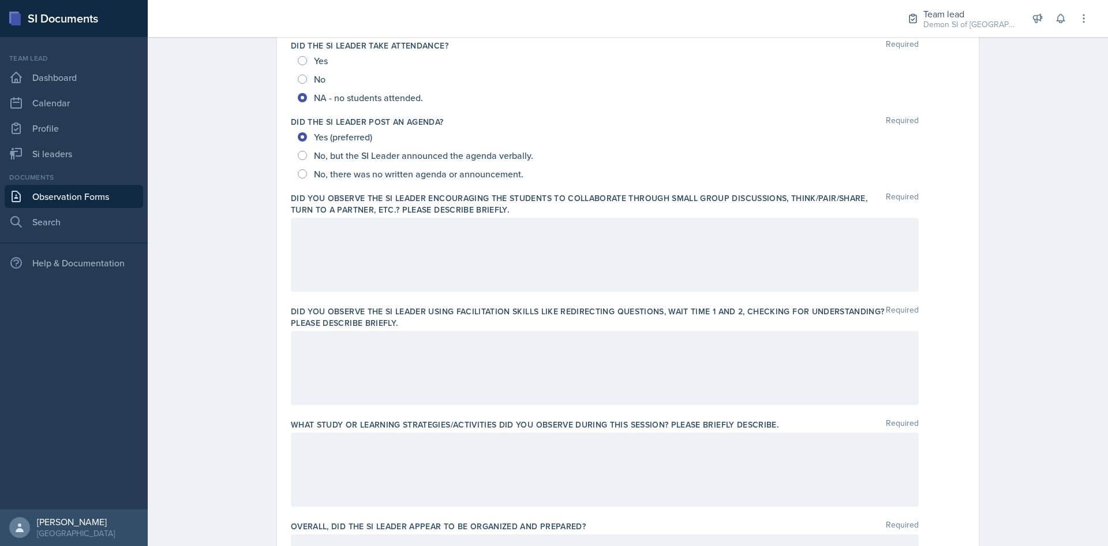
click at [507, 237] on p at bounding box center [605, 230] width 608 height 14
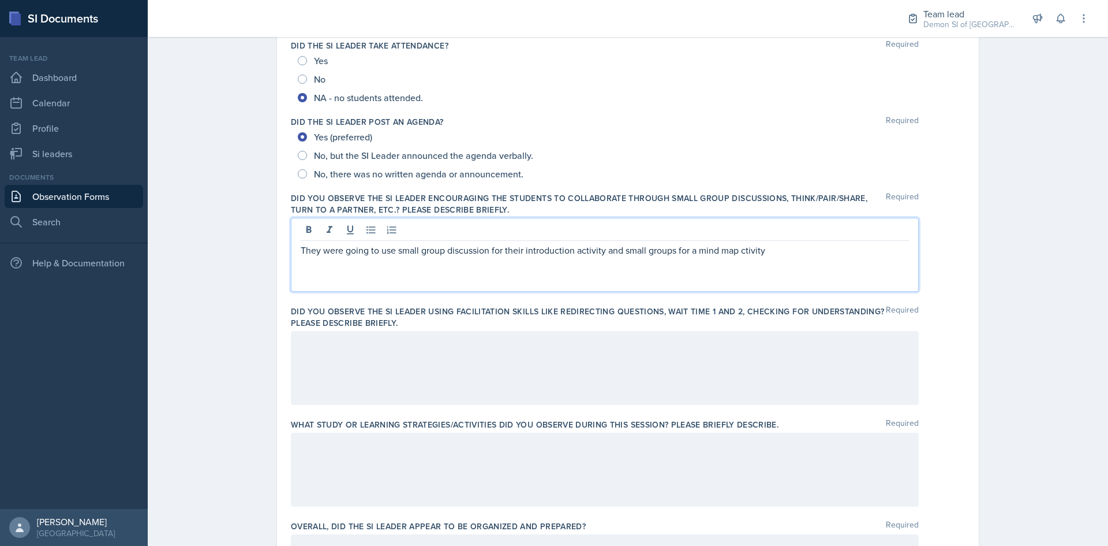
drag, startPoint x: 738, startPoint y: 251, endPoint x: 744, endPoint y: 253, distance: 6.2
click at [739, 251] on p "They were going to use small group discussion for their introduction activity a…" at bounding box center [605, 250] width 608 height 14
click at [783, 256] on p "They were going to use small group discussion for their introduction activity a…" at bounding box center [605, 250] width 608 height 14
click at [545, 341] on div at bounding box center [605, 368] width 628 height 74
click at [779, 227] on div "They were going to use small group discussion for their introduction activity a…" at bounding box center [605, 255] width 628 height 74
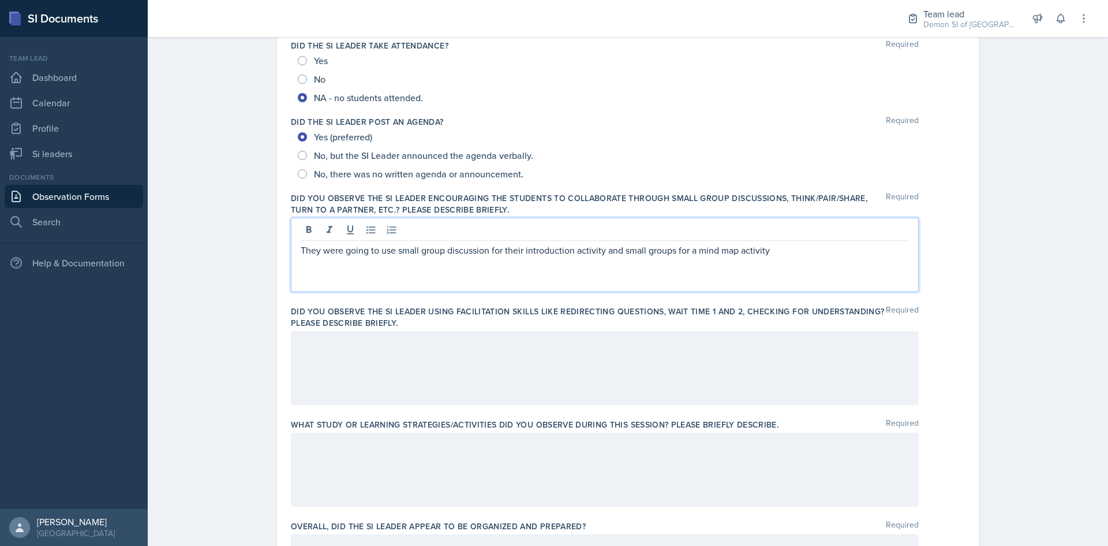
click at [393, 252] on p "They were going to use small group discussion for their introduction activity a…" at bounding box center [605, 250] width 608 height 14
click at [783, 250] on p "They were going to use small group discussion for their introduction activity a…" at bounding box center [605, 250] width 608 height 14
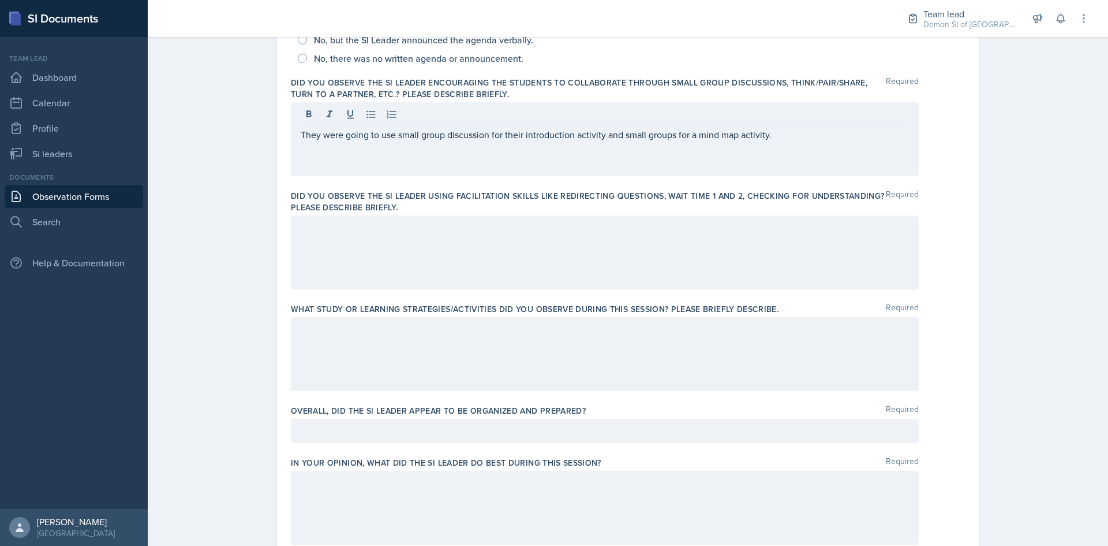
click at [675, 254] on div at bounding box center [605, 252] width 628 height 74
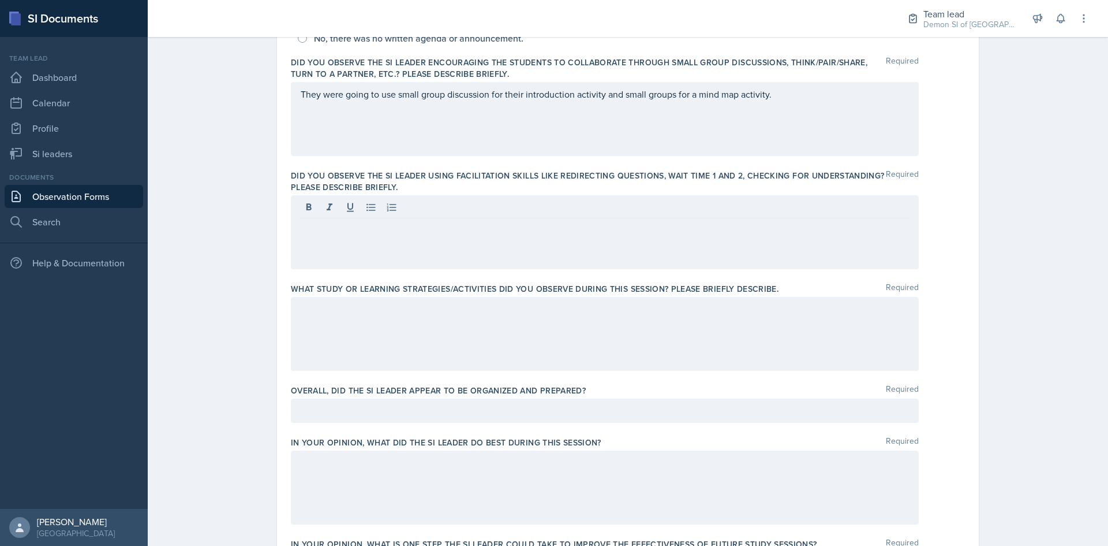
click at [592, 318] on div at bounding box center [605, 334] width 628 height 74
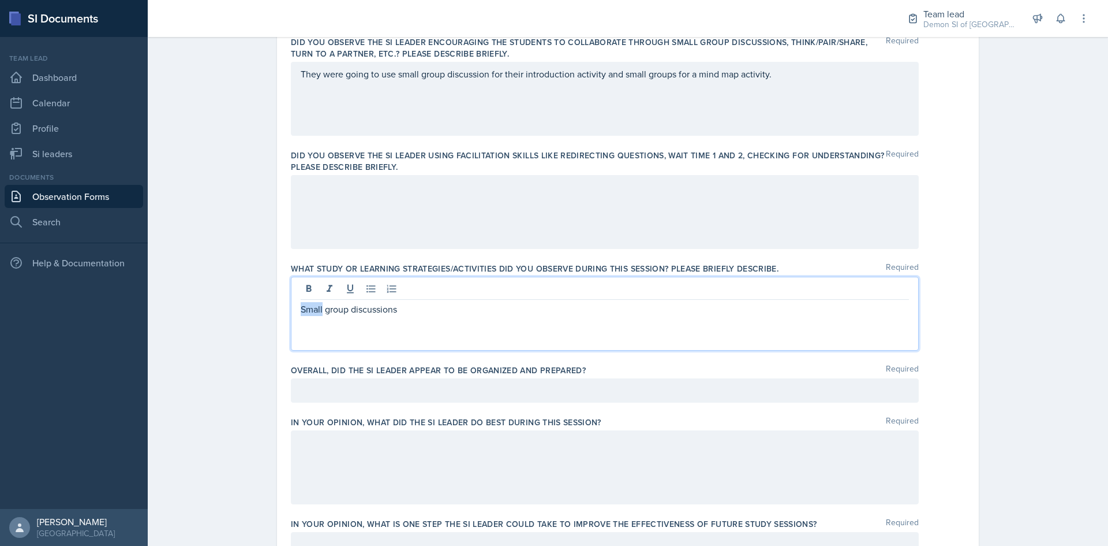
drag, startPoint x: 319, startPoint y: 310, endPoint x: 290, endPoint y: 311, distance: 29.4
click at [291, 311] on div "Small group discussions" at bounding box center [605, 314] width 628 height 74
click at [443, 306] on p "Whole group discussions" at bounding box center [605, 309] width 608 height 14
click at [569, 313] on p "Whole group discussions were showcased throughout their whole session" at bounding box center [605, 309] width 608 height 14
drag, startPoint x: 322, startPoint y: 310, endPoint x: 298, endPoint y: 312, distance: 23.8
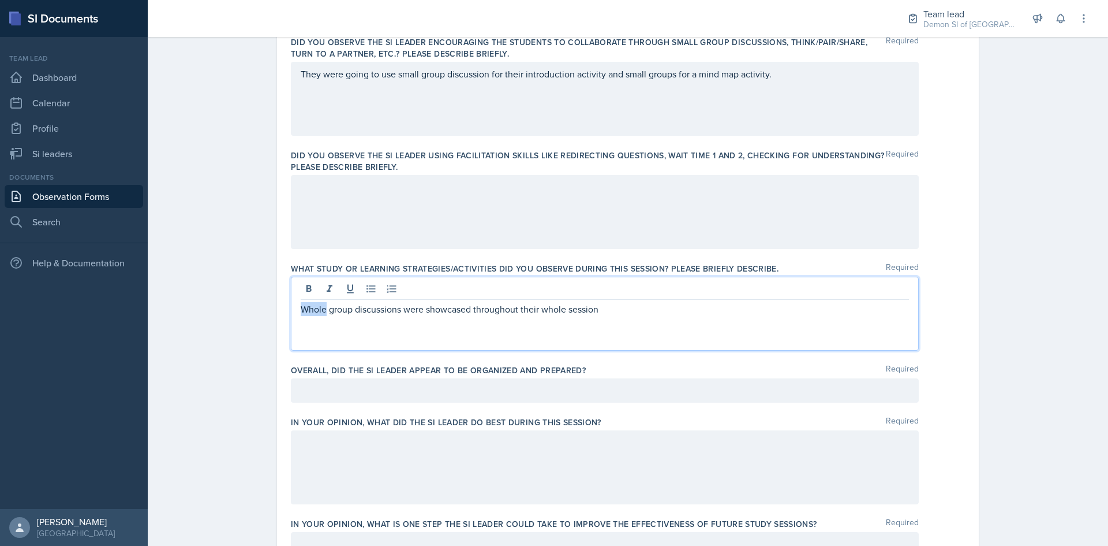
click at [301, 312] on p "Whole group discussions were showcased throughout their whole session" at bounding box center [605, 309] width 608 height 14
click at [698, 313] on p "Small group discussions were showcased throughout their whole session" at bounding box center [605, 309] width 608 height 14
click at [595, 311] on p "Small group discussions were showcased throughout their whole session hey would…" at bounding box center [605, 309] width 608 height 14
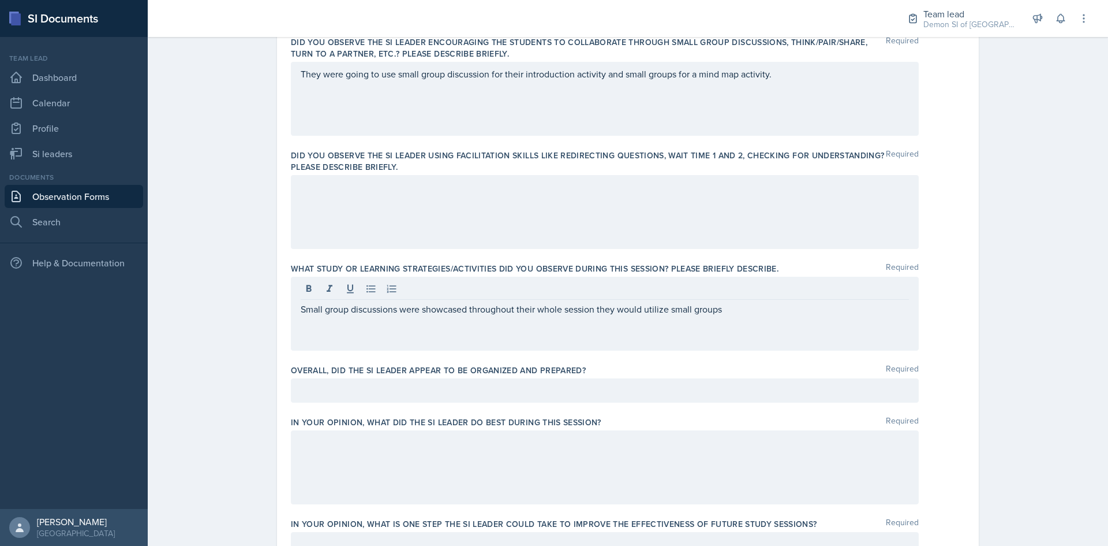
click at [730, 319] on div "Small group discussions were showcased throughout their whole session they woul…" at bounding box center [605, 314] width 628 height 74
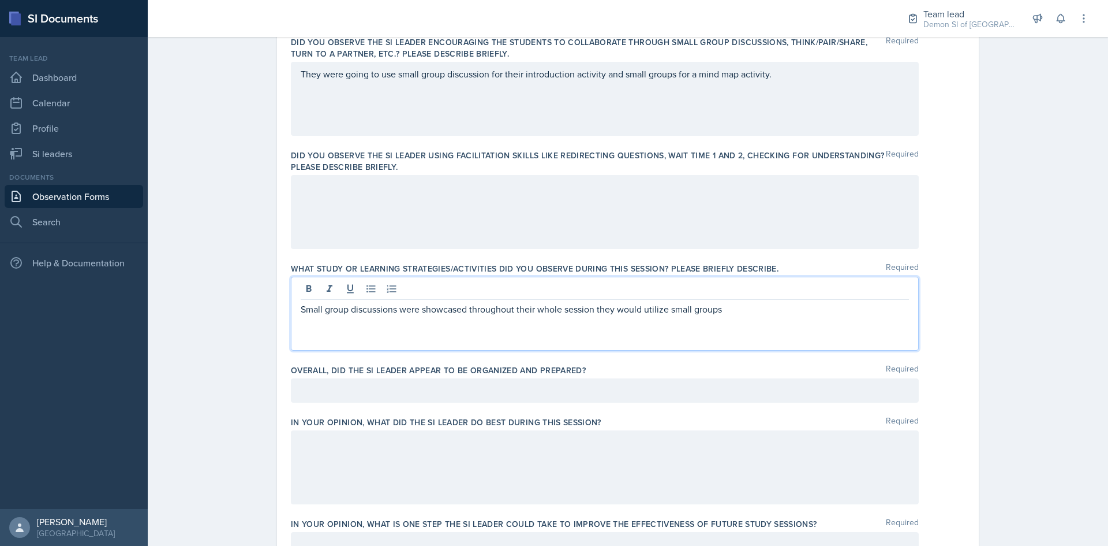
click at [731, 311] on p "Small group discussions were showcased throughout their whole session they woul…" at bounding box center [605, 309] width 608 height 14
click at [691, 309] on p "Small group discussions were showcased throughout their whole session they woul…" at bounding box center [605, 309] width 608 height 14
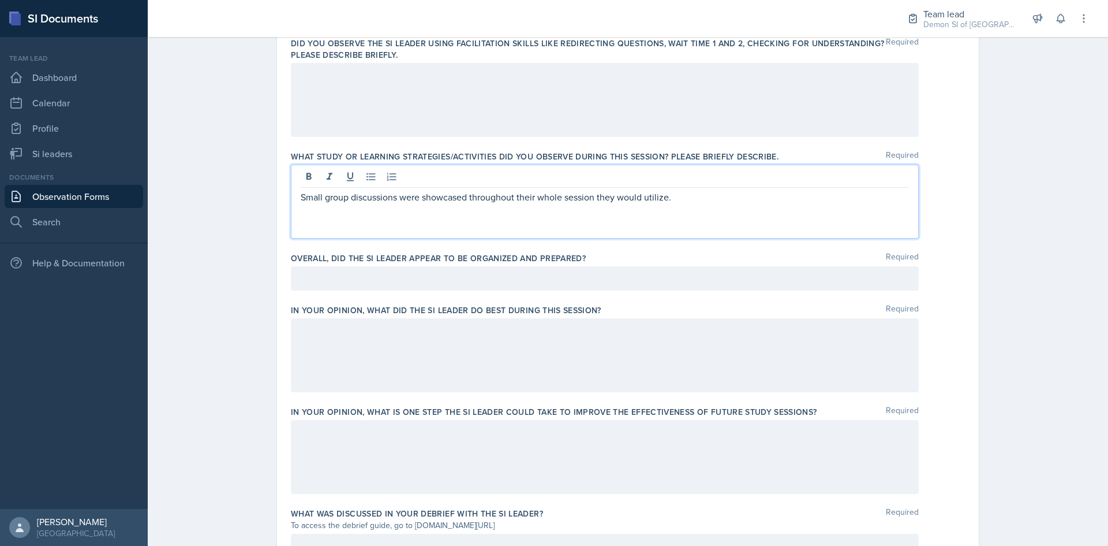
scroll to position [462, 0]
